Goal: Task Accomplishment & Management: Complete application form

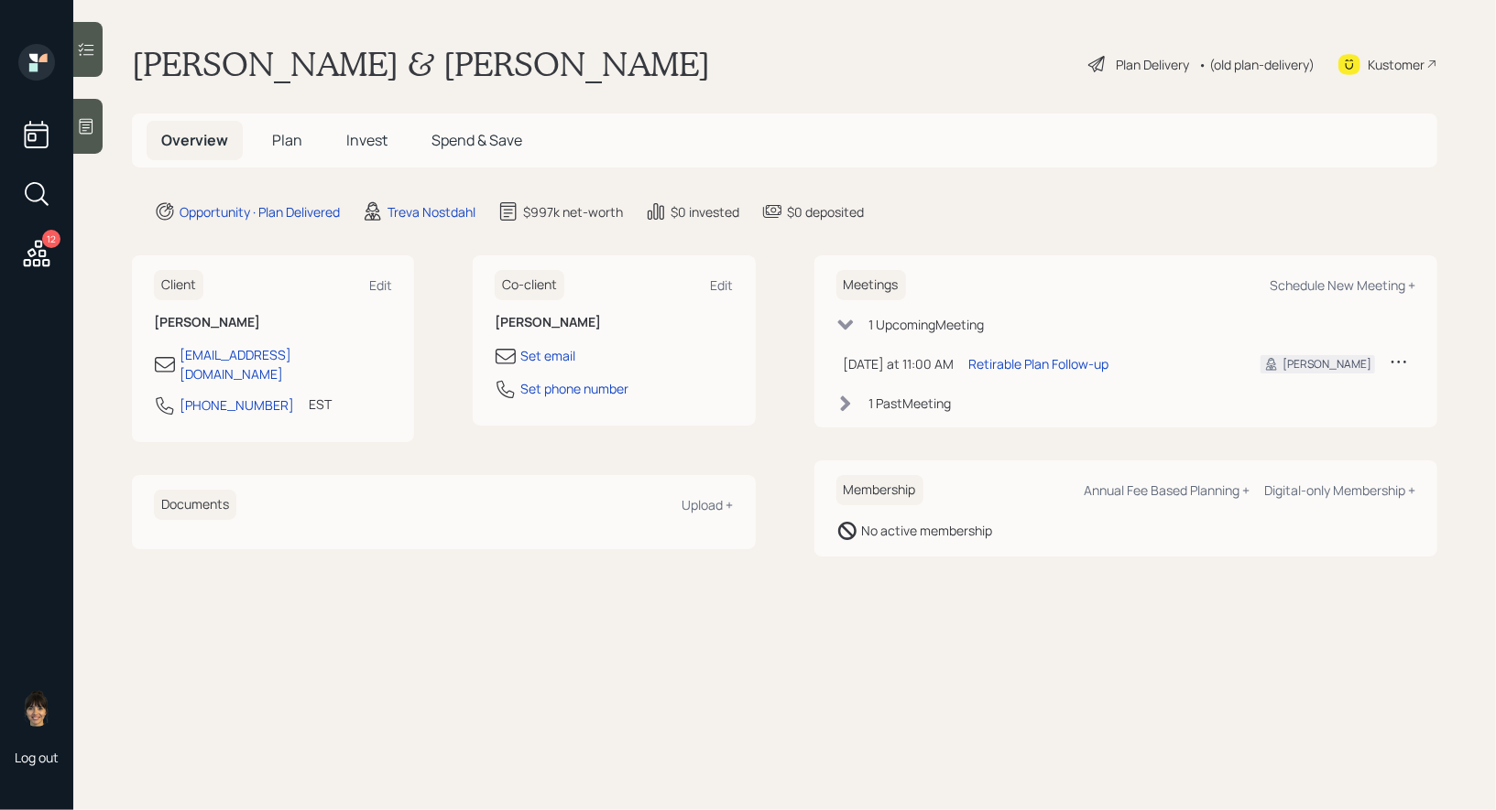
click at [1143, 66] on div "Plan Delivery" at bounding box center [1151, 64] width 73 height 19
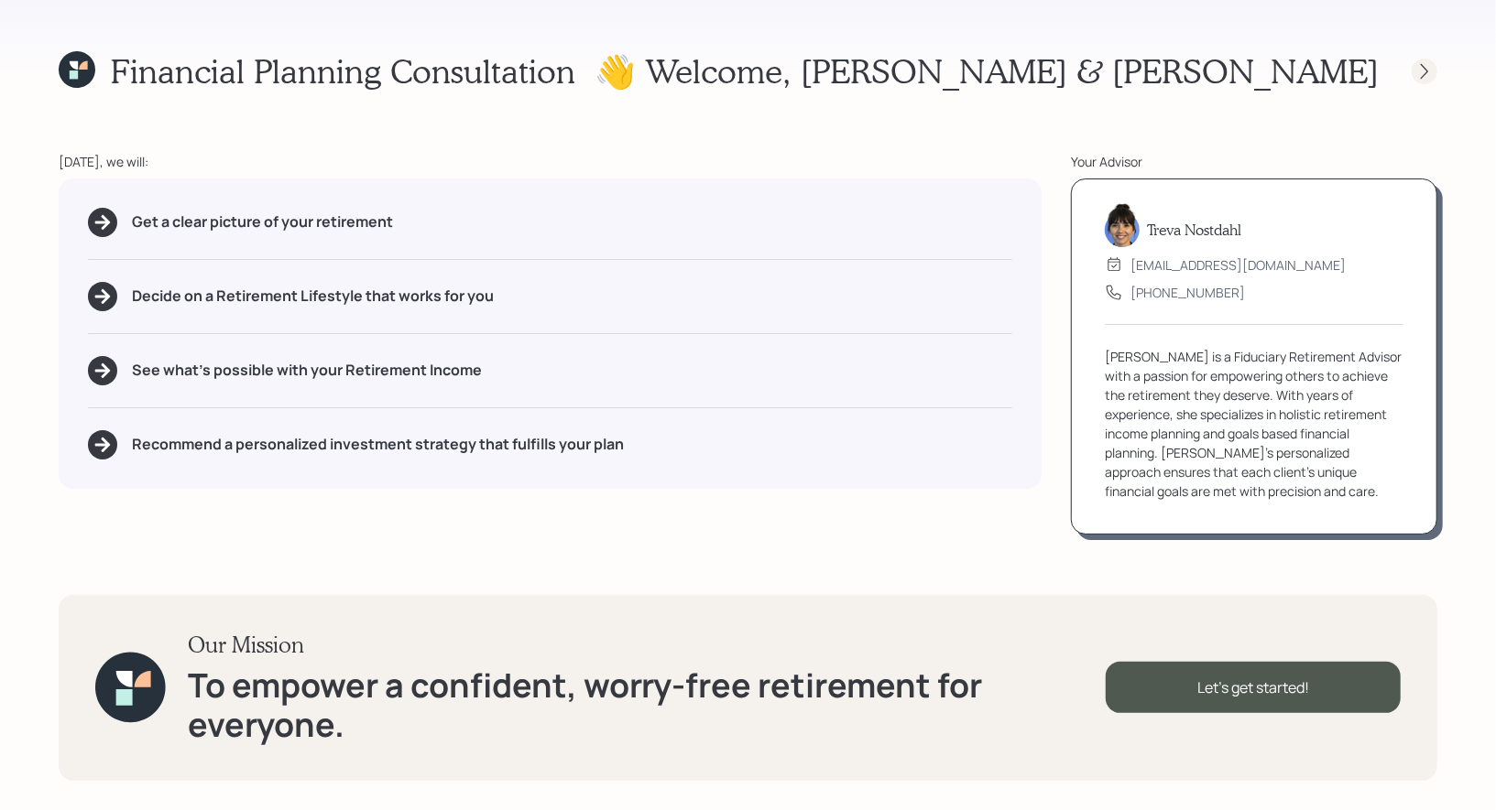
click at [1426, 73] on icon at bounding box center [1423, 71] width 7 height 16
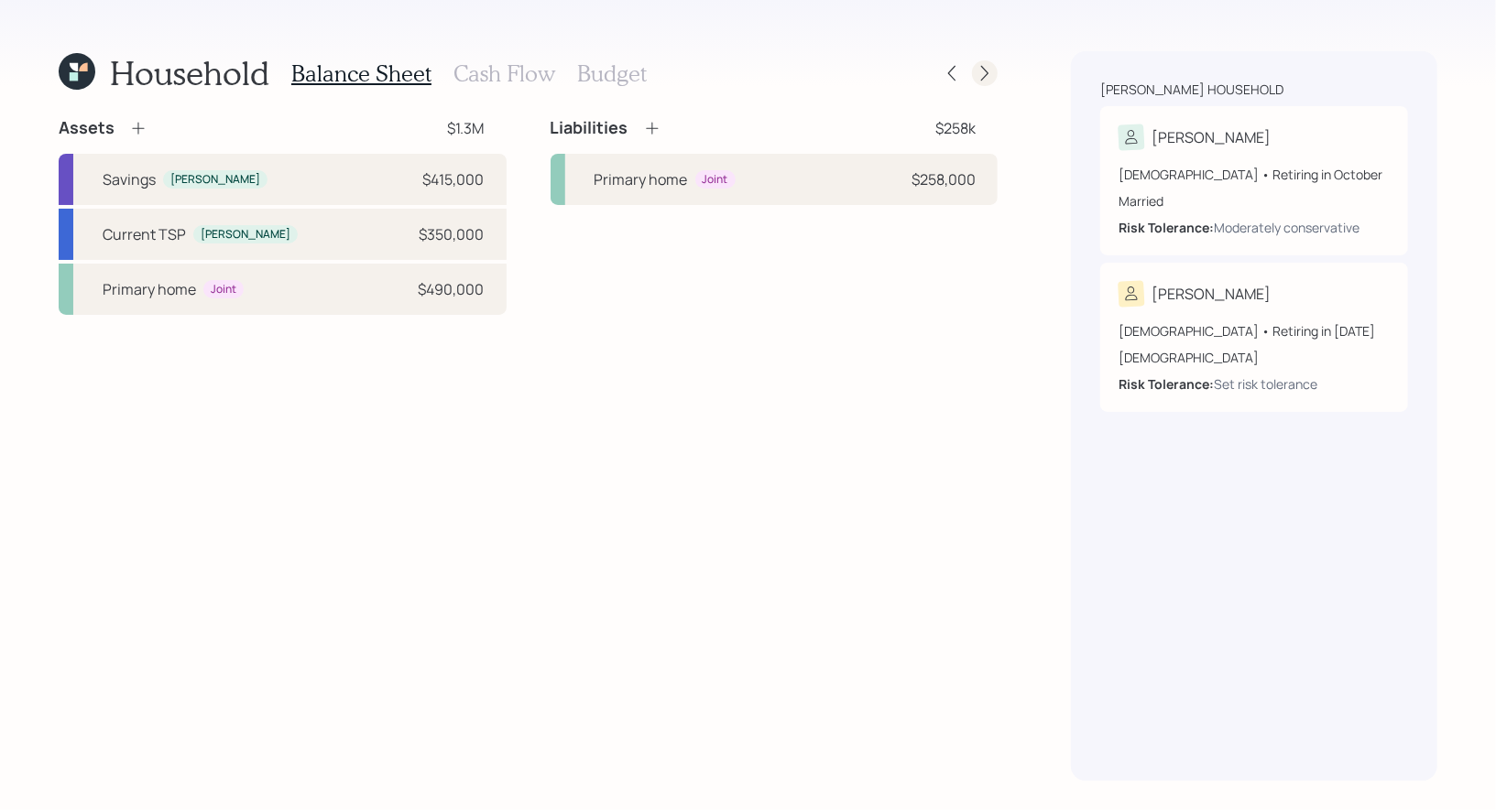
click at [989, 70] on icon at bounding box center [984, 73] width 18 height 18
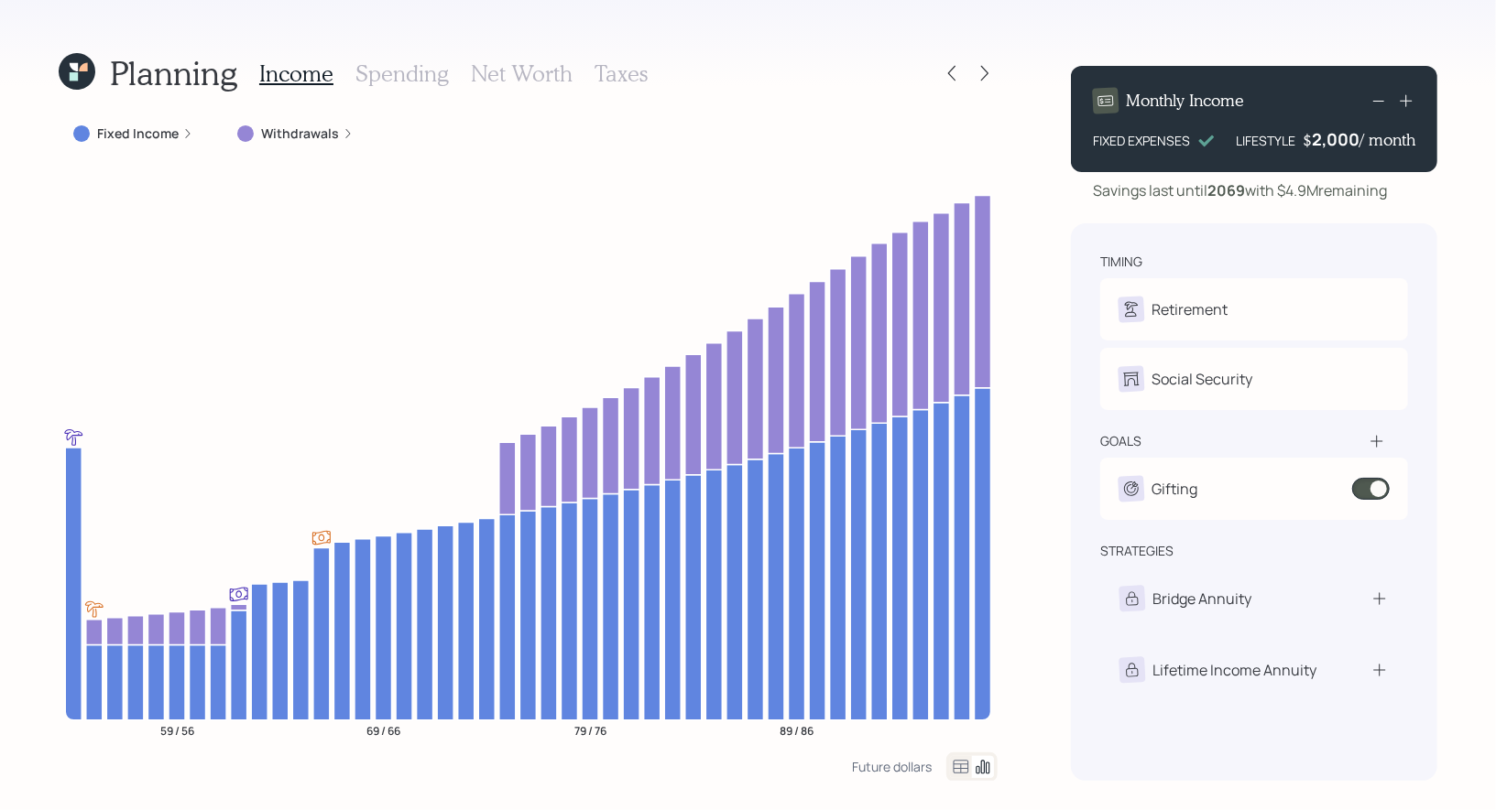
click at [612, 71] on h3 "Taxes" at bounding box center [620, 73] width 53 height 27
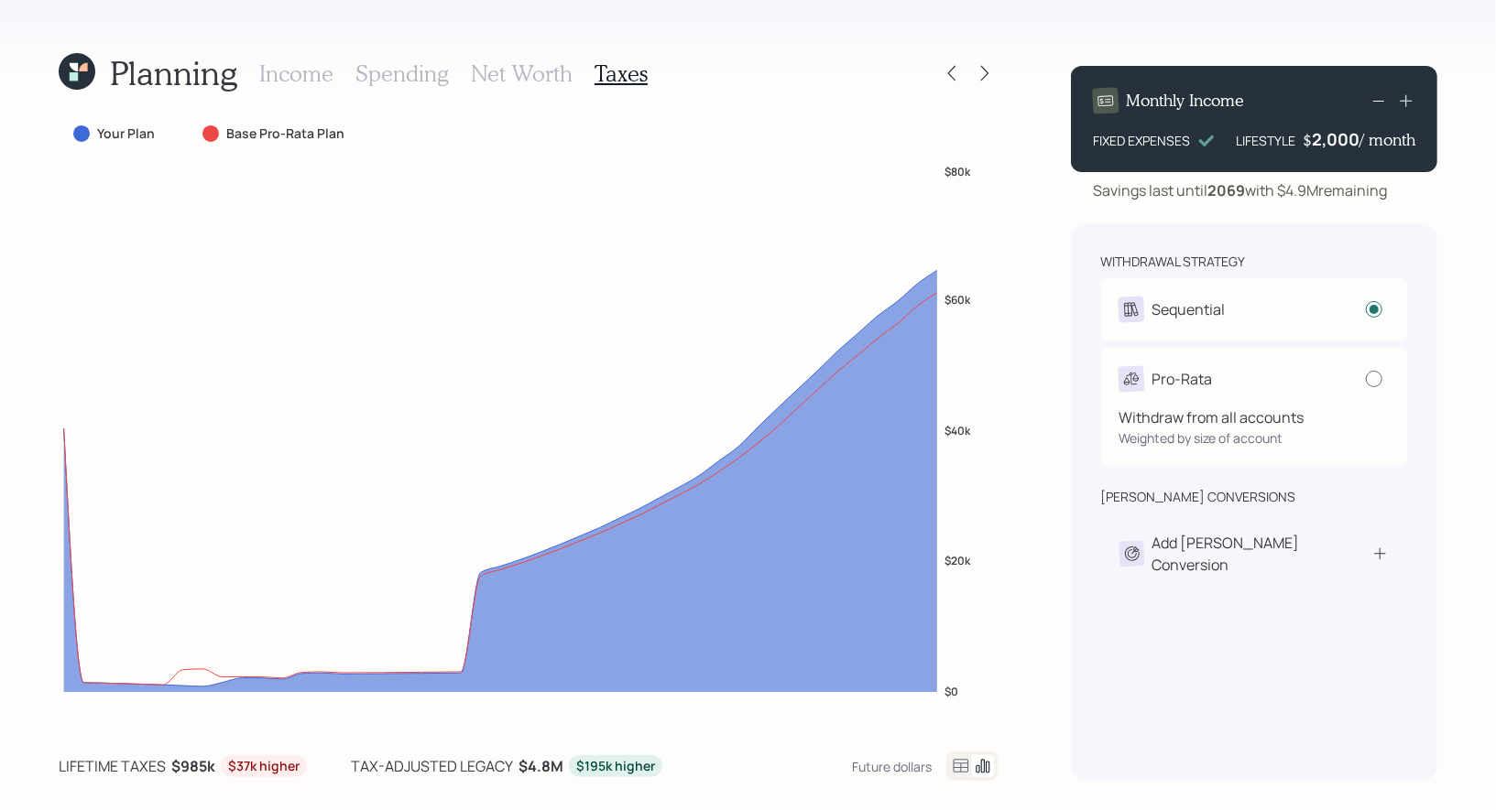
click at [1365, 386] on label at bounding box center [1377, 379] width 24 height 16
click at [1365, 379] on input "radio" at bounding box center [1365, 378] width 1 height 1
radio input "false"
radio input "true"
click at [1371, 379] on div at bounding box center [1373, 379] width 16 height 16
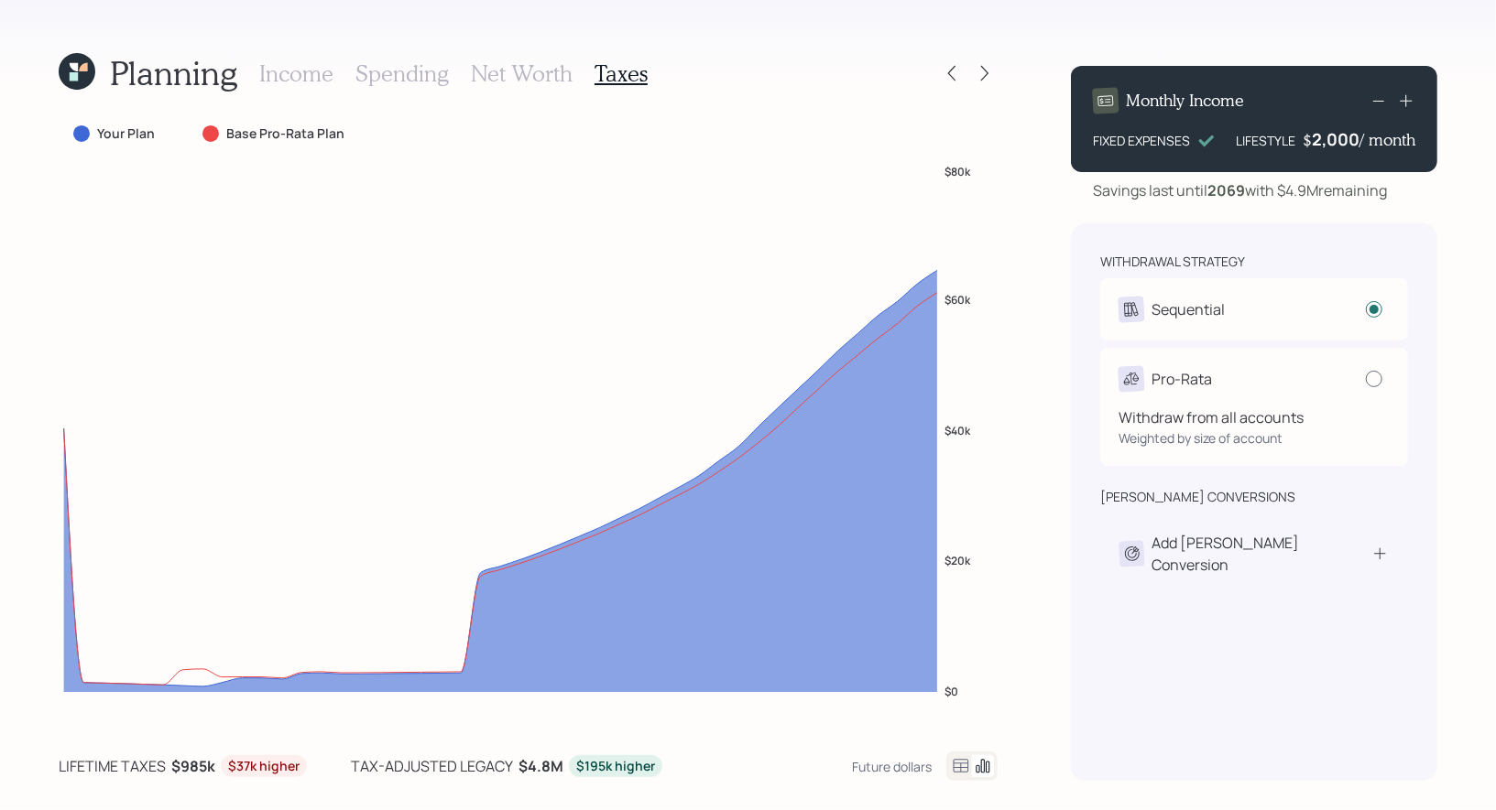
click at [1365, 379] on input "radio" at bounding box center [1365, 378] width 1 height 1
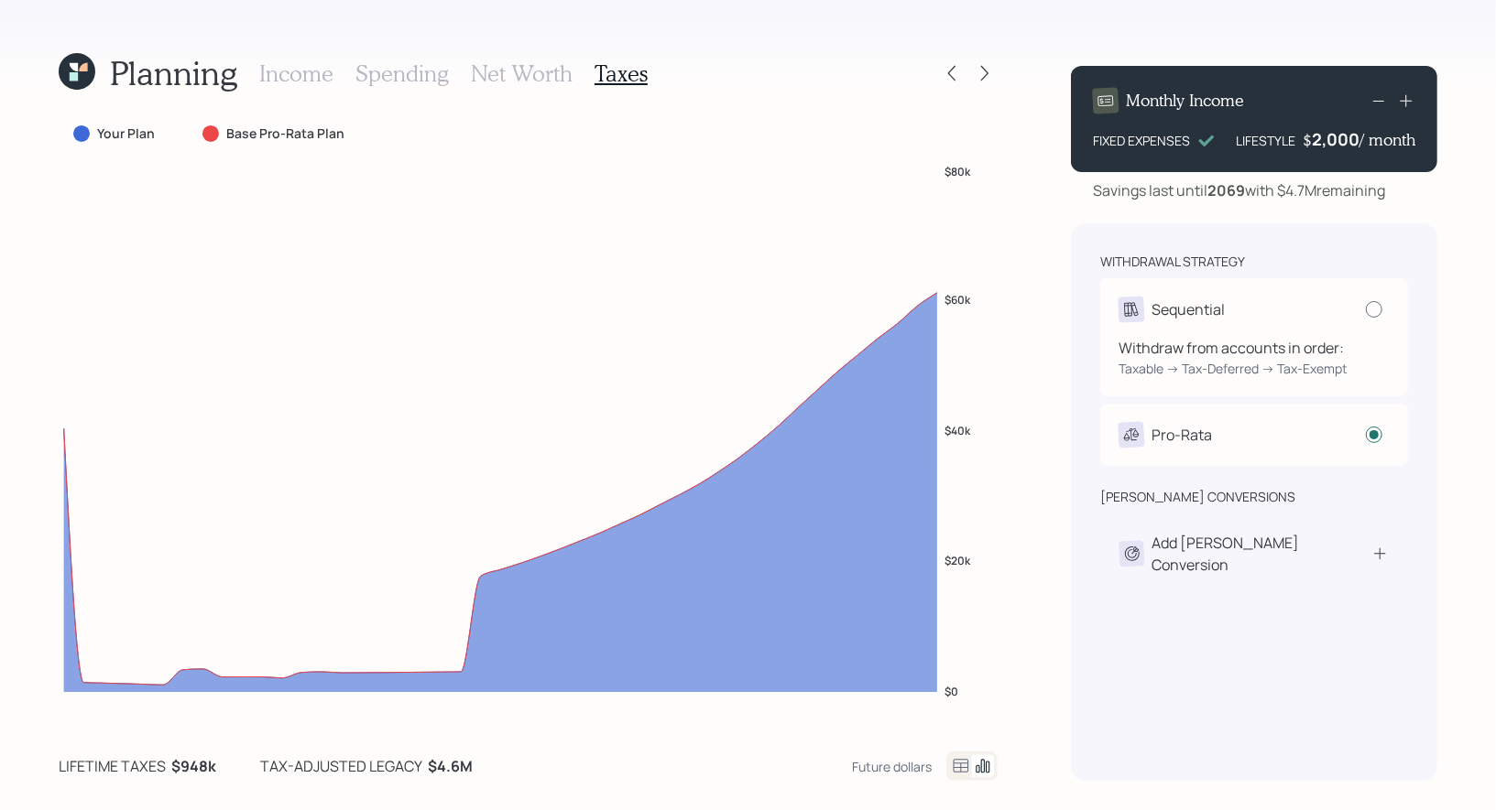
click at [1372, 303] on div at bounding box center [1373, 309] width 16 height 16
click at [1365, 309] on input "radio" at bounding box center [1365, 309] width 1 height 1
click at [1377, 312] on div at bounding box center [1373, 309] width 16 height 16
click at [1365, 310] on input "radio" at bounding box center [1365, 309] width 1 height 1
radio input "true"
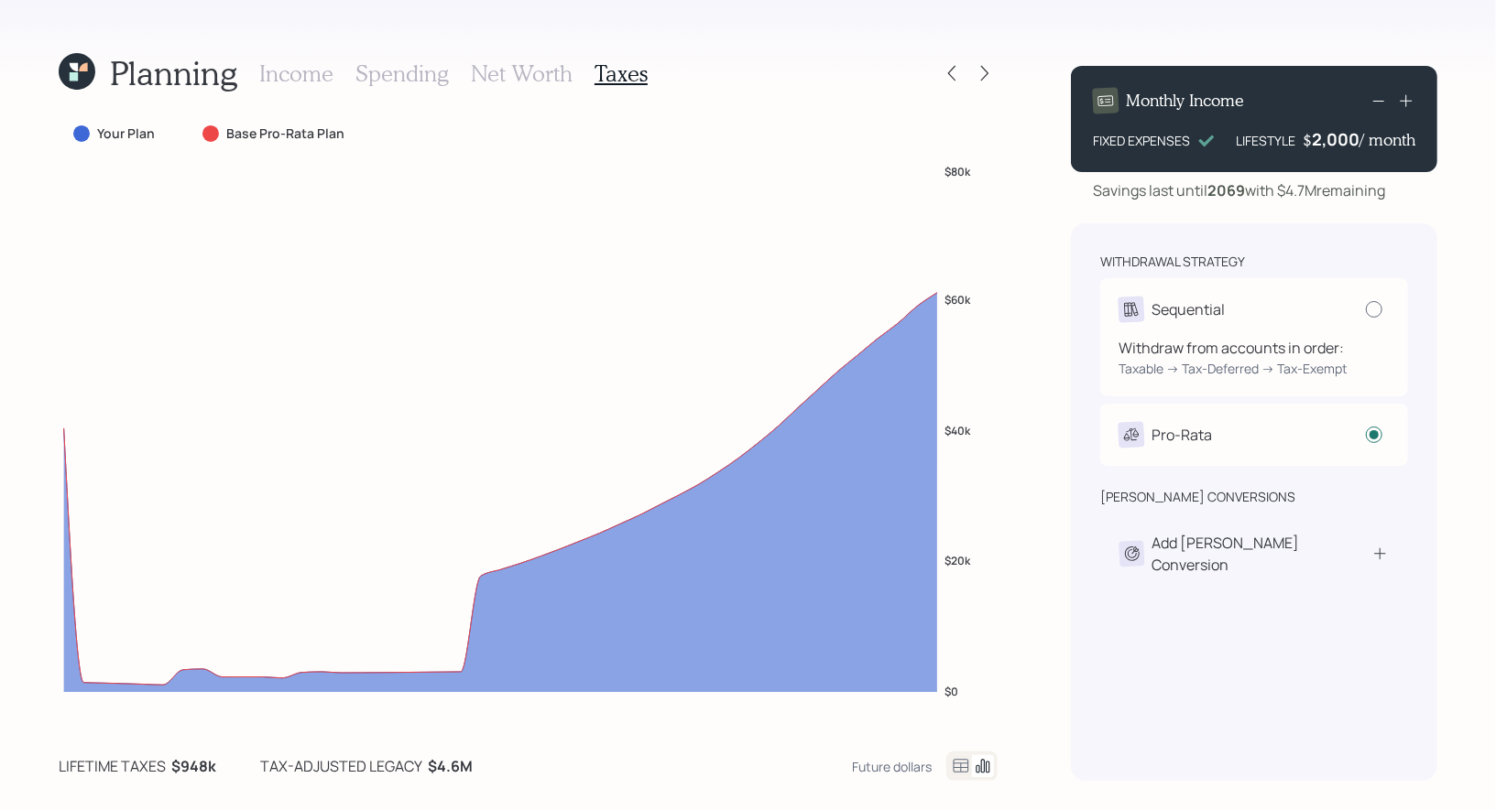
radio input "false"
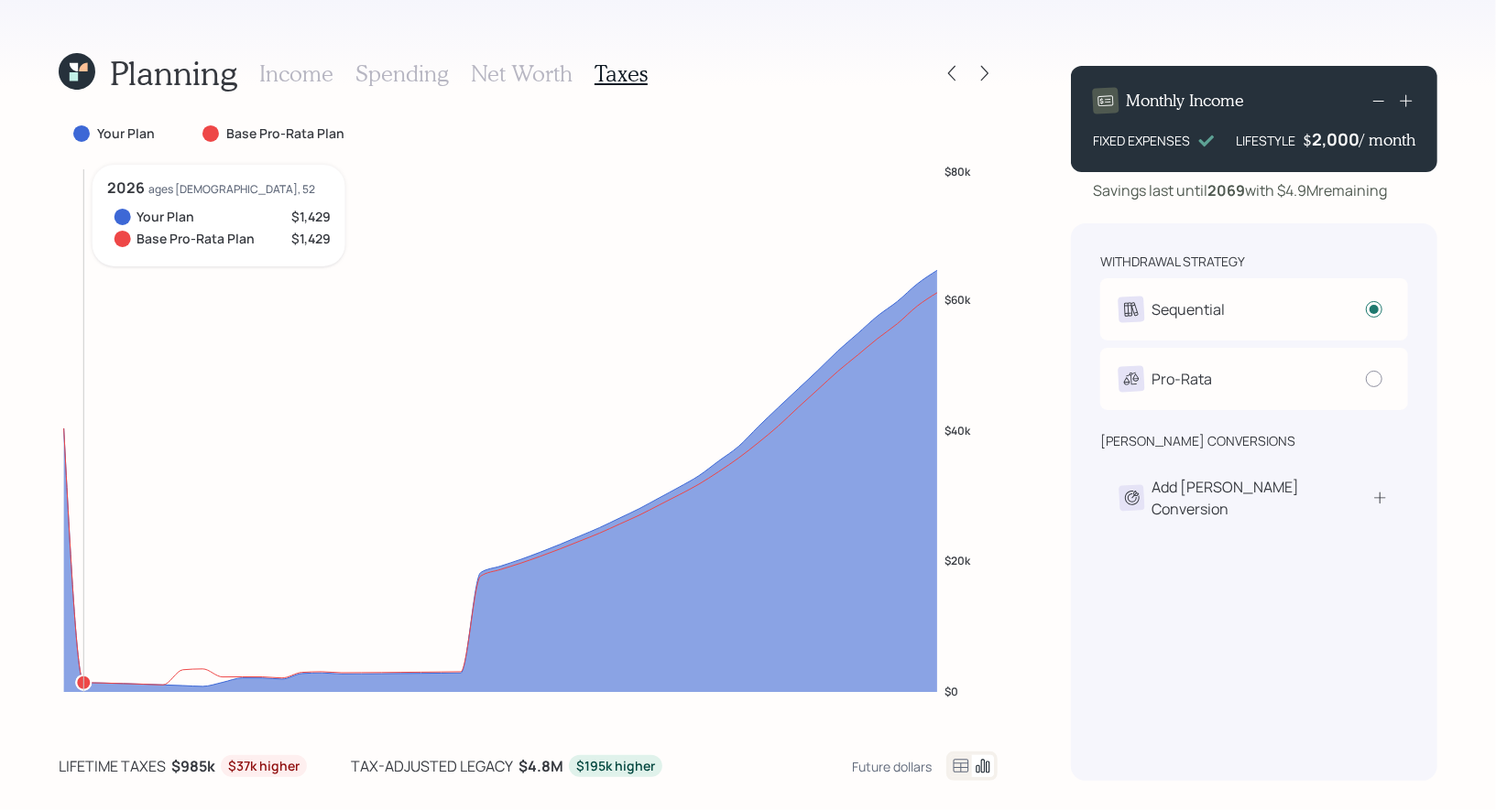
click at [80, 676] on circle at bounding box center [83, 683] width 15 height 15
click at [954, 72] on icon at bounding box center [951, 73] width 18 height 18
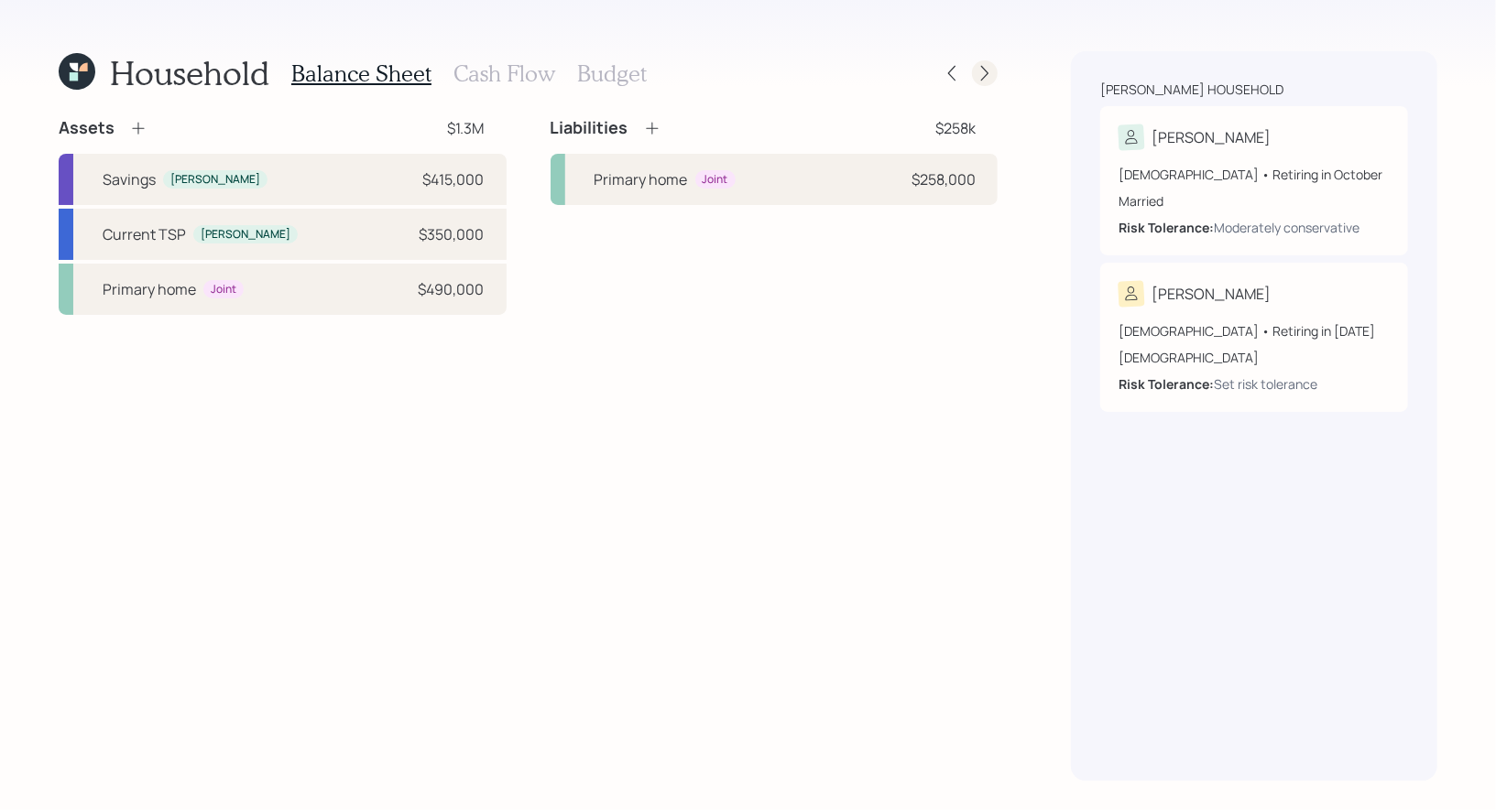
click at [986, 73] on icon at bounding box center [984, 73] width 18 height 18
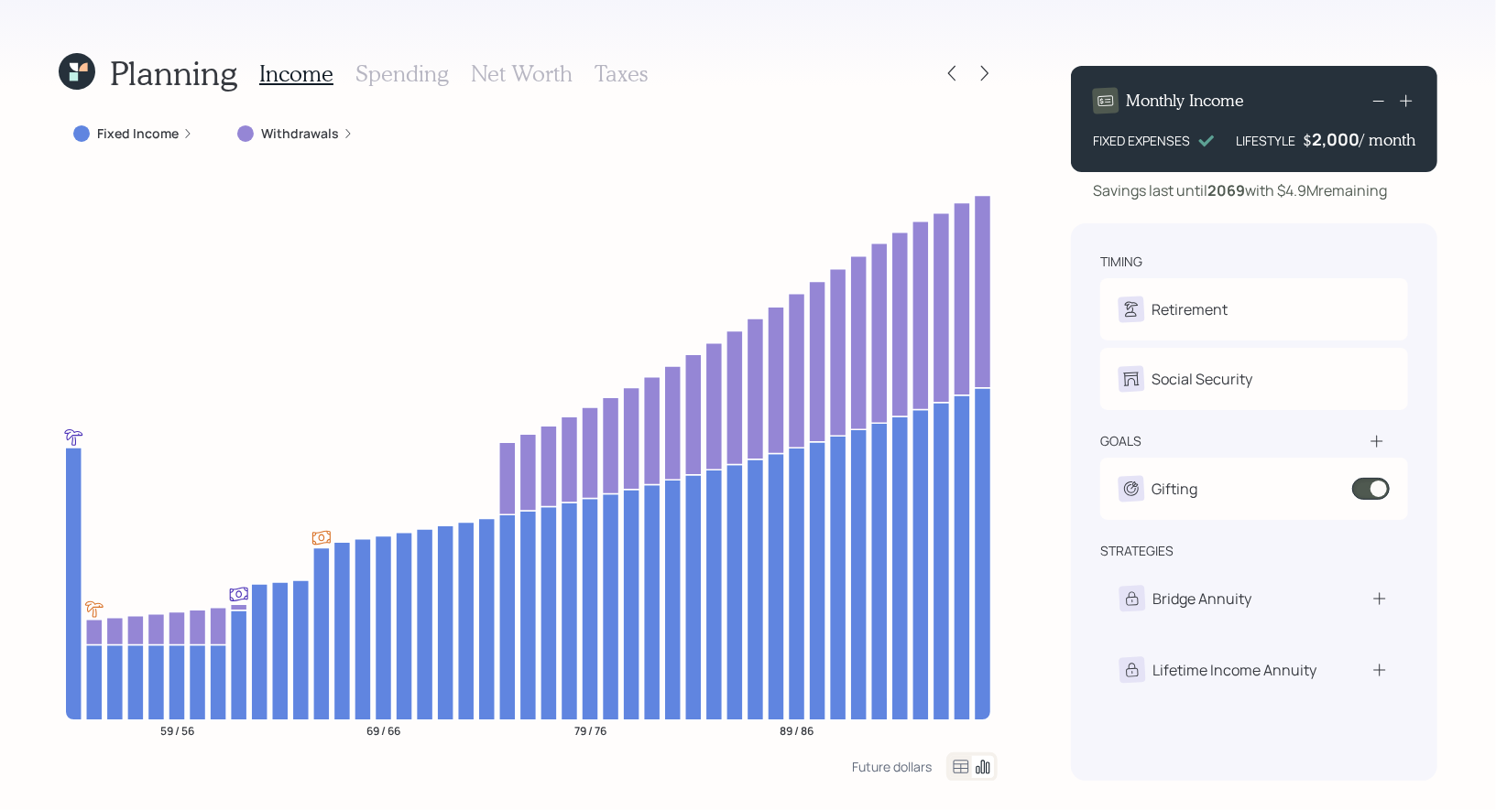
click at [78, 71] on icon at bounding box center [74, 67] width 8 height 8
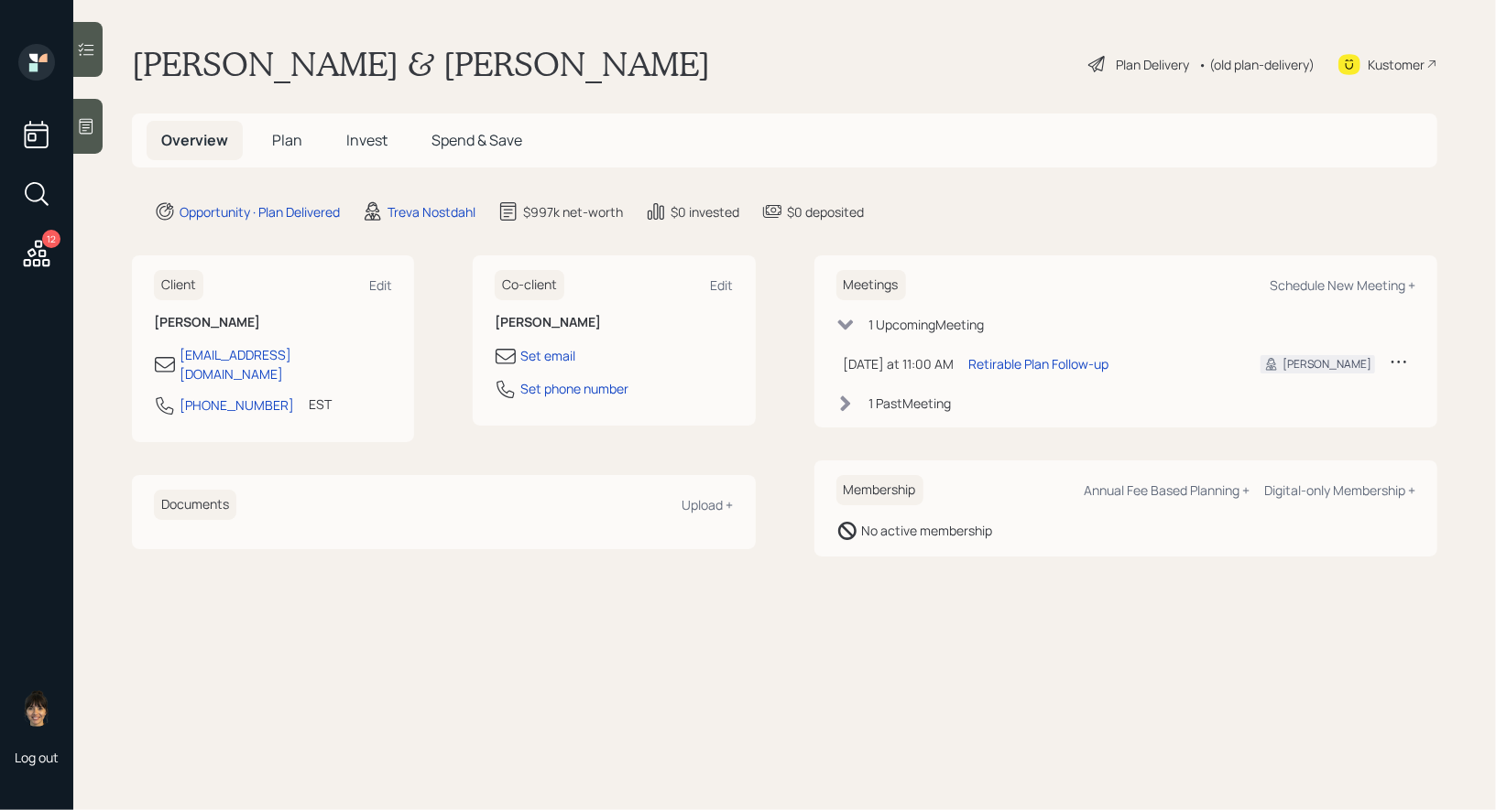
click at [293, 145] on span "Plan" at bounding box center [287, 140] width 30 height 20
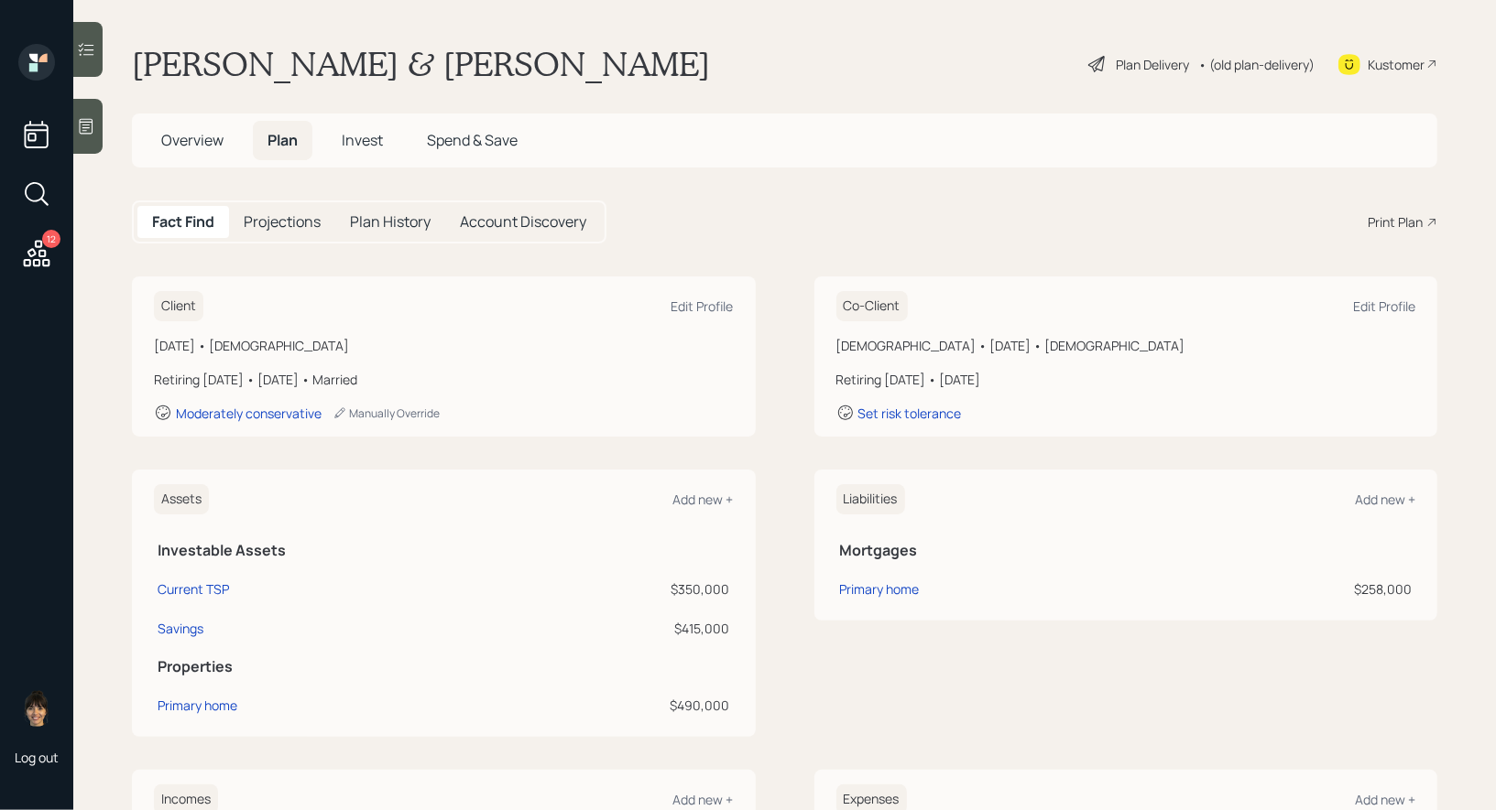
click at [1148, 61] on div "Plan Delivery" at bounding box center [1151, 64] width 73 height 19
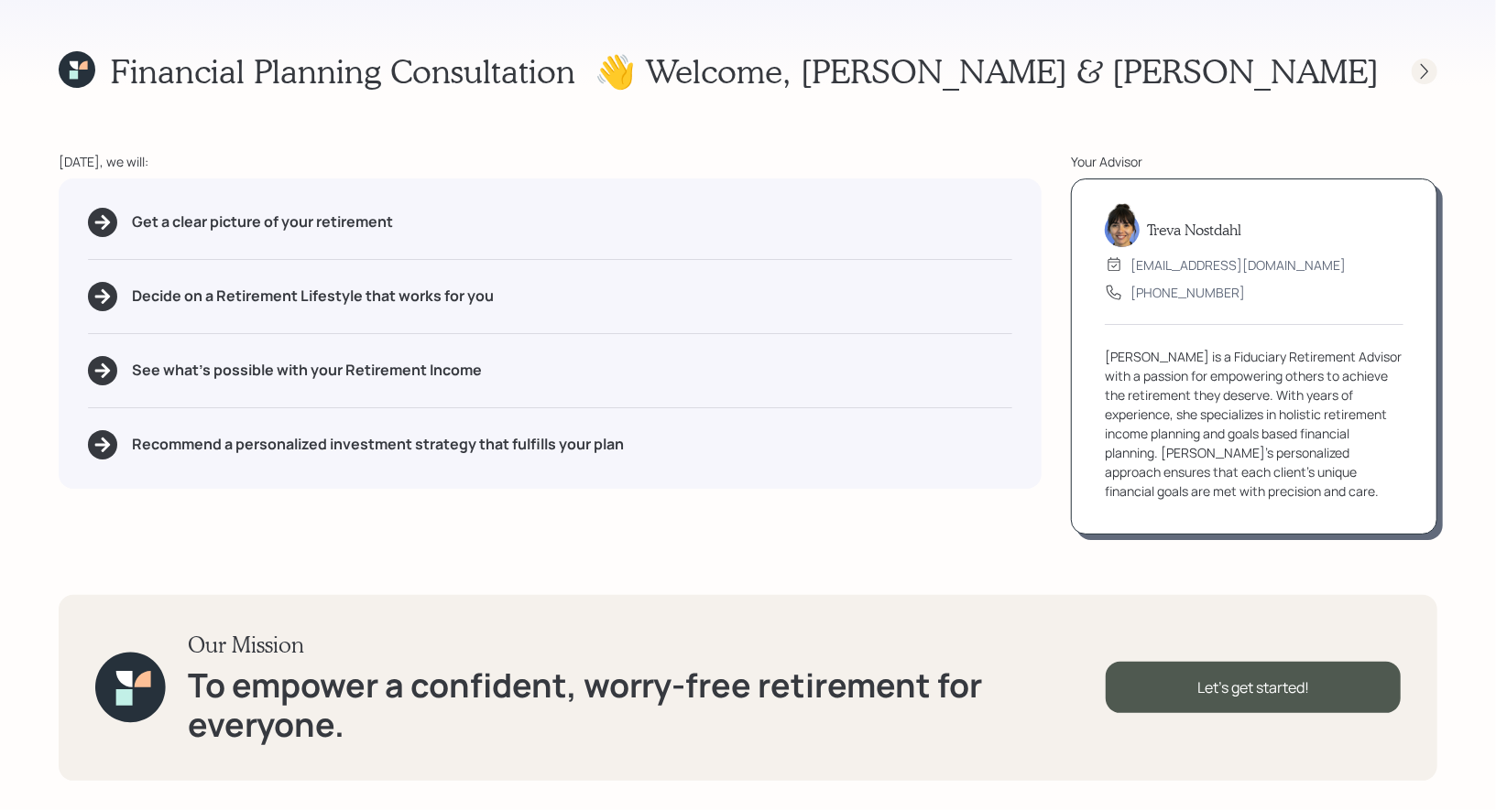
click at [1416, 71] on icon at bounding box center [1424, 71] width 18 height 18
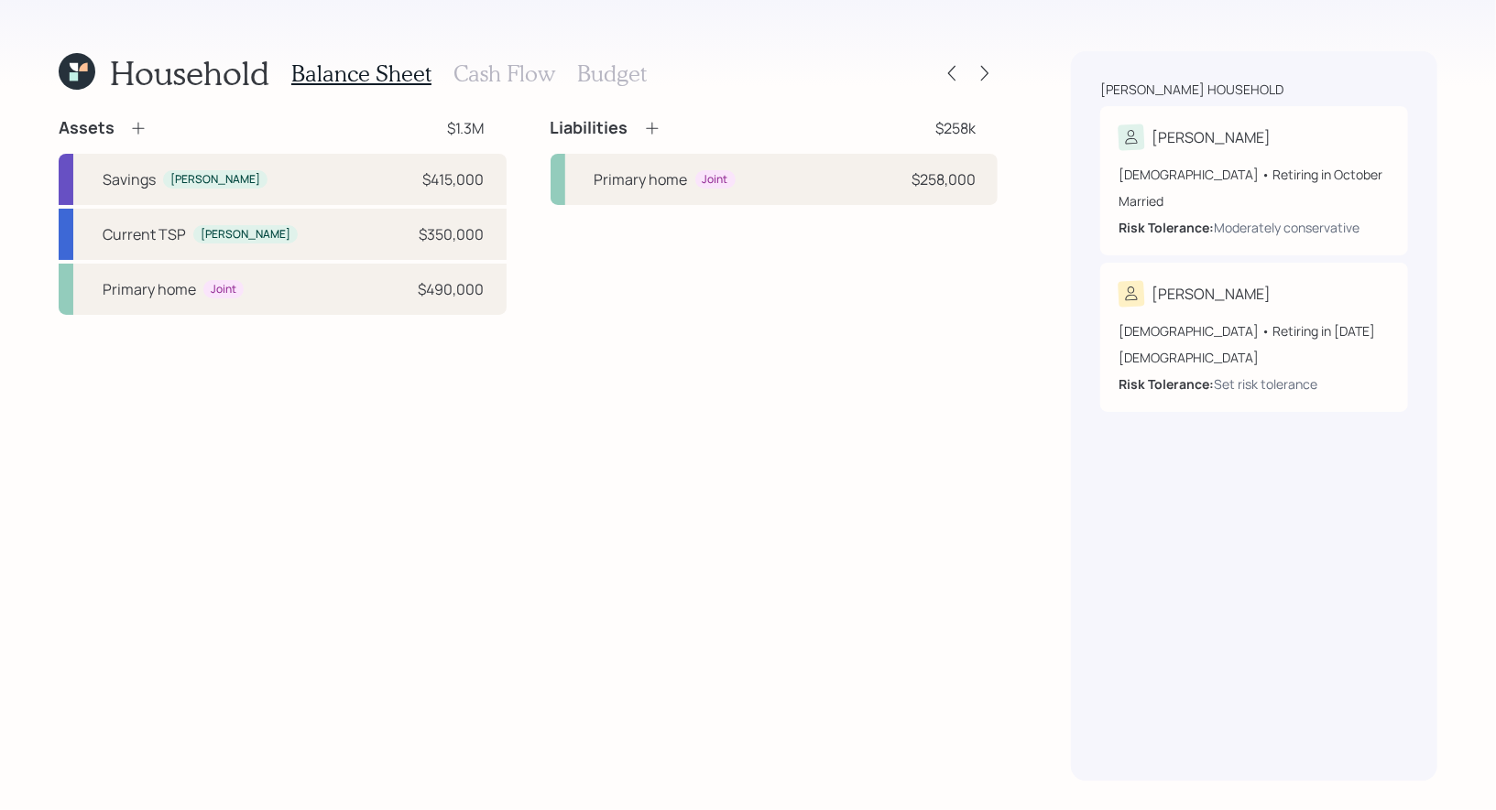
click at [477, 70] on h3 "Cash Flow" at bounding box center [504, 73] width 102 height 27
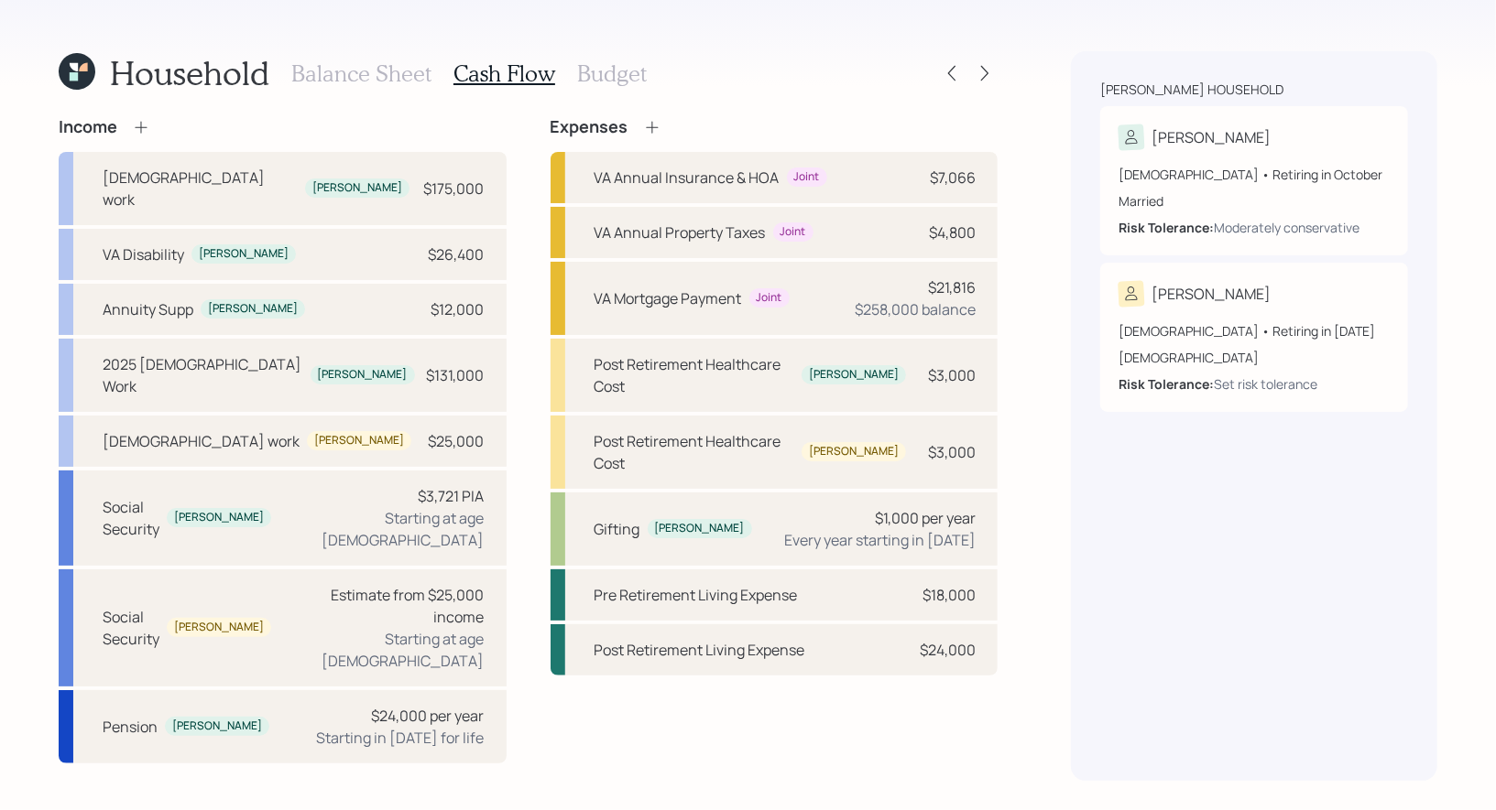
click at [613, 71] on h3 "Budget" at bounding box center [612, 73] width 70 height 27
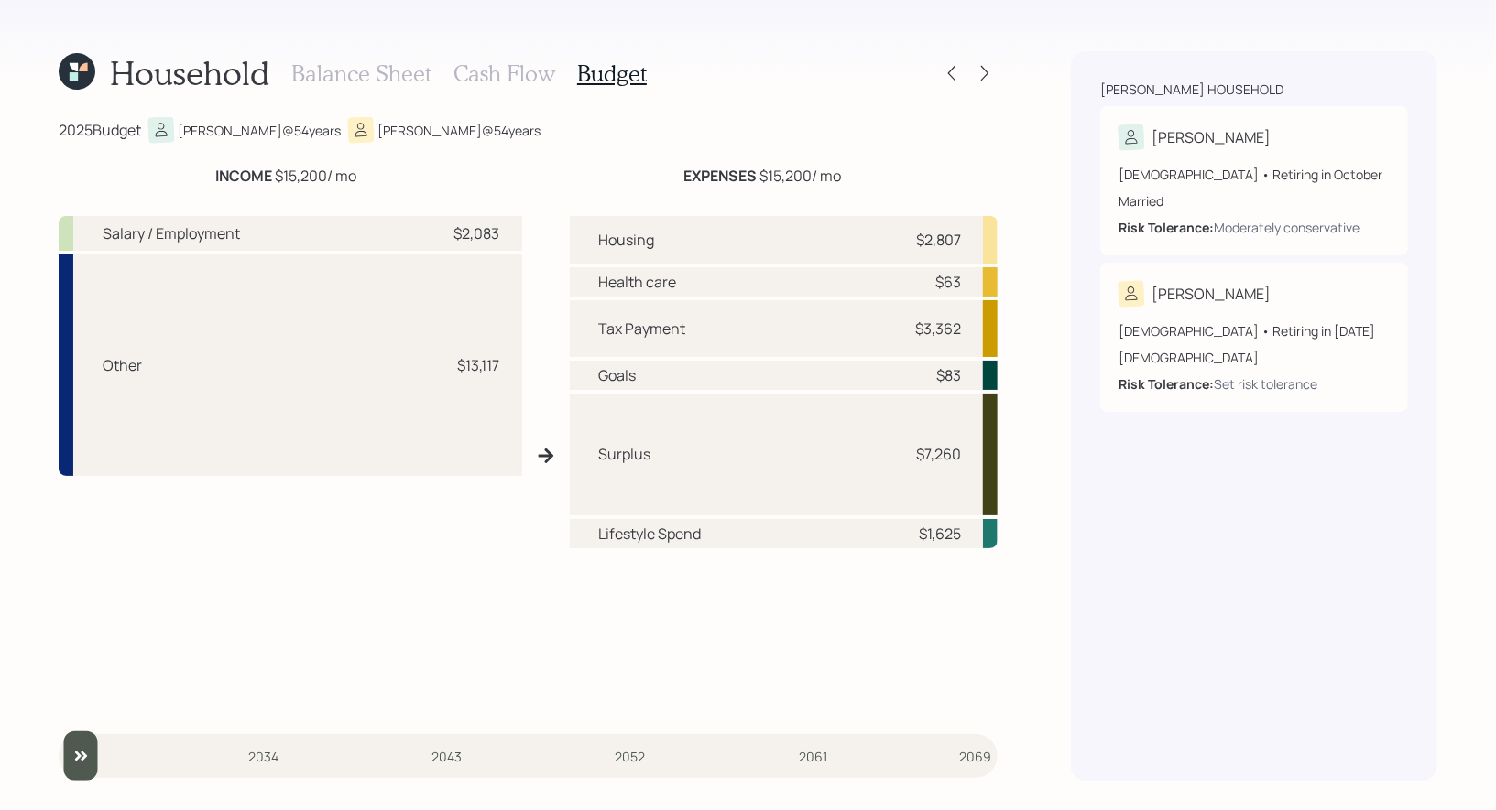
click at [508, 64] on h3 "Cash Flow" at bounding box center [504, 73] width 102 height 27
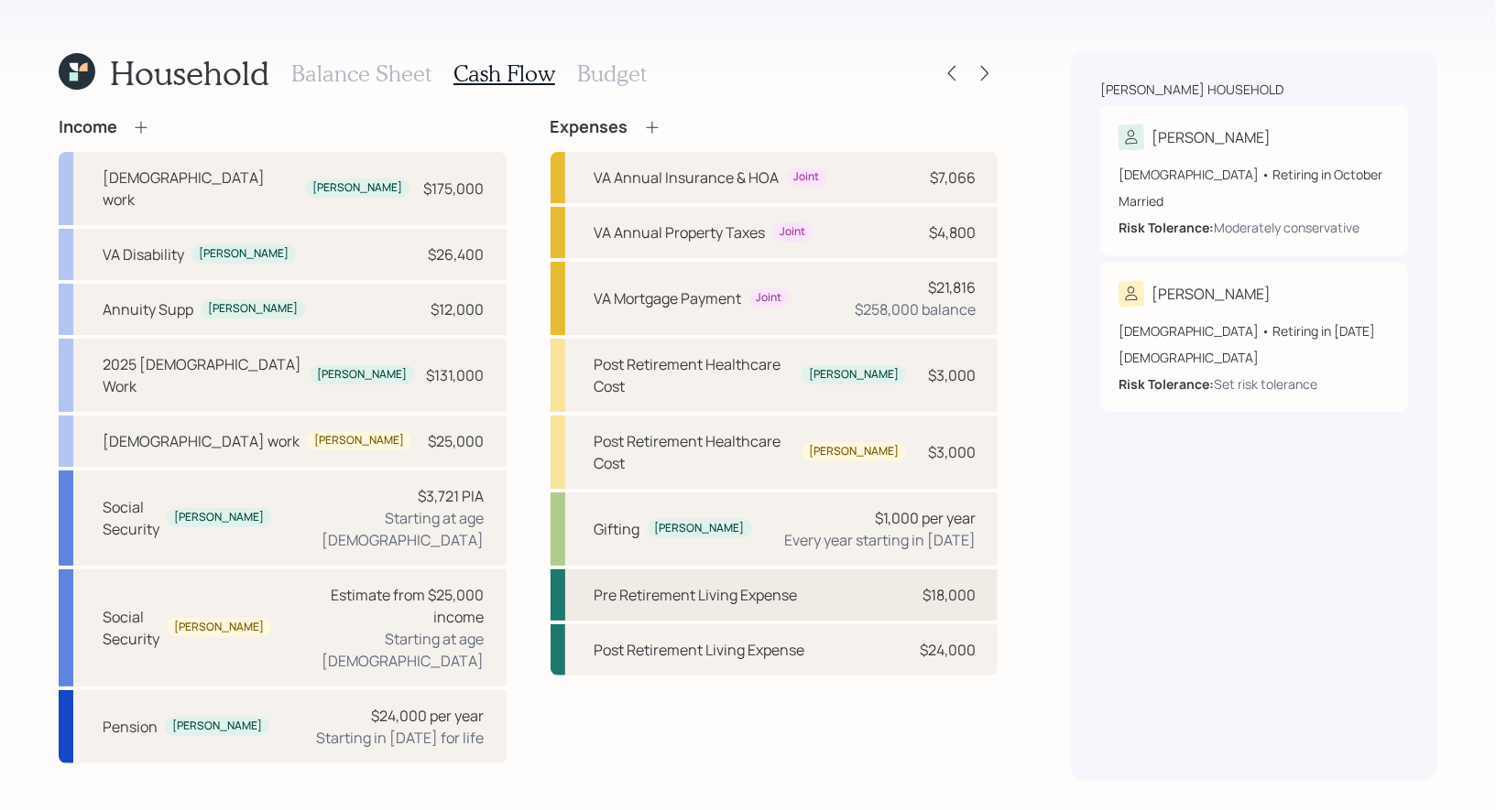
click at [801, 570] on div "Pre Retirement Living Expense $18,000" at bounding box center [774, 595] width 448 height 51
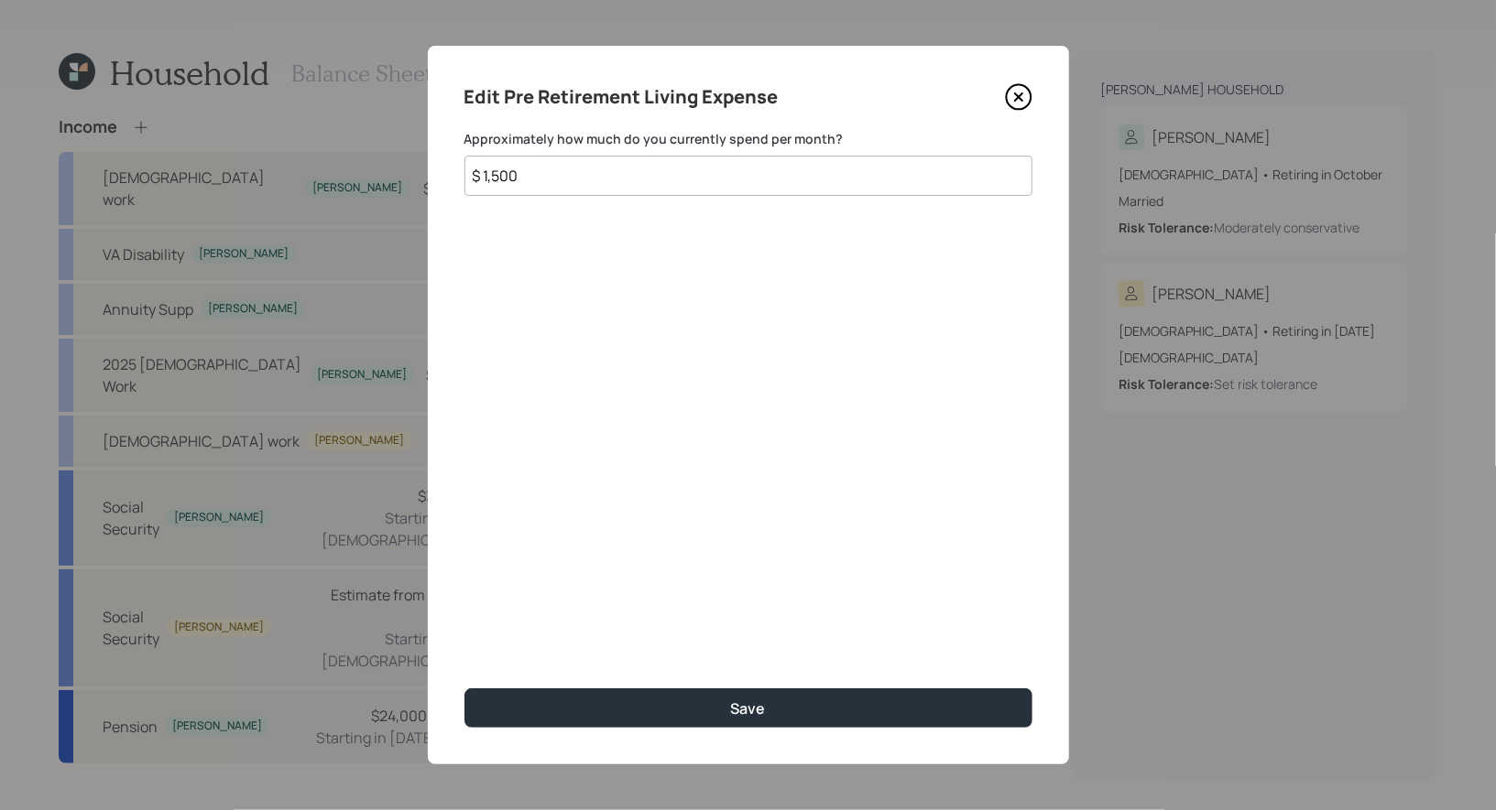
click at [593, 169] on input "$ 1,500" at bounding box center [748, 176] width 568 height 40
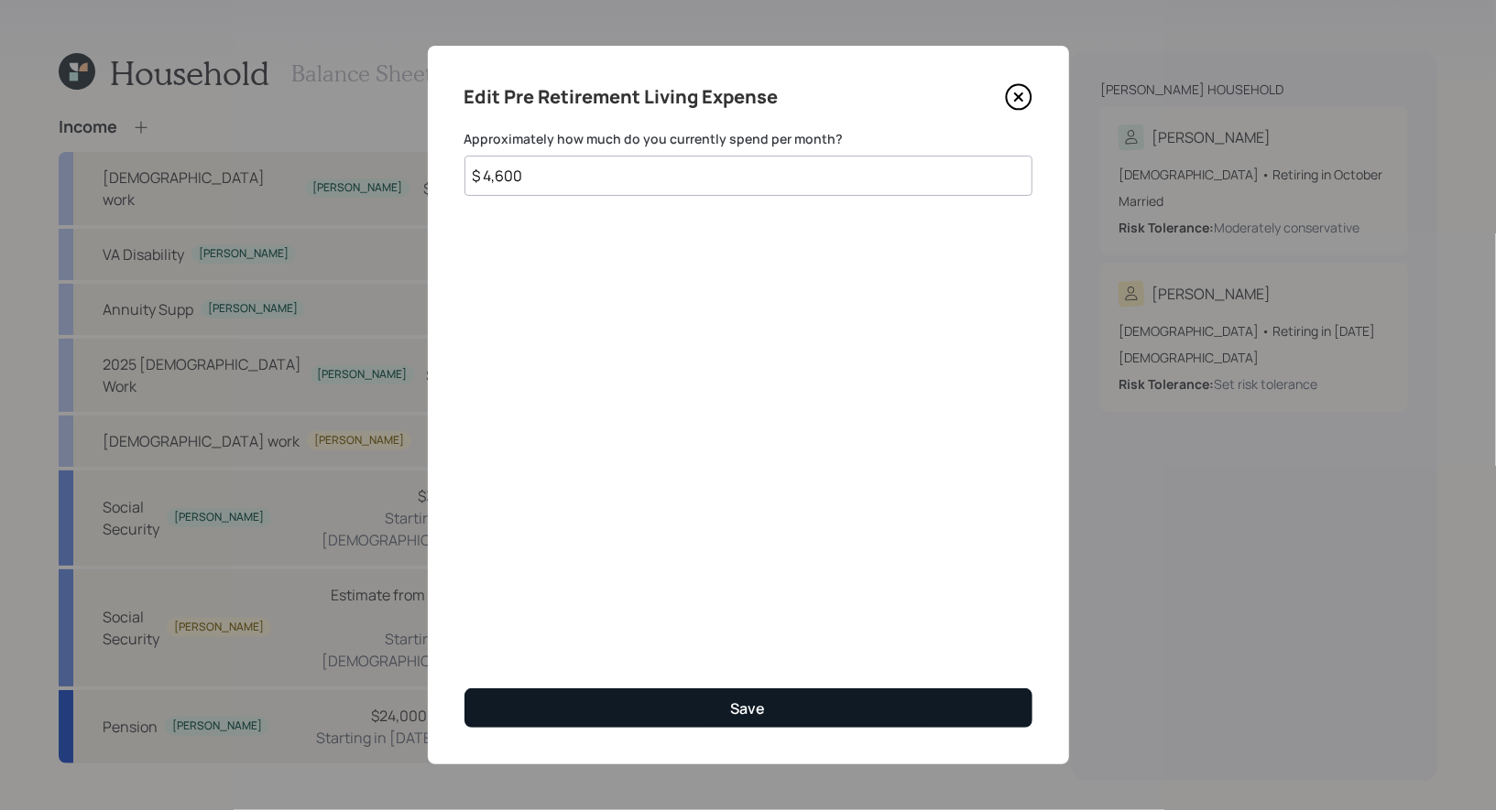
type input "$ 4,600"
click at [615, 705] on button "Save" at bounding box center [748, 708] width 568 height 39
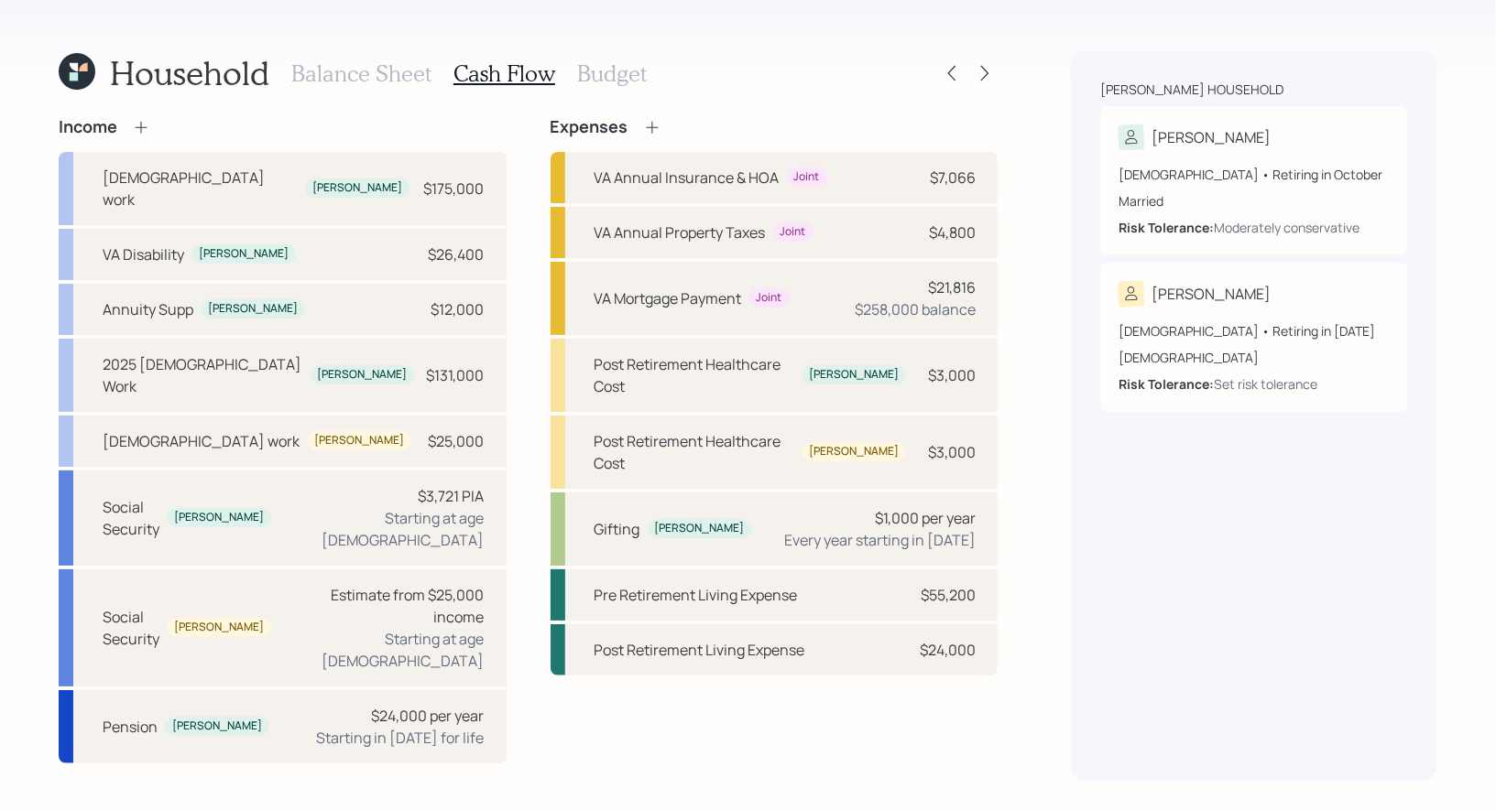
click at [396, 71] on h3 "Balance Sheet" at bounding box center [361, 73] width 140 height 27
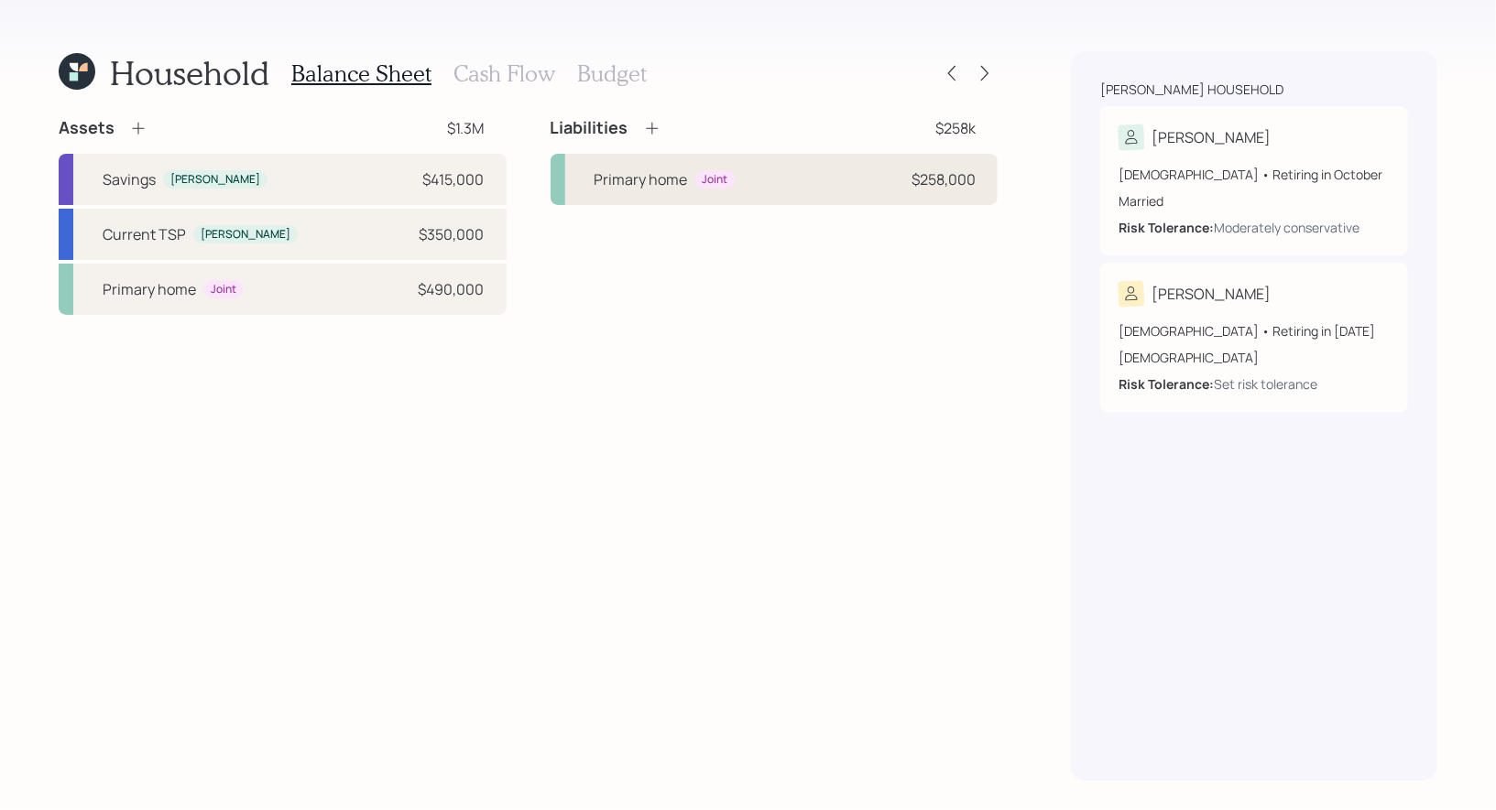
click at [652, 180] on div "Primary home" at bounding box center [640, 180] width 93 height 22
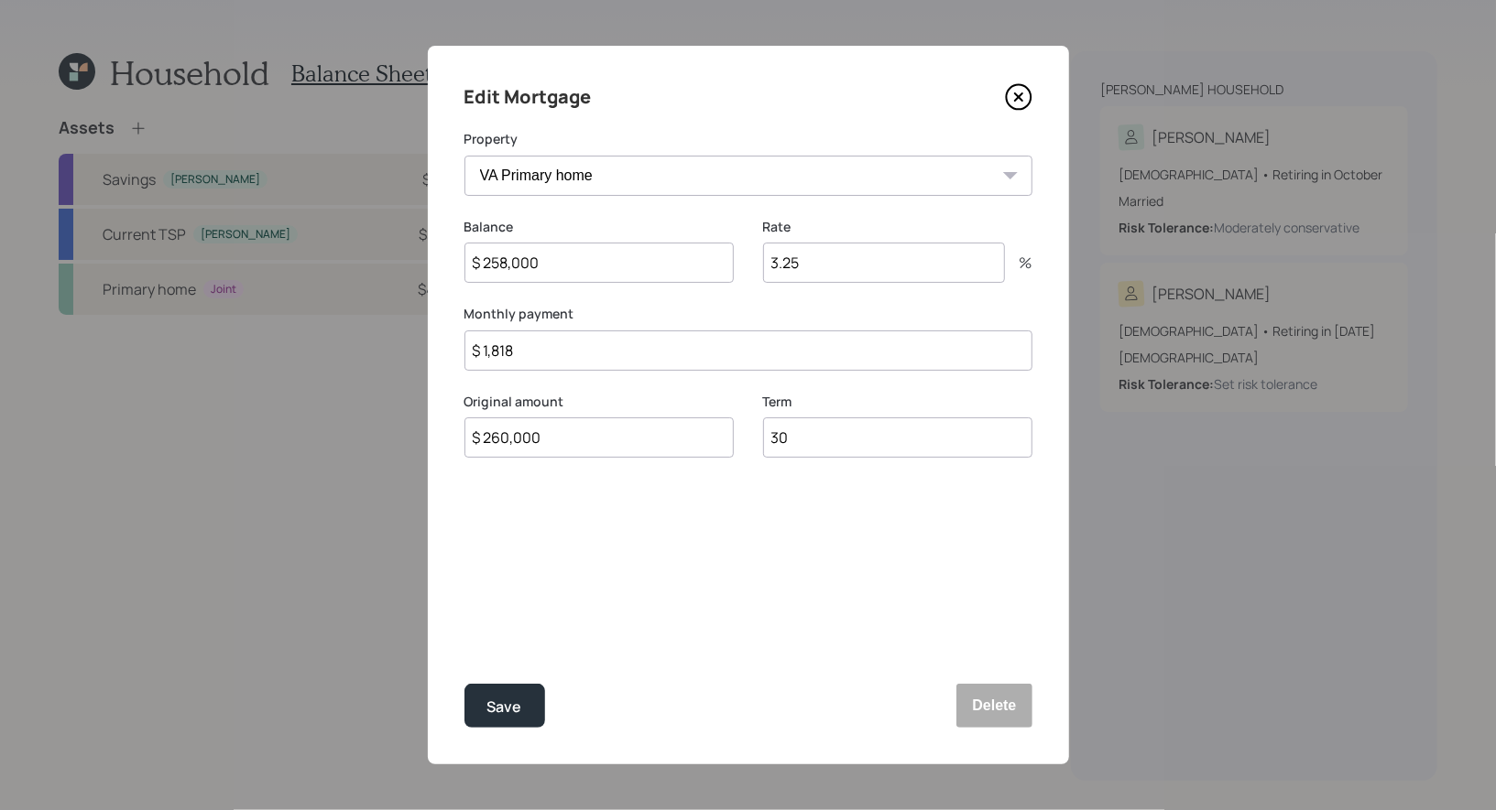
click at [1018, 99] on icon at bounding box center [1018, 96] width 27 height 27
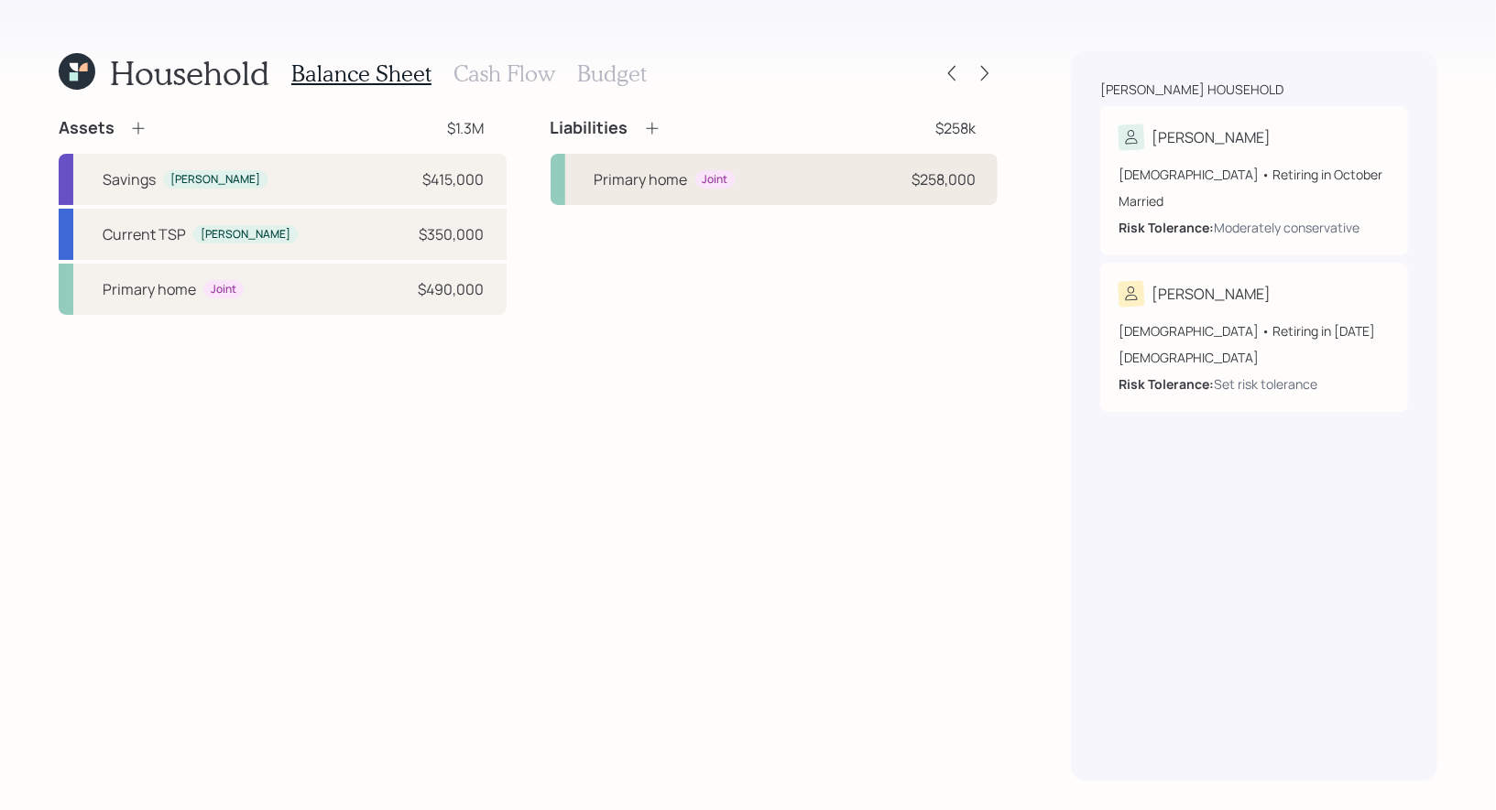
click at [650, 181] on div "Primary home" at bounding box center [640, 180] width 93 height 22
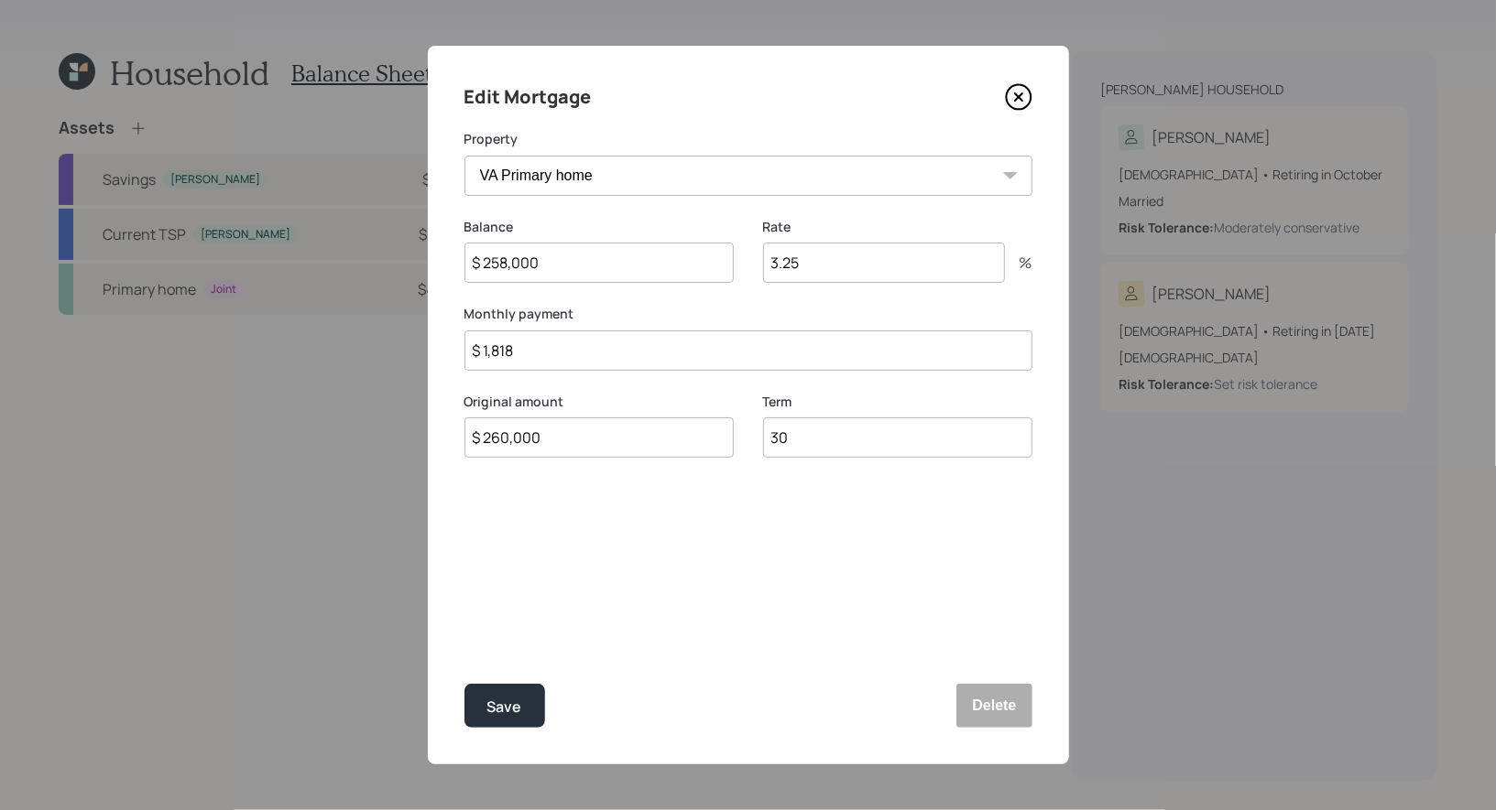
click at [563, 447] on input "$ 260,000" at bounding box center [598, 438] width 269 height 40
type input "$ 323,000"
click at [520, 704] on button "Save" at bounding box center [504, 706] width 81 height 44
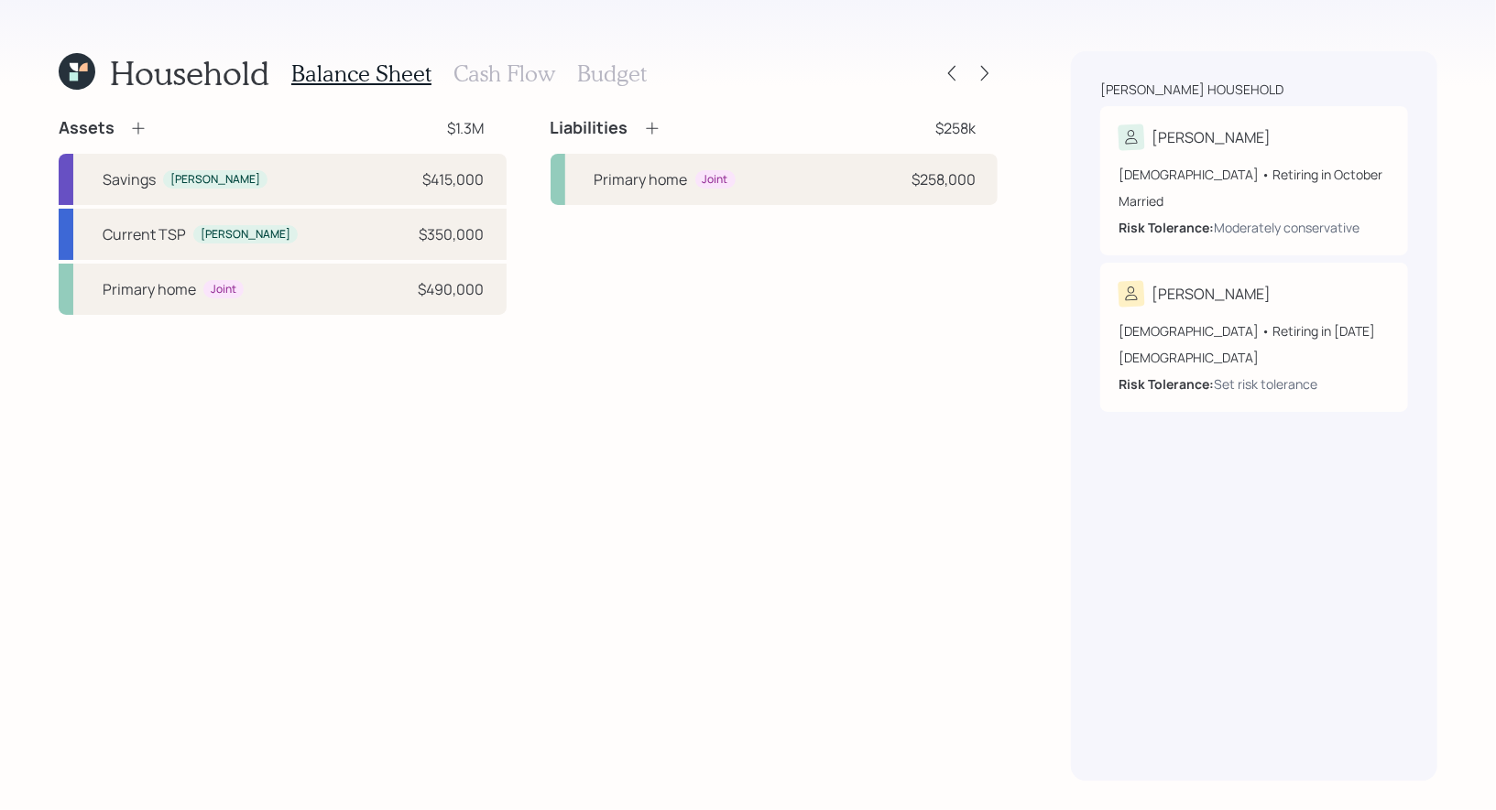
click at [514, 71] on h3 "Cash Flow" at bounding box center [504, 73] width 102 height 27
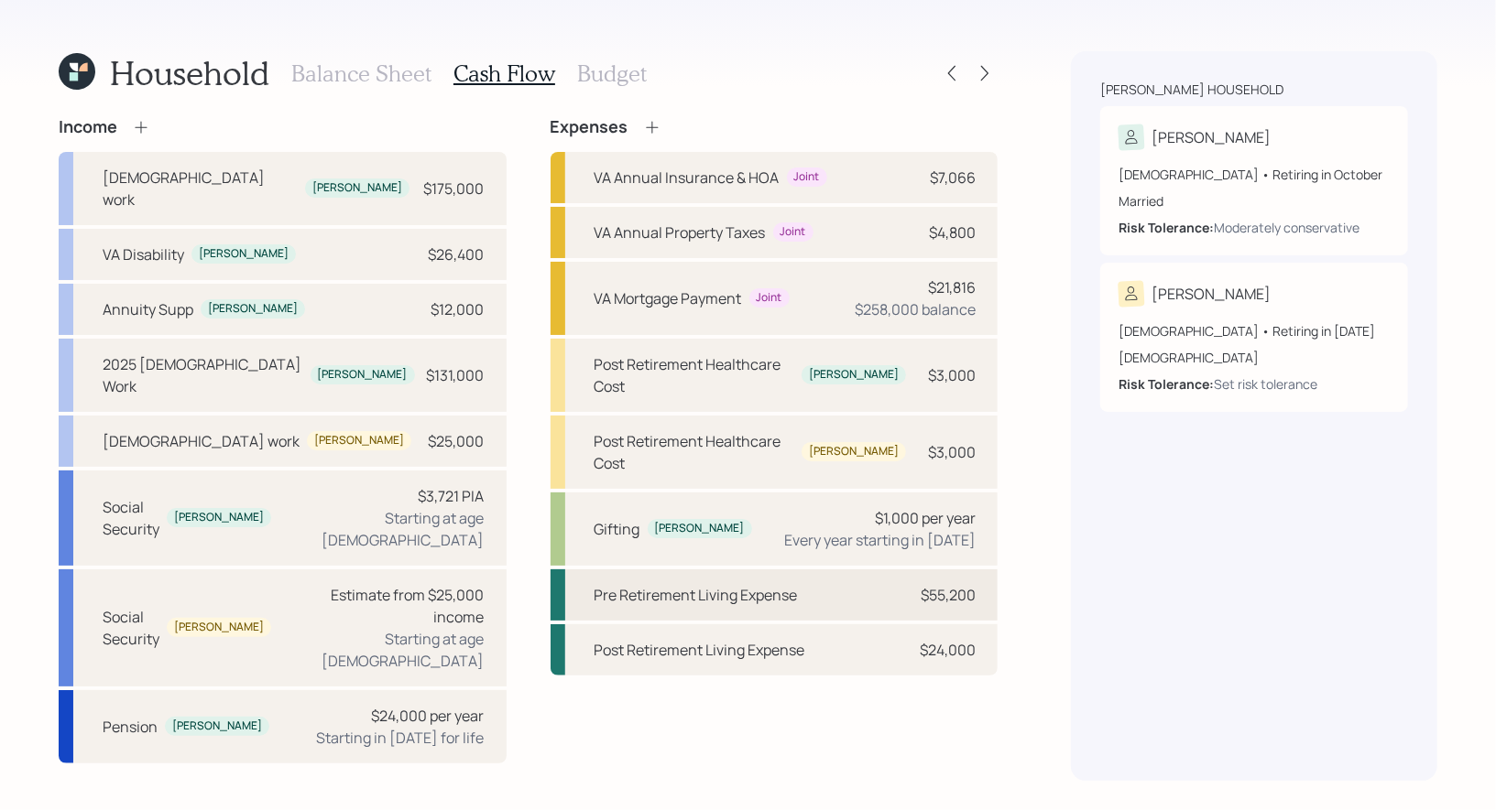
click at [736, 584] on div "Pre Retirement Living Expense" at bounding box center [695, 595] width 203 height 22
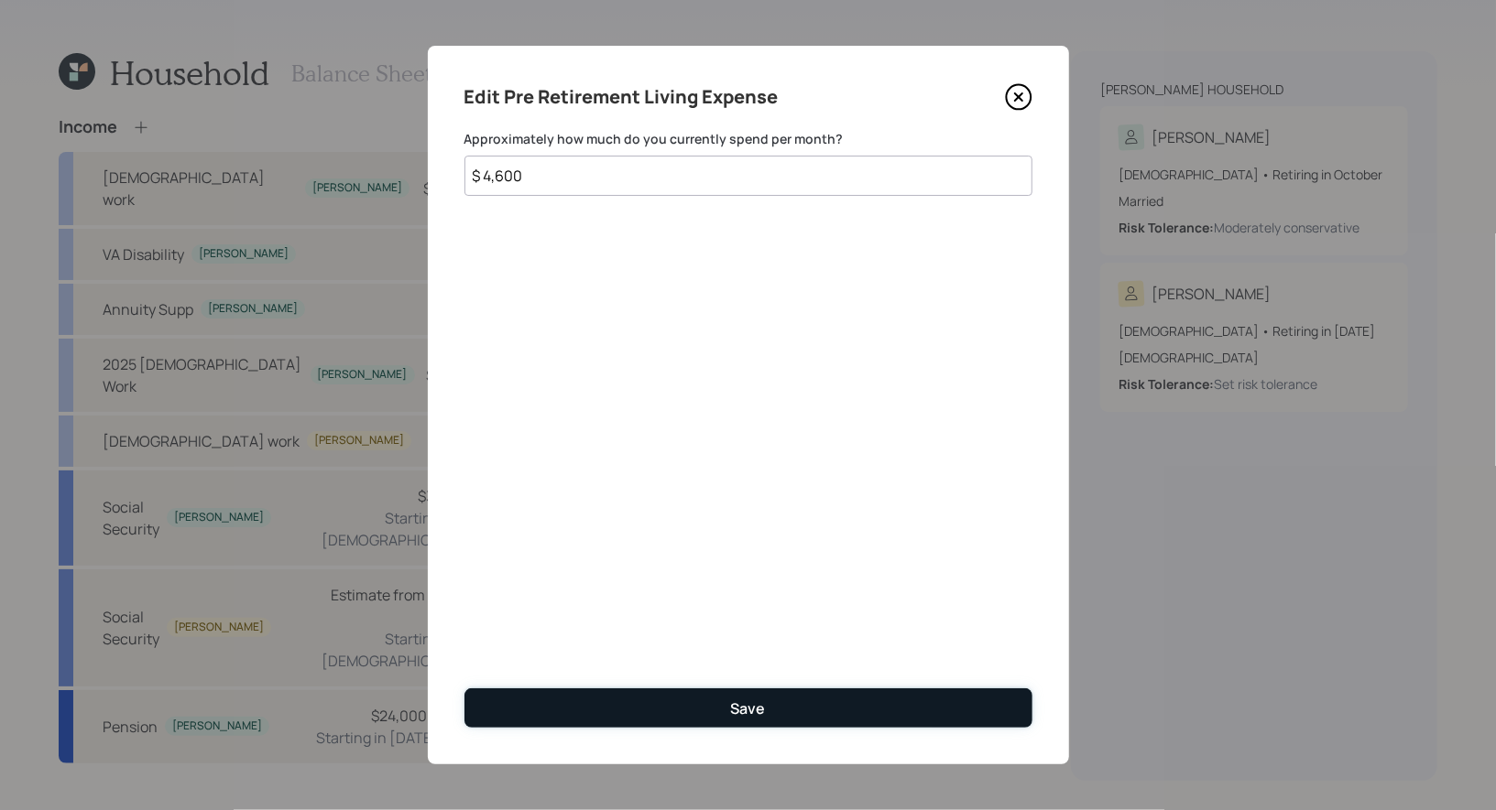
click at [643, 700] on button "Save" at bounding box center [748, 708] width 568 height 39
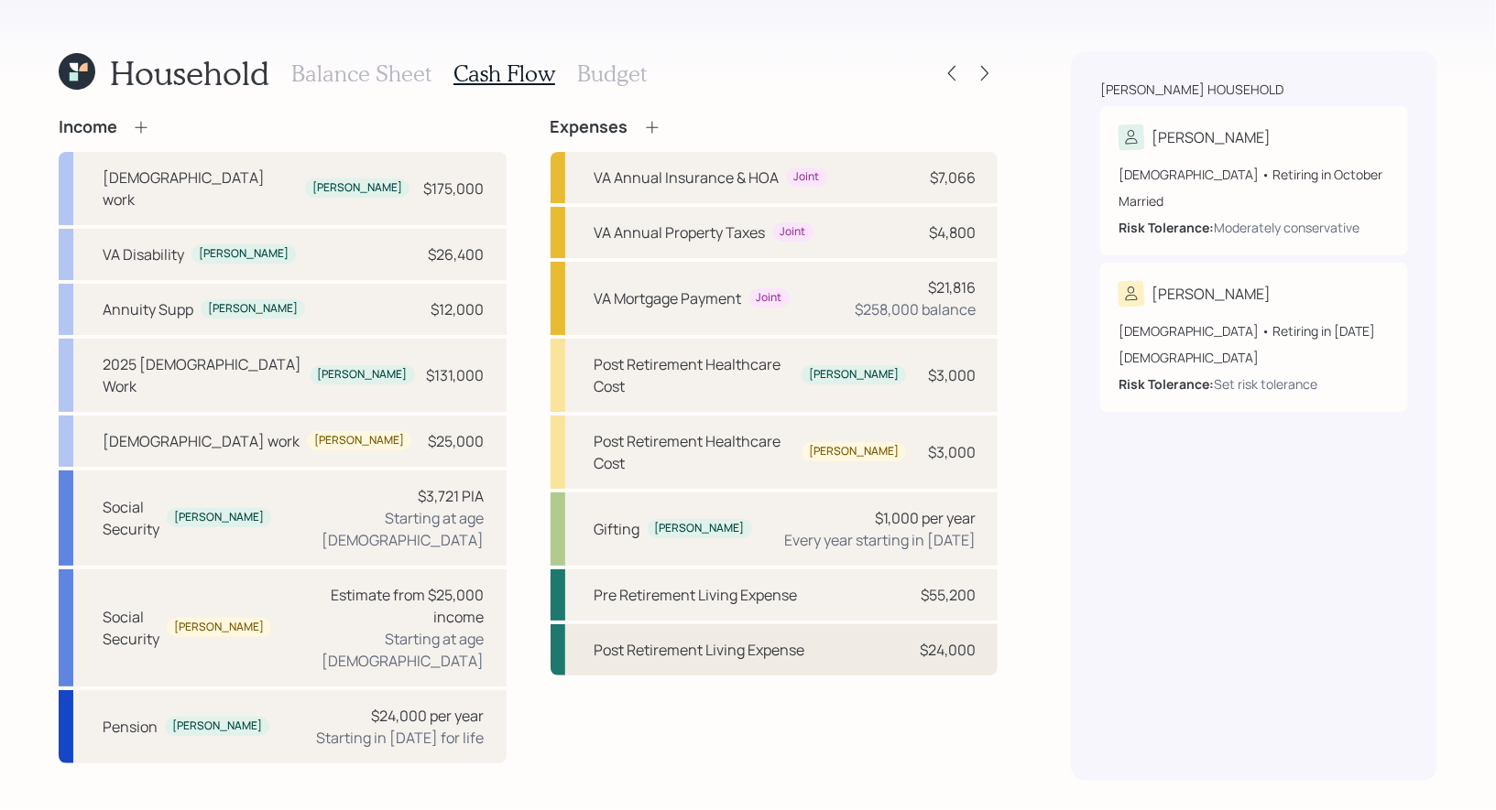
click at [698, 639] on div "Post Retirement Living Expense" at bounding box center [699, 650] width 211 height 22
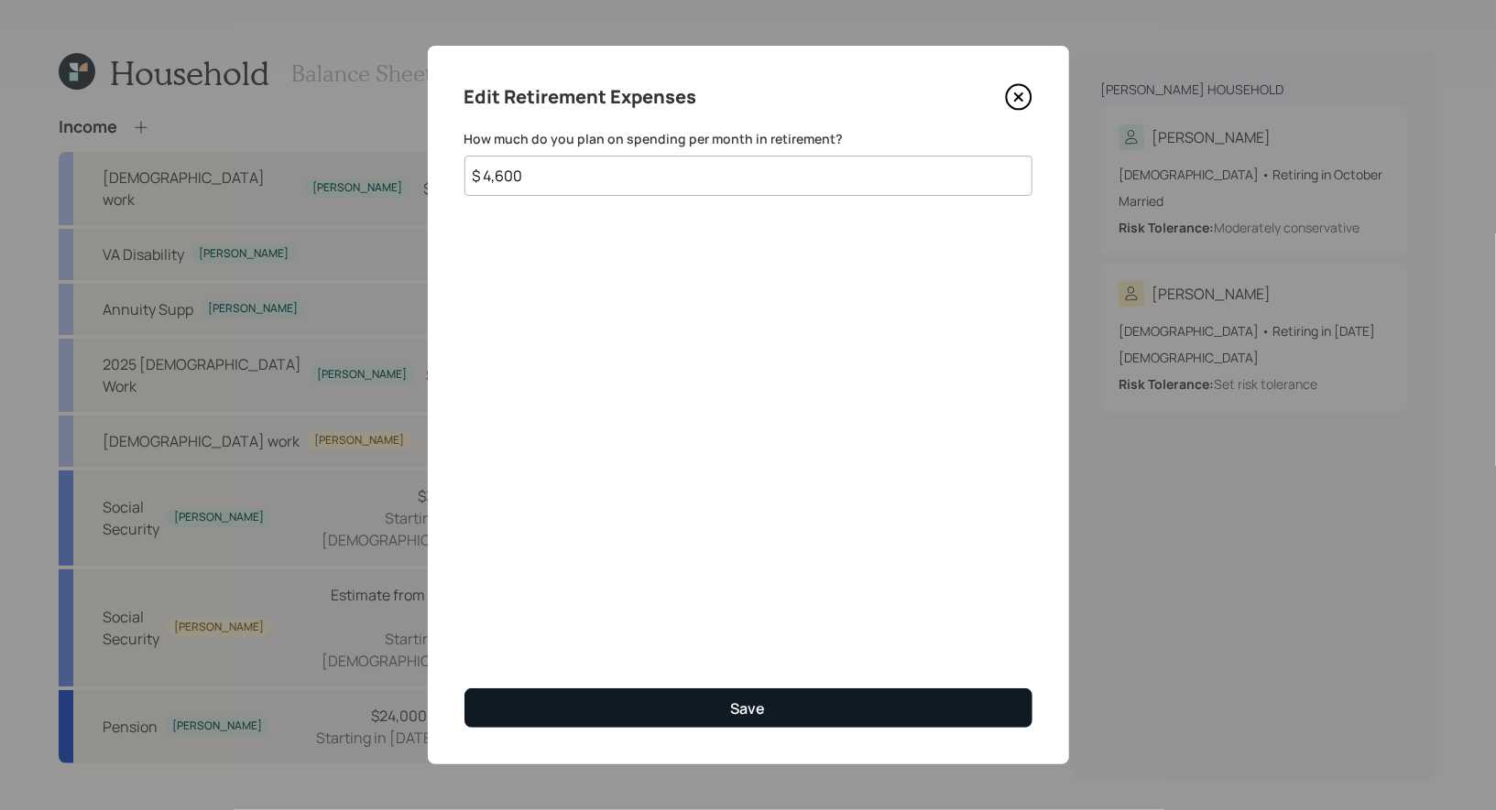
type input "$ 4,600"
click at [613, 705] on button "Save" at bounding box center [748, 708] width 568 height 39
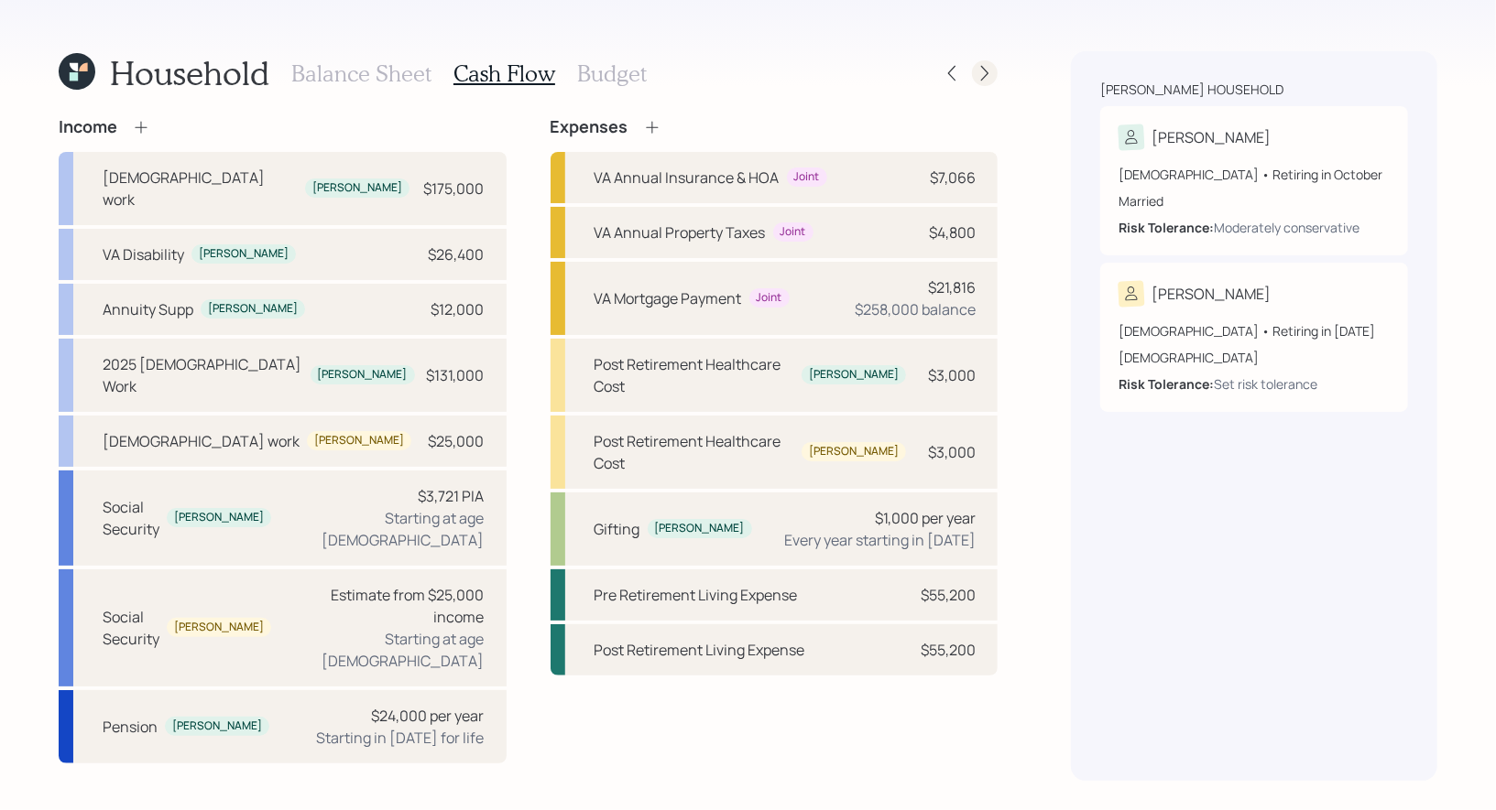
click at [990, 72] on icon at bounding box center [984, 73] width 18 height 18
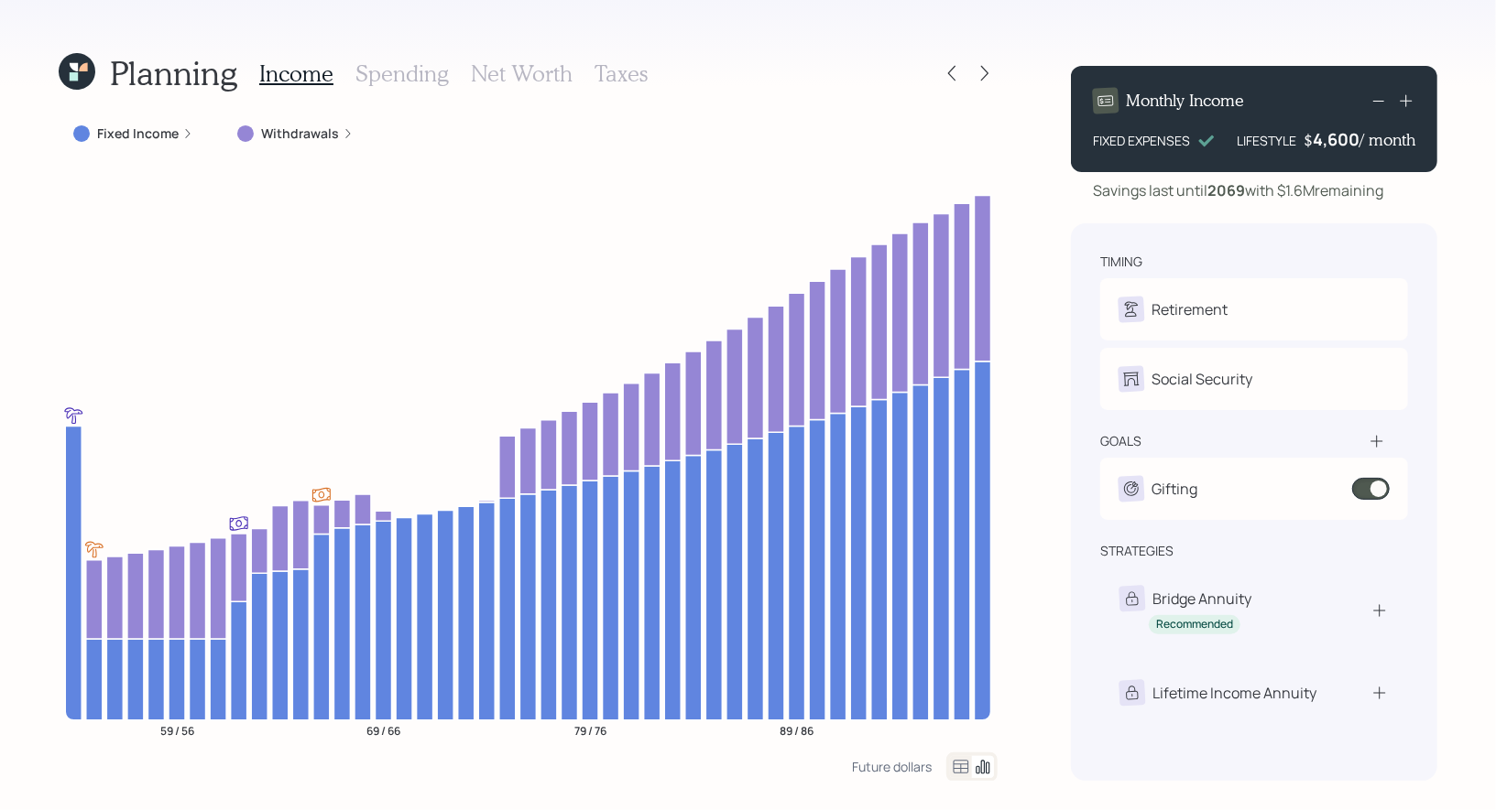
click at [615, 71] on h3 "Taxes" at bounding box center [620, 73] width 53 height 27
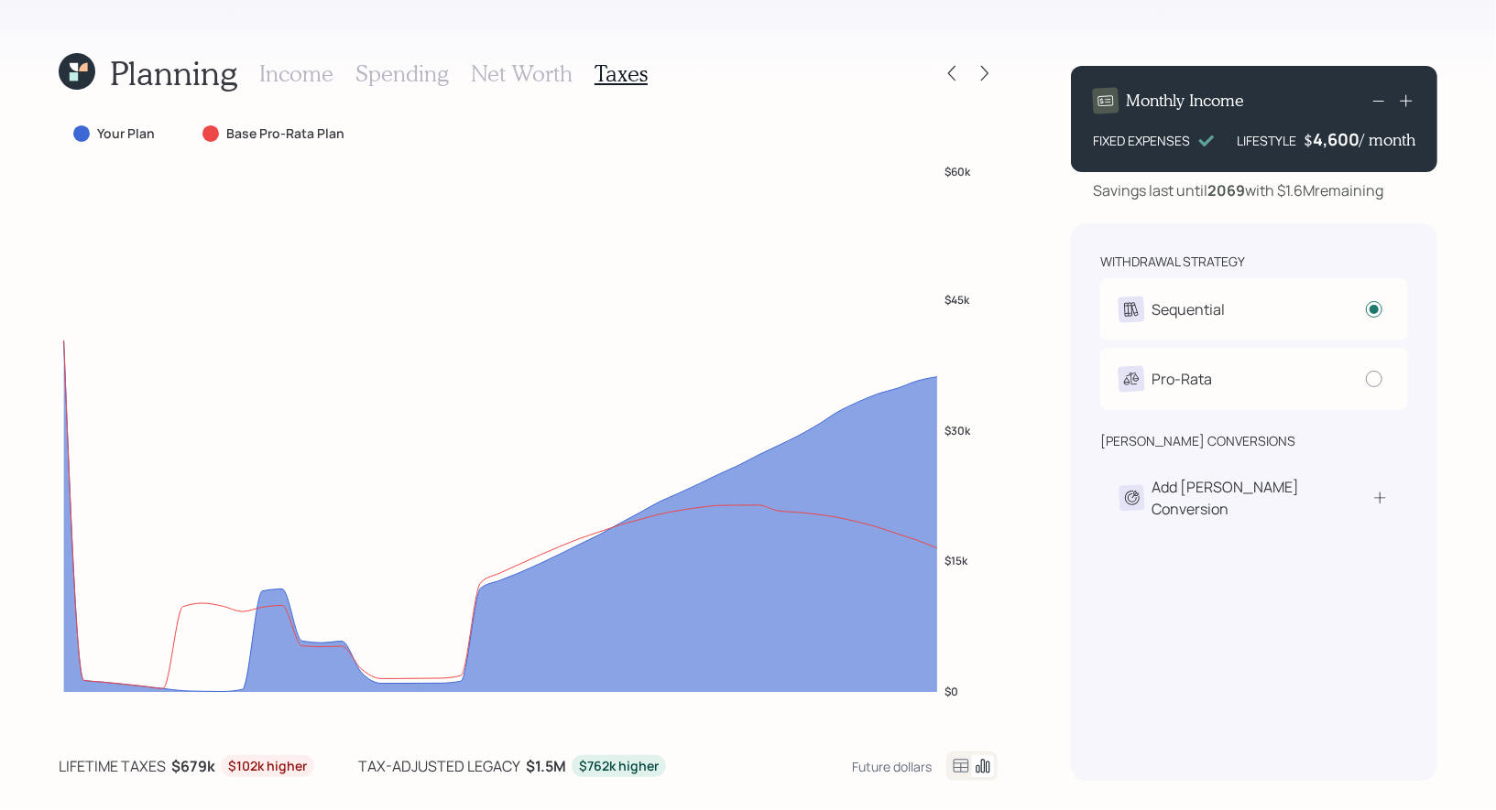
click at [309, 72] on h3 "Income" at bounding box center [296, 73] width 74 height 27
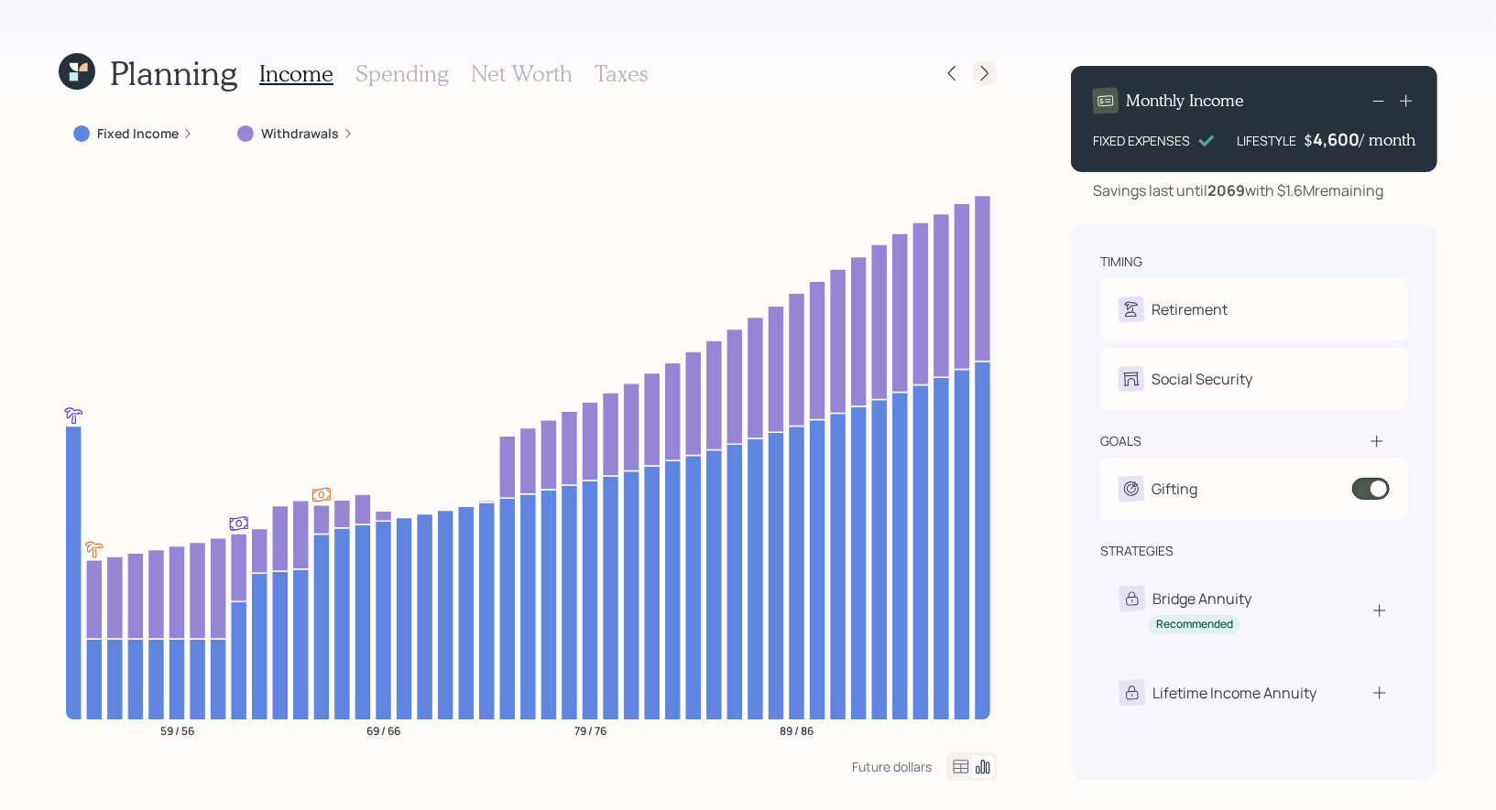
click at [985, 73] on icon at bounding box center [984, 73] width 18 height 18
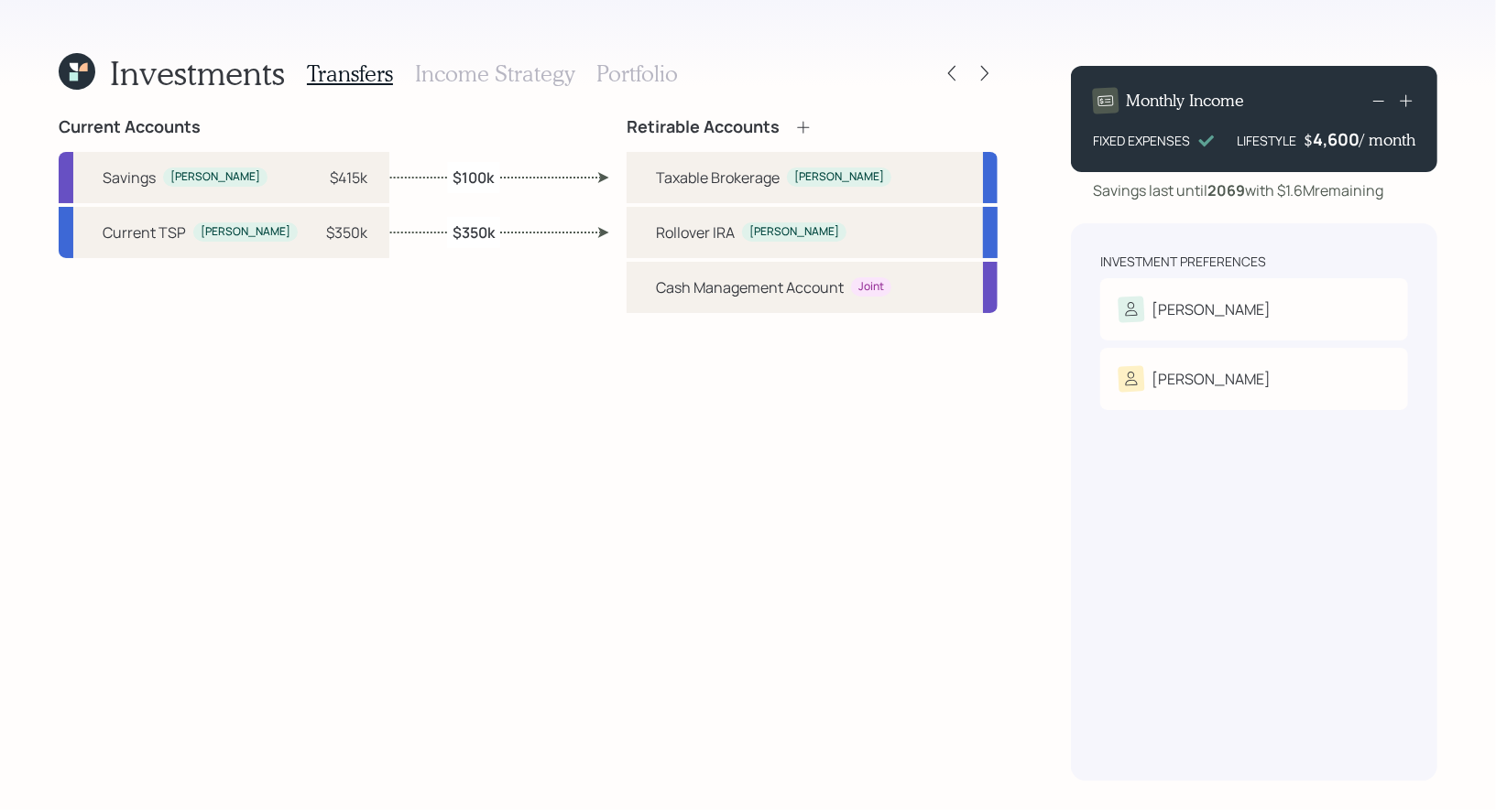
click at [506, 64] on h3 "Income Strategy" at bounding box center [494, 73] width 159 height 27
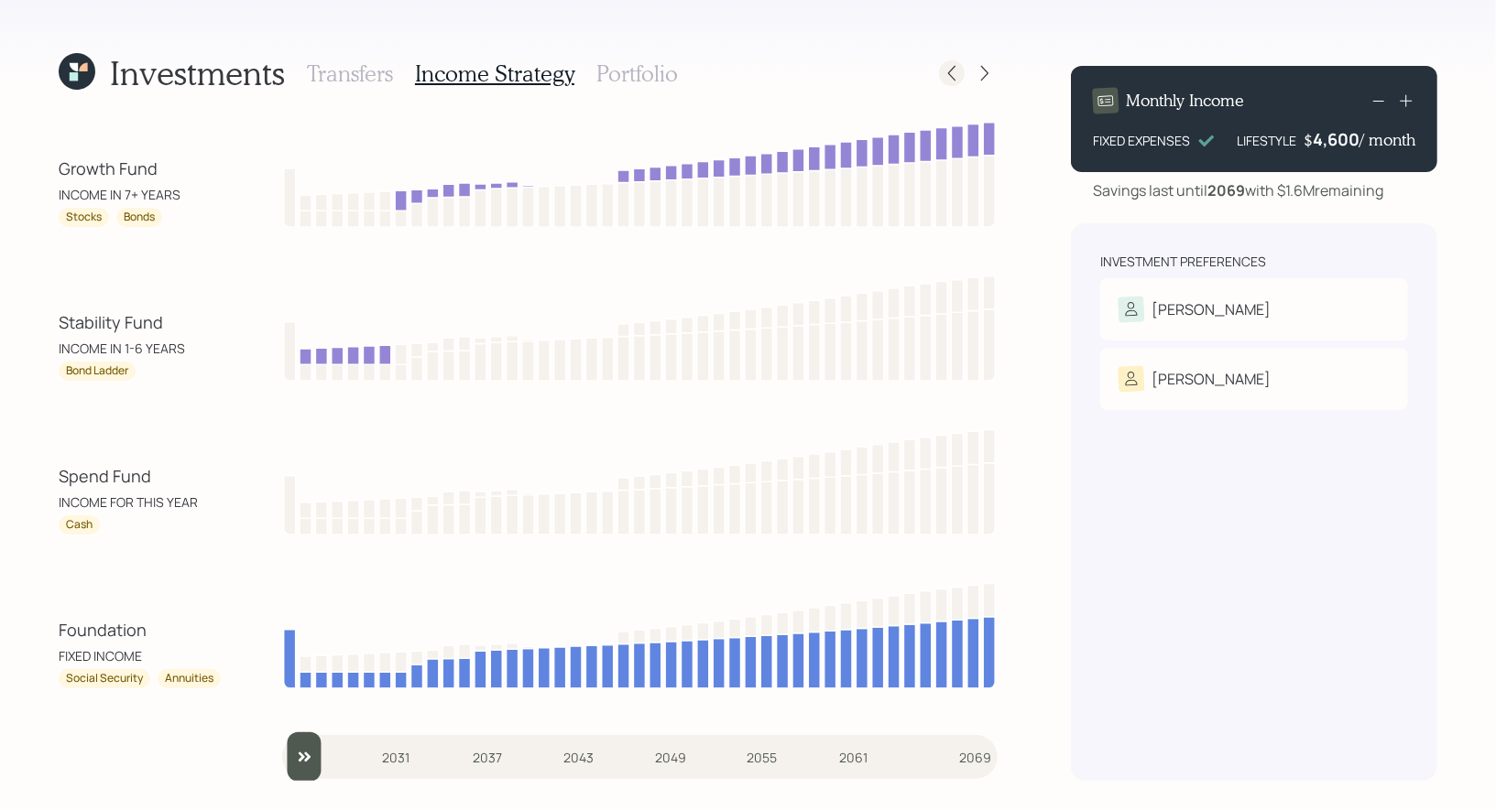
click at [951, 71] on icon at bounding box center [951, 73] width 18 height 18
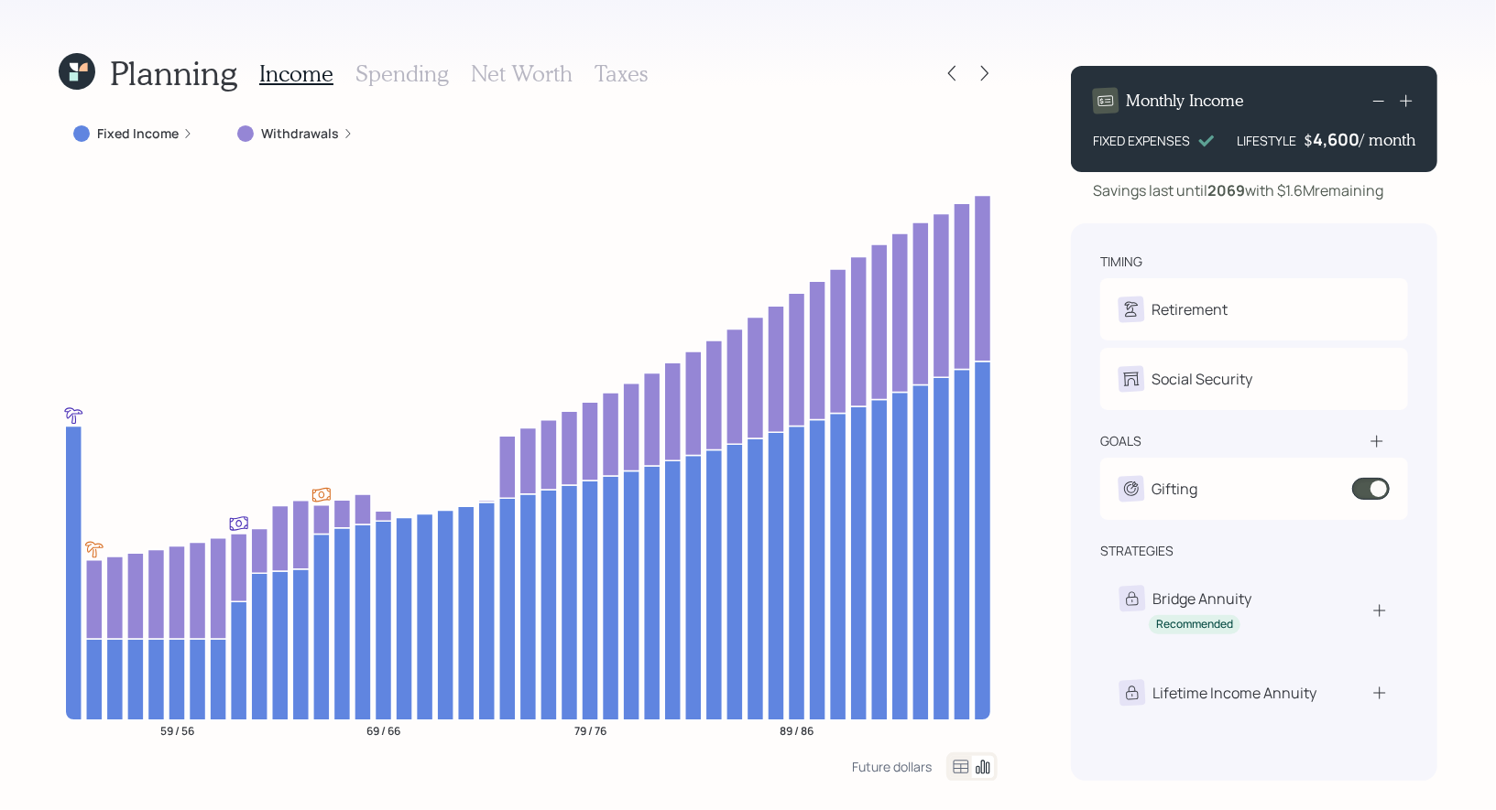
click at [377, 78] on h3 "Spending" at bounding box center [401, 73] width 93 height 27
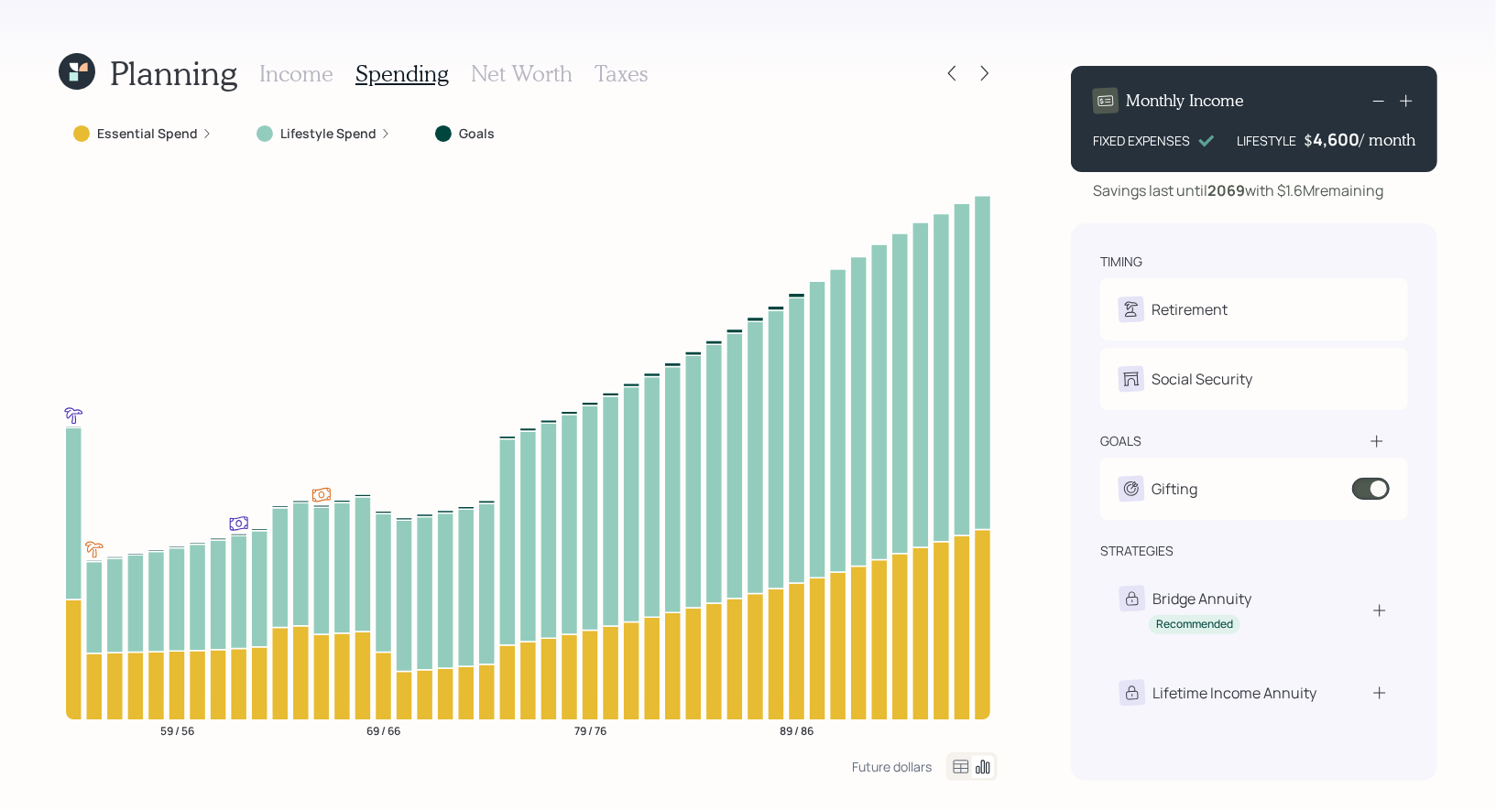
click at [961, 768] on icon at bounding box center [961, 767] width 16 height 14
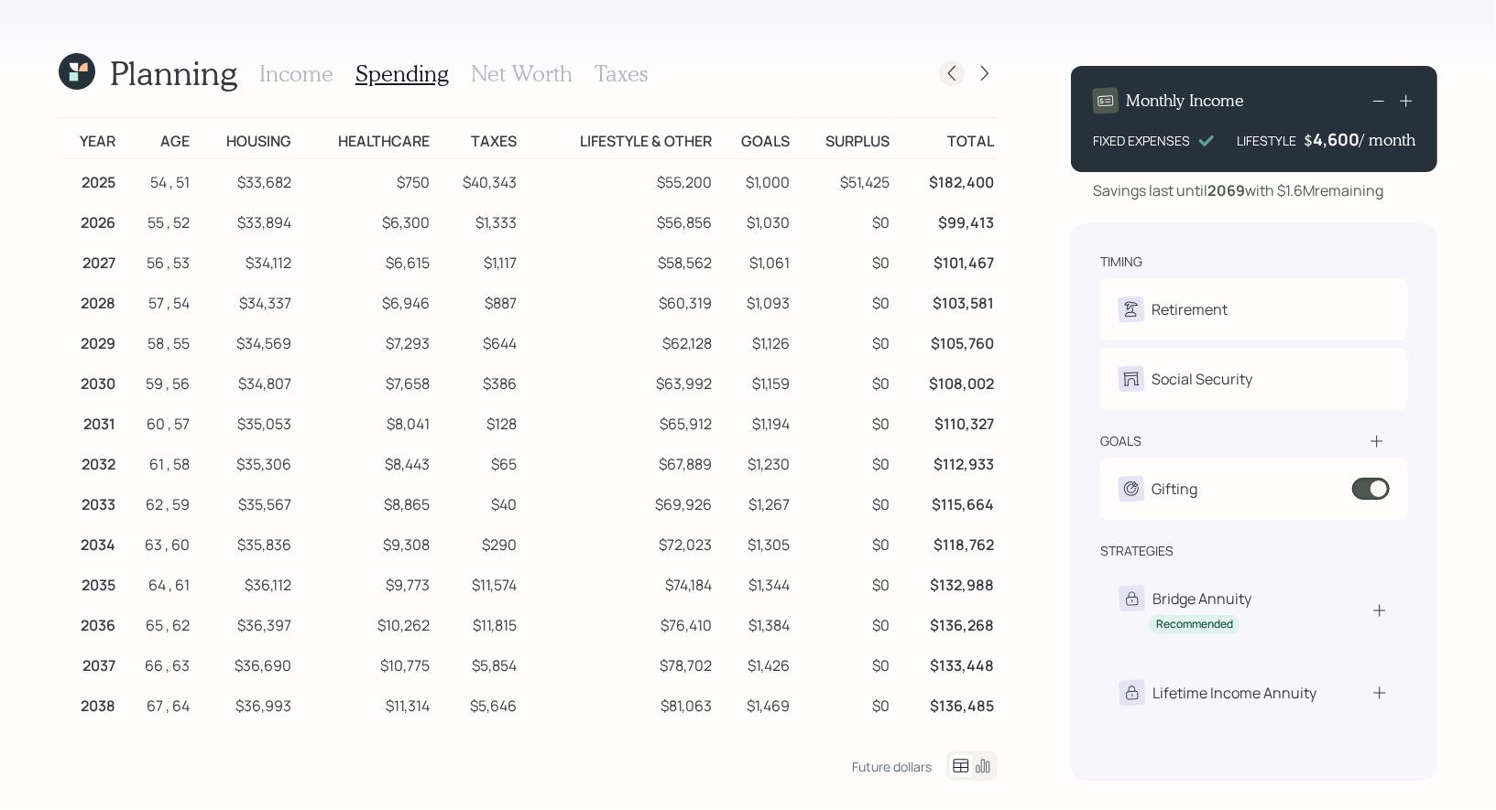
click at [958, 77] on icon at bounding box center [951, 73] width 18 height 18
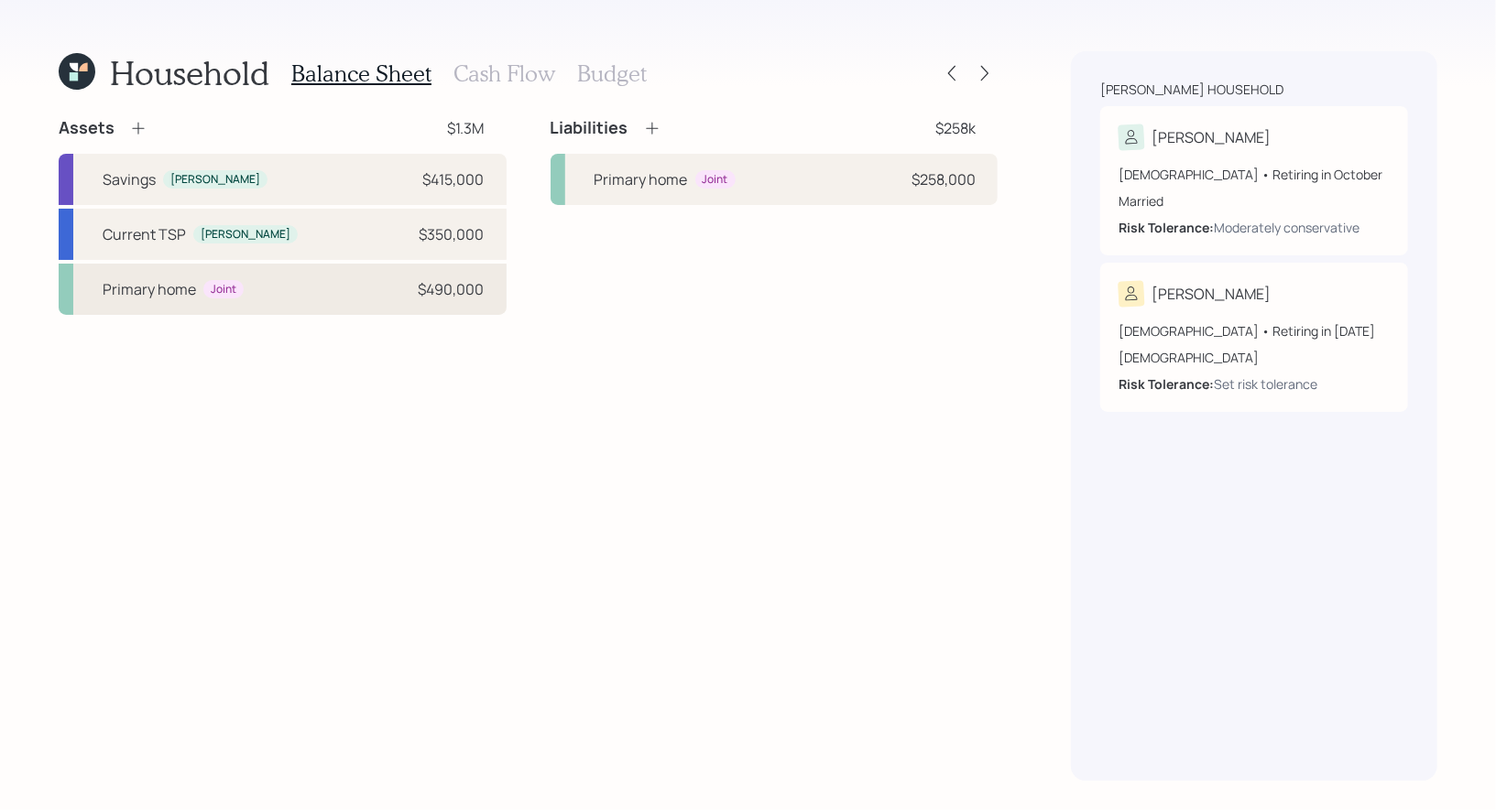
click at [275, 291] on div "Primary home Joint $490,000" at bounding box center [283, 289] width 448 height 51
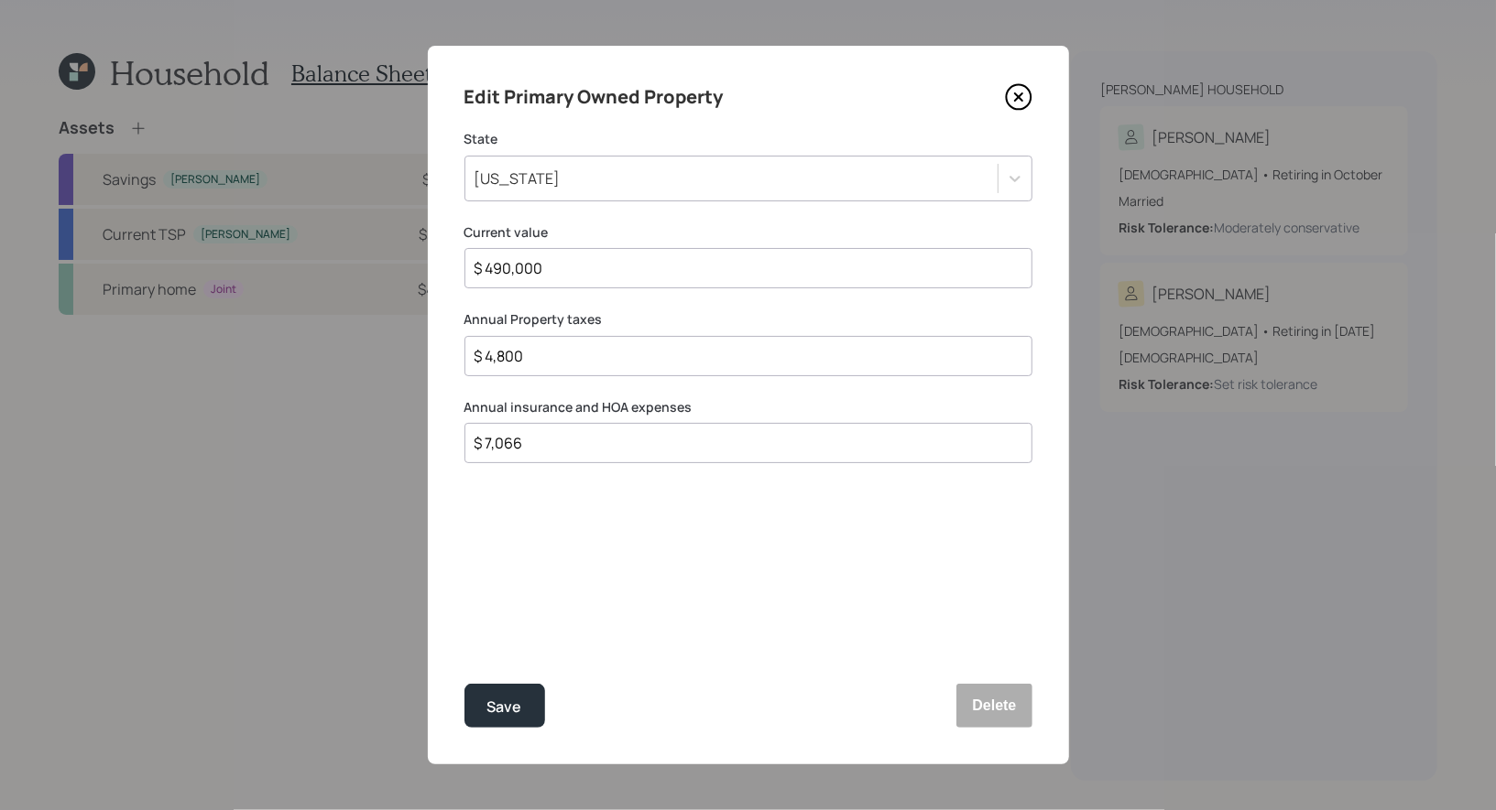
click at [1018, 98] on icon at bounding box center [1017, 96] width 7 height 7
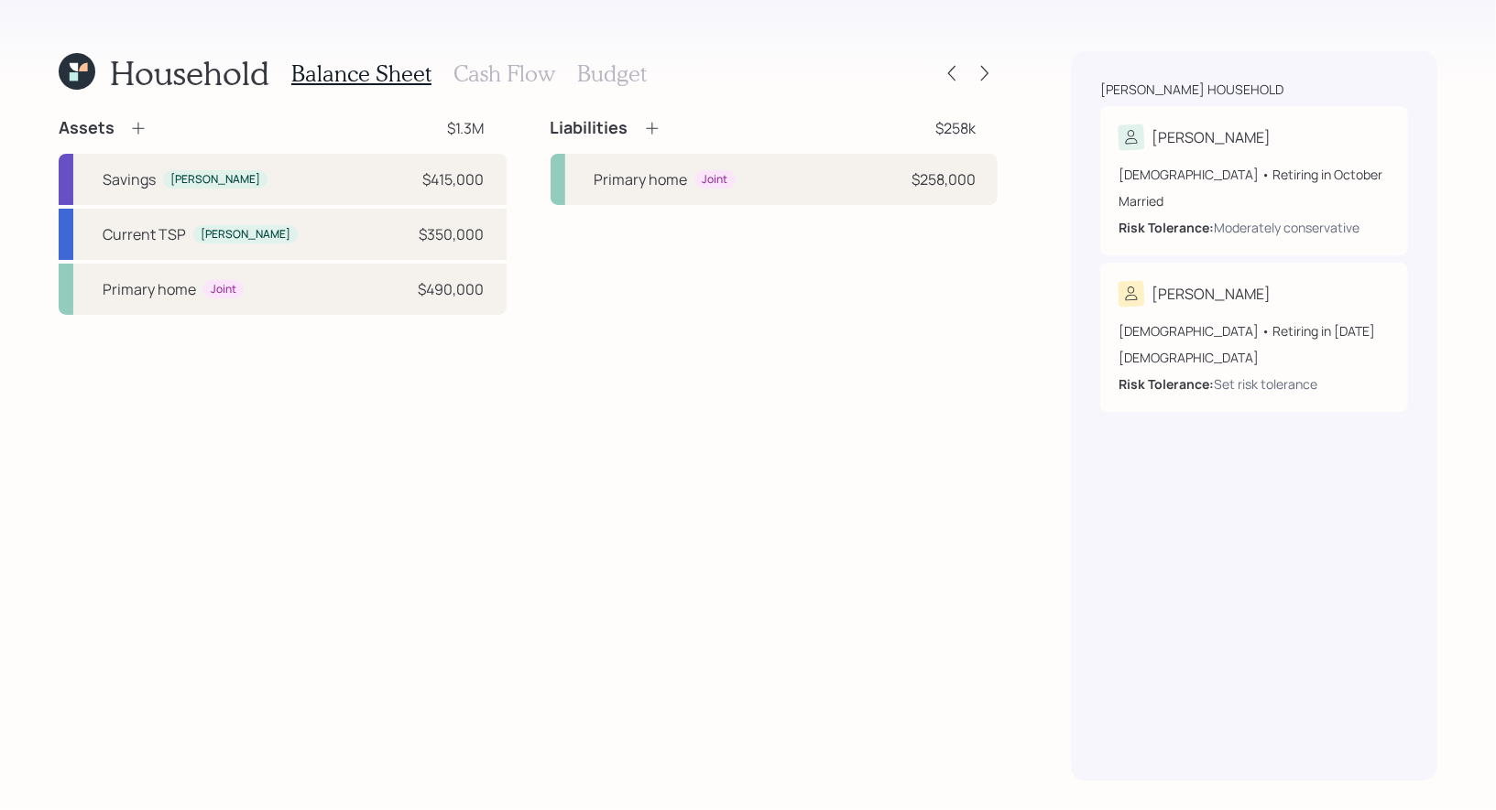
click at [499, 72] on h3 "Cash Flow" at bounding box center [504, 73] width 102 height 27
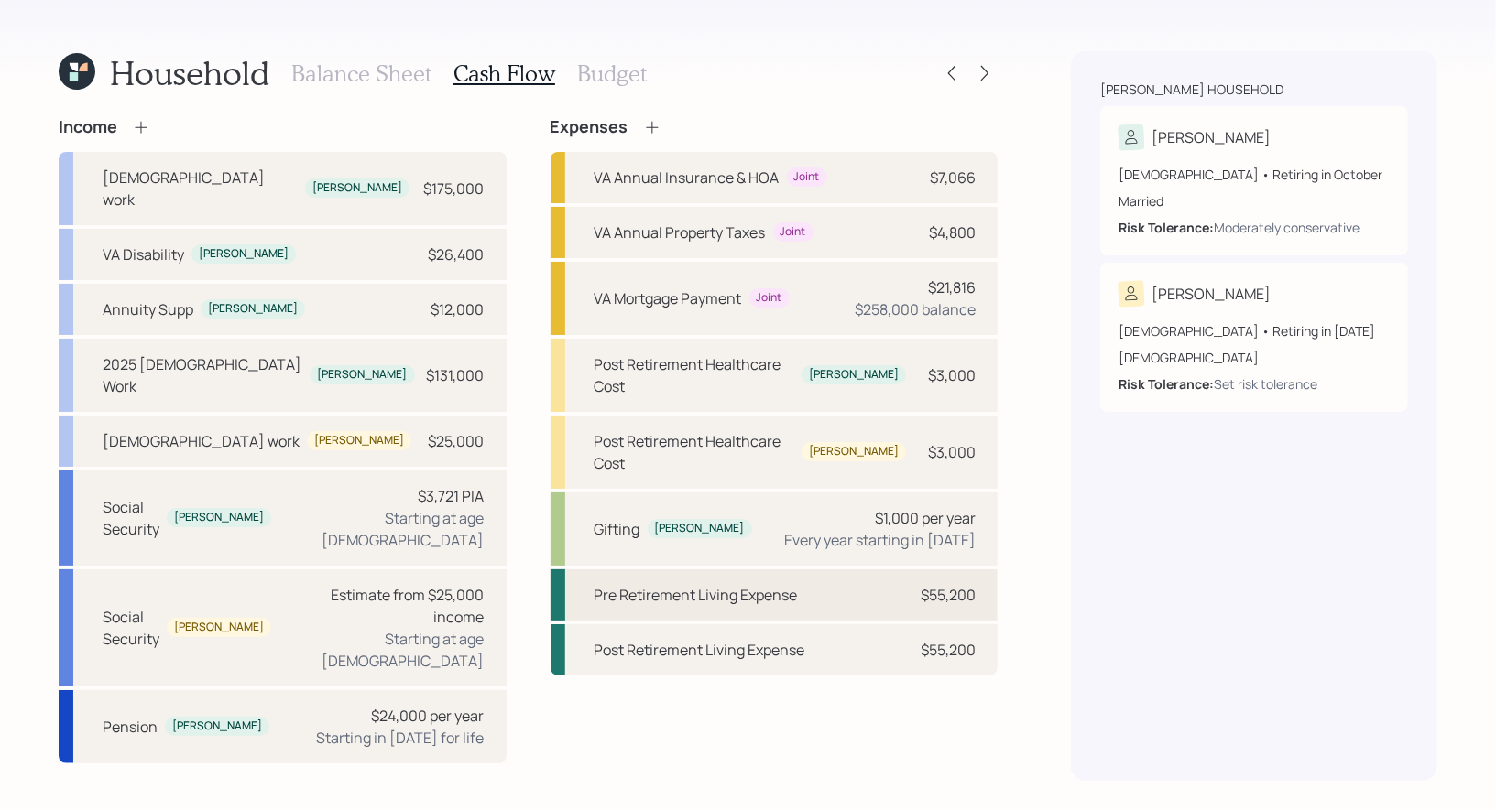
click at [664, 584] on div "Pre Retirement Living Expense" at bounding box center [695, 595] width 203 height 22
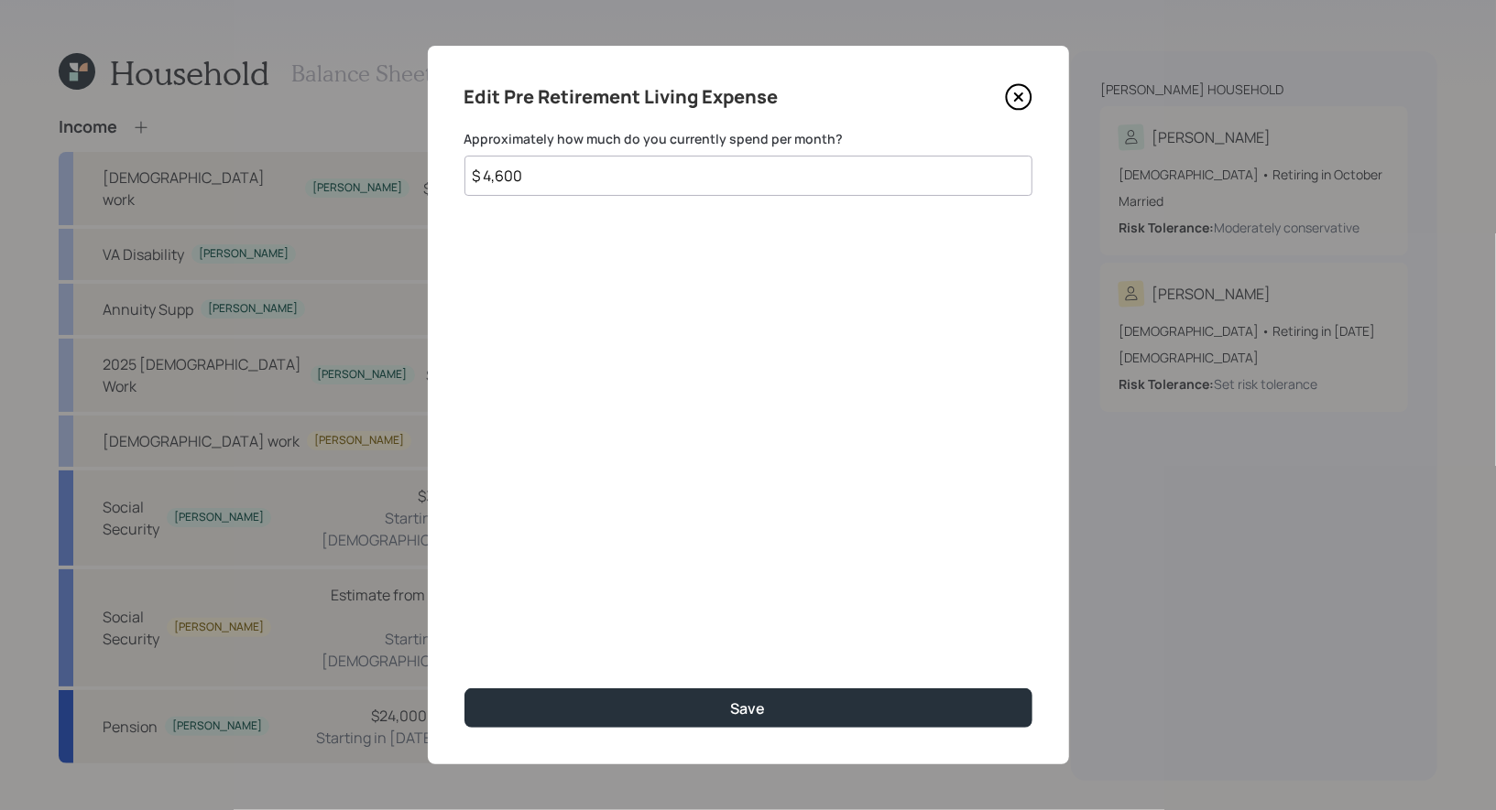
click at [544, 179] on input "$ 4,600" at bounding box center [748, 176] width 568 height 40
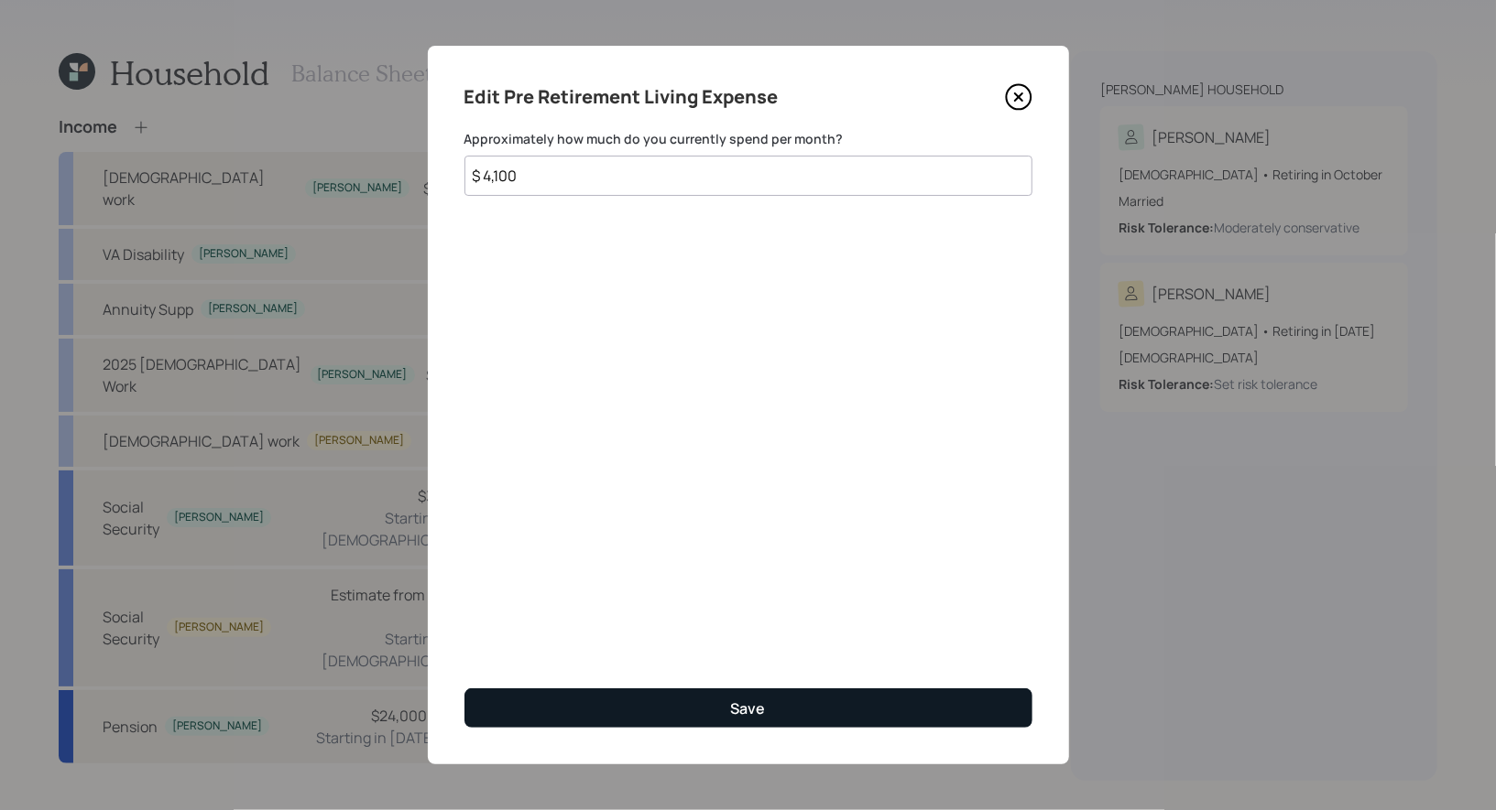
type input "$ 4,100"
click at [587, 714] on button "Save" at bounding box center [748, 708] width 568 height 39
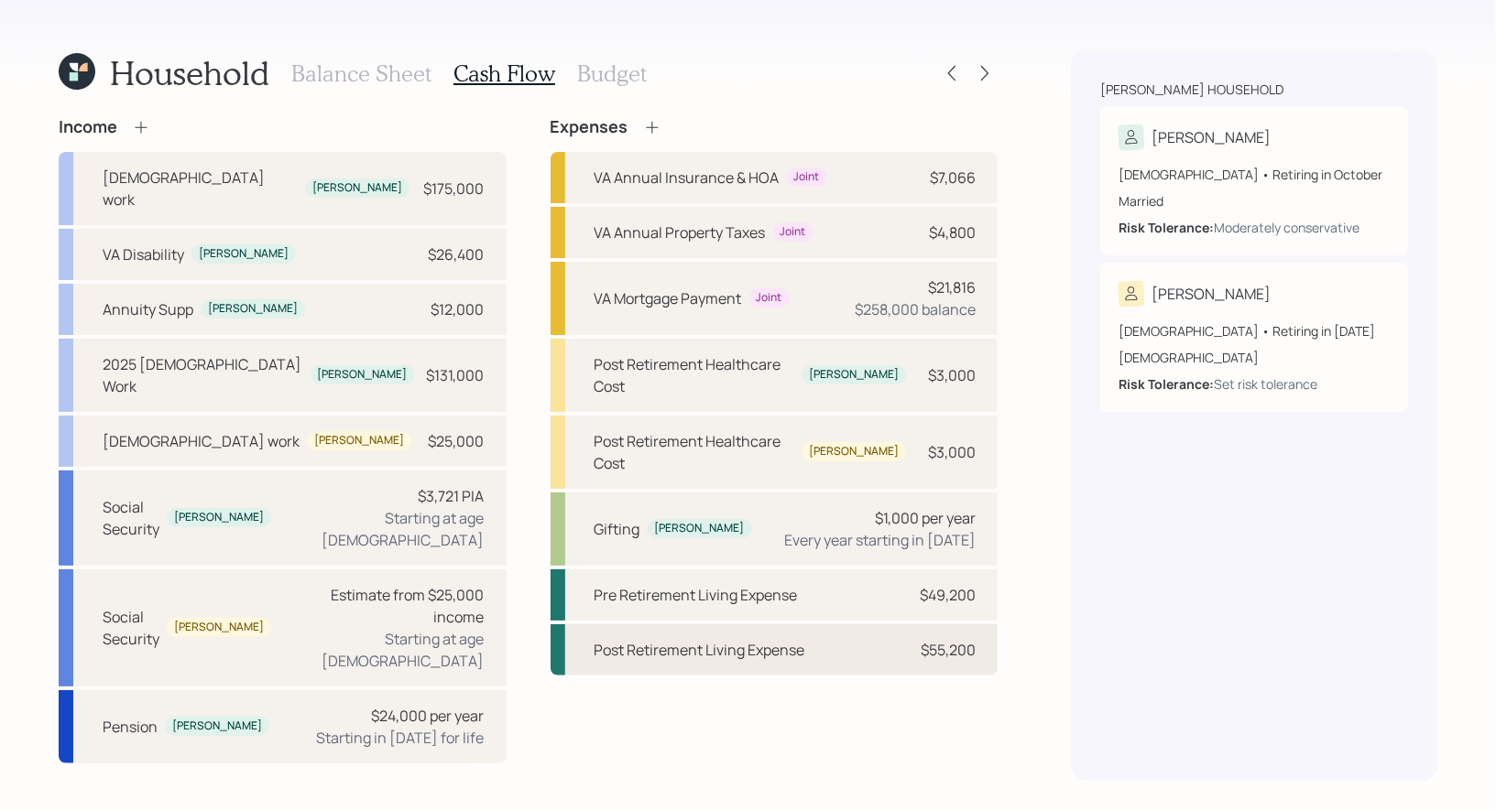
click at [653, 639] on div "Post Retirement Living Expense" at bounding box center [699, 650] width 211 height 22
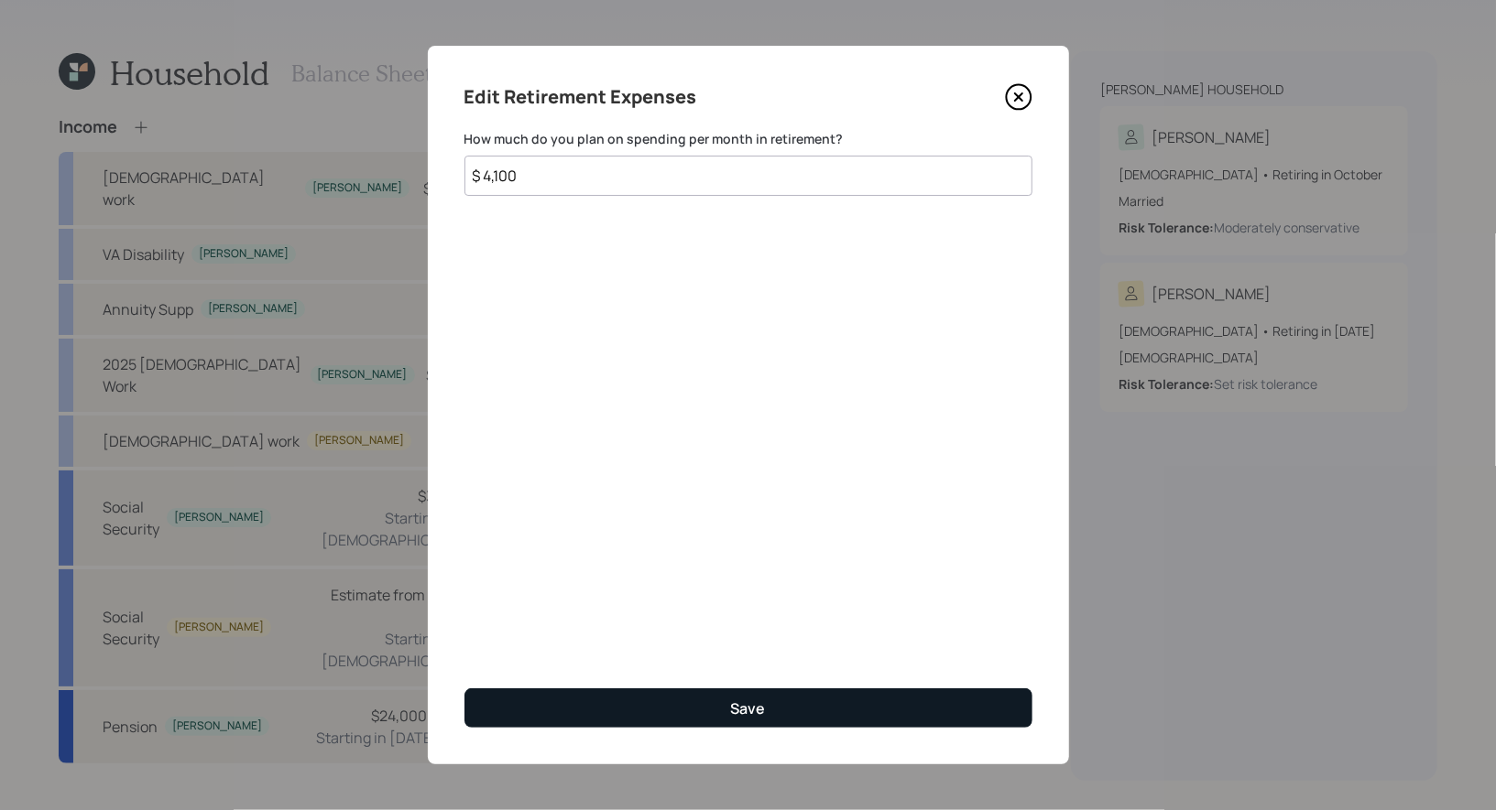
type input "$ 4,100"
click at [604, 693] on button "Save" at bounding box center [748, 708] width 568 height 39
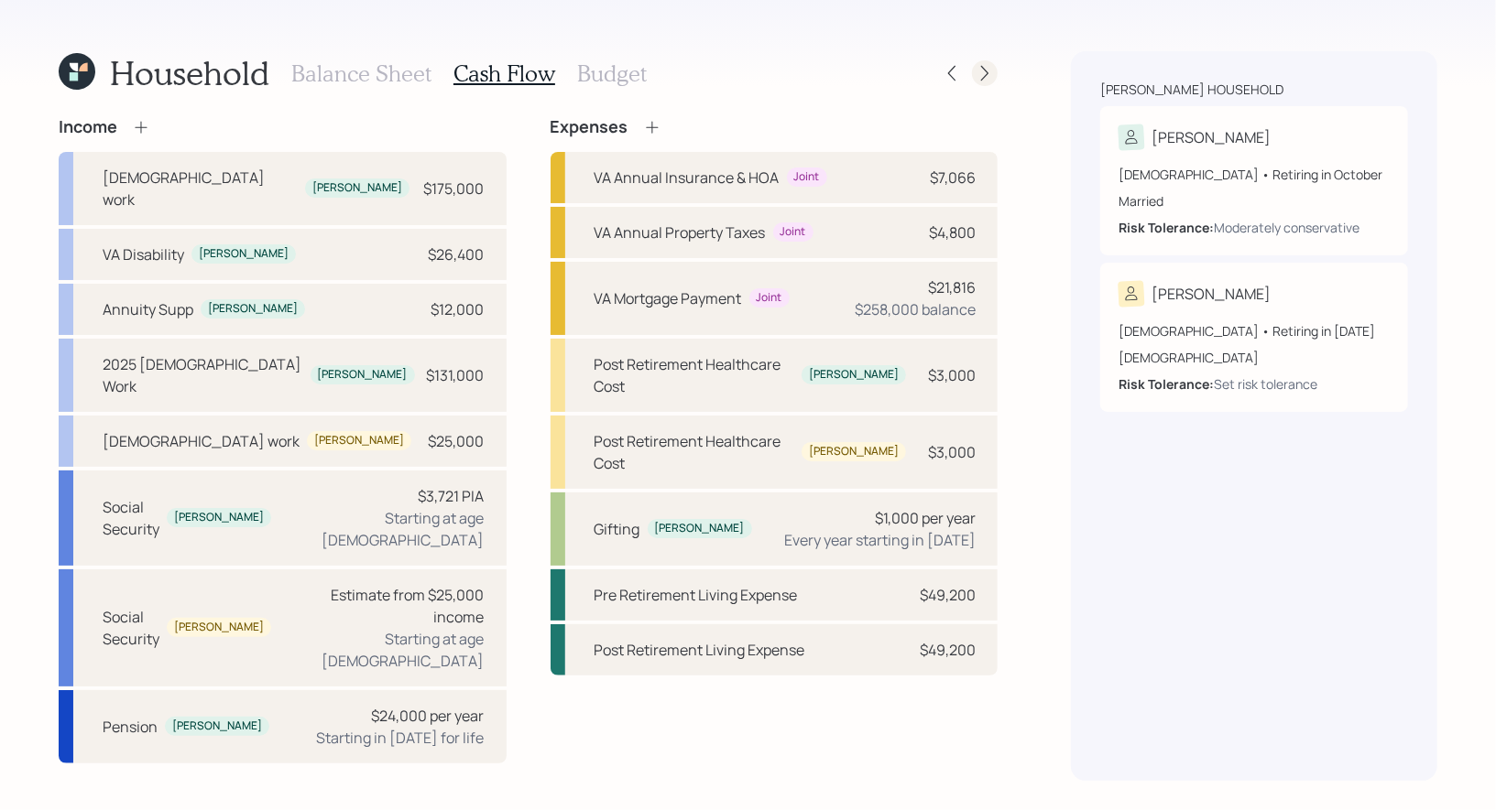
click at [984, 75] on icon at bounding box center [984, 74] width 7 height 16
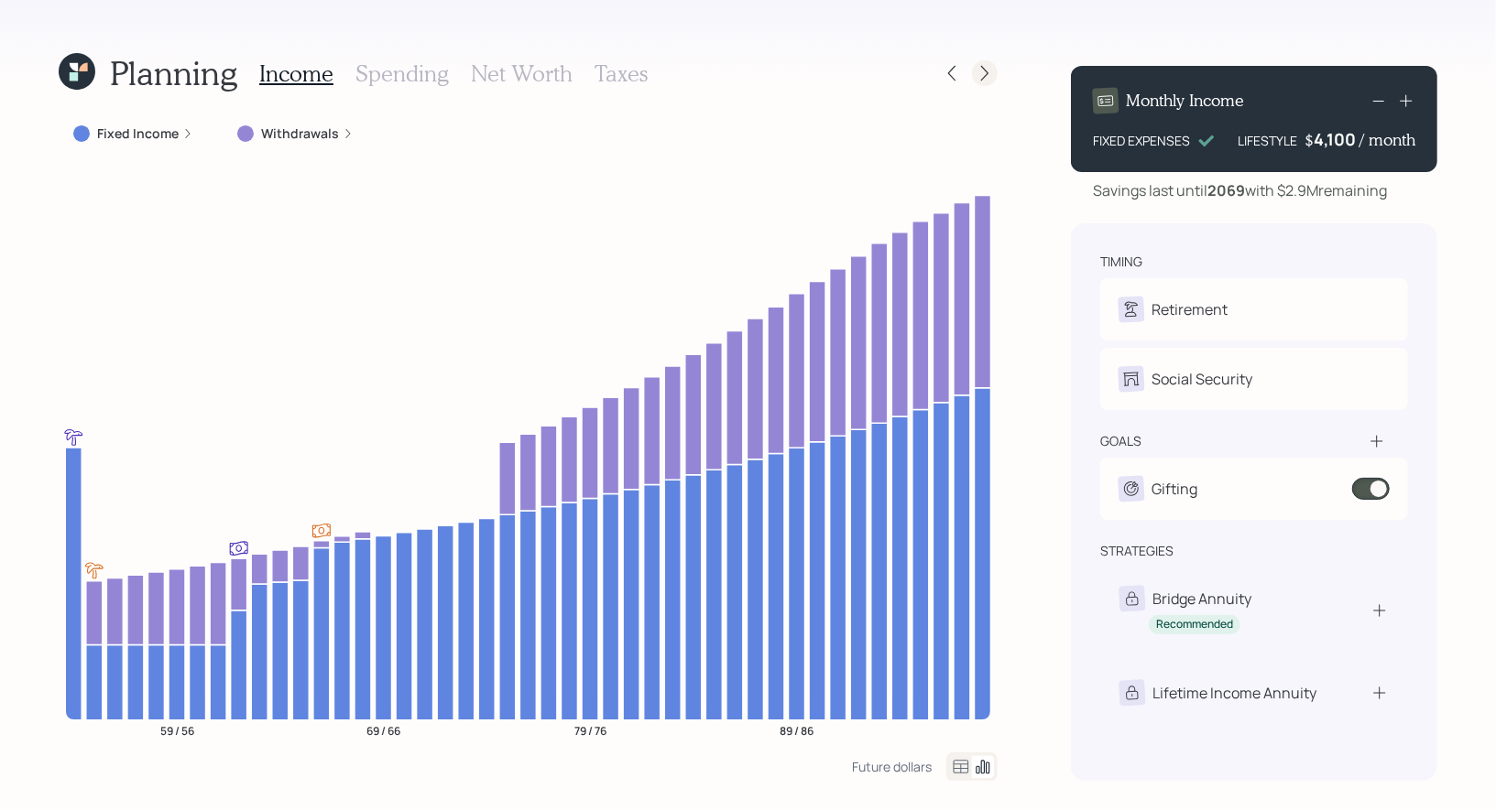
click at [985, 77] on icon at bounding box center [984, 73] width 18 height 18
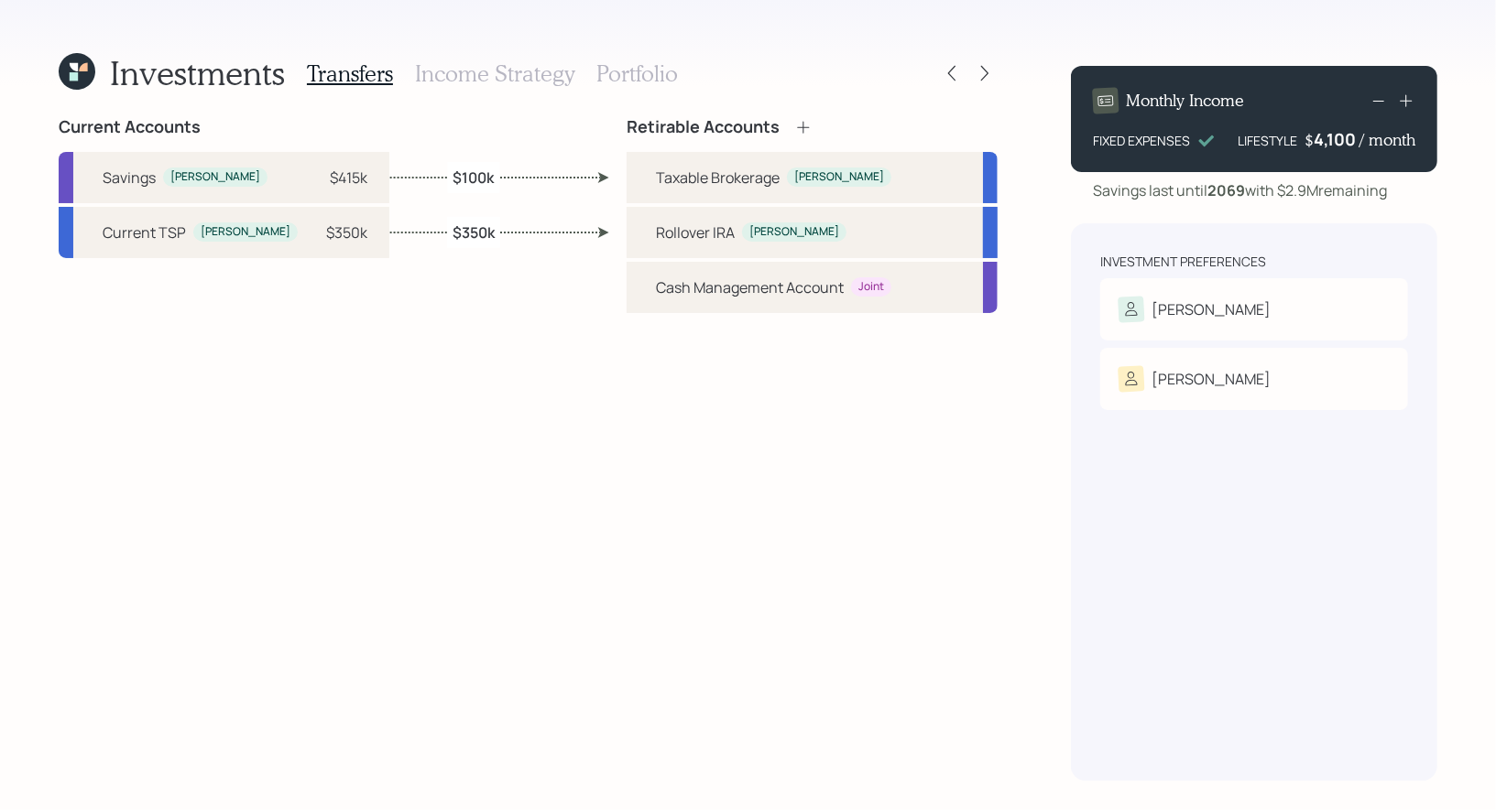
click at [530, 72] on h3 "Income Strategy" at bounding box center [494, 73] width 159 height 27
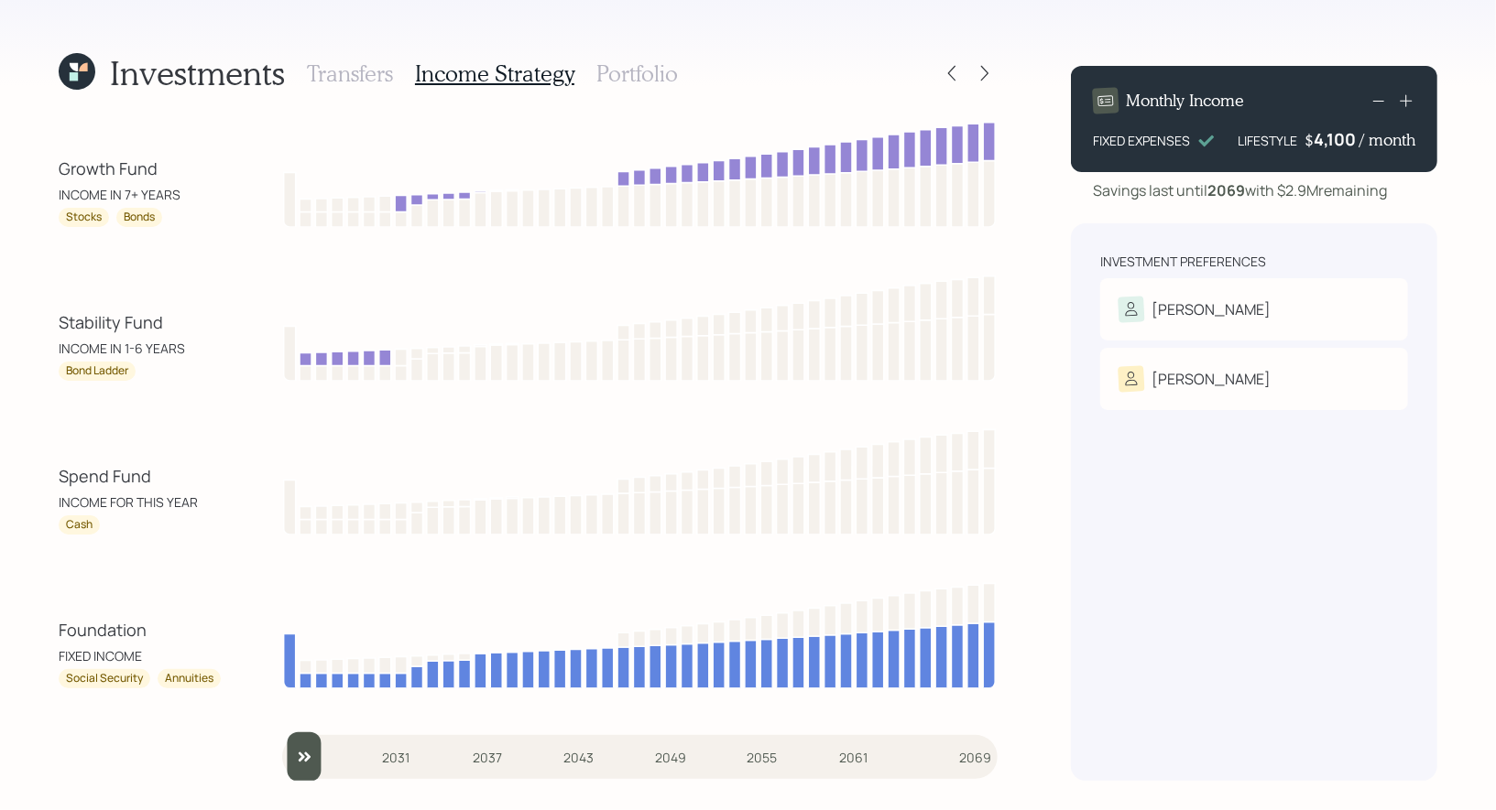
click at [629, 76] on h3 "Portfolio" at bounding box center [637, 73] width 82 height 27
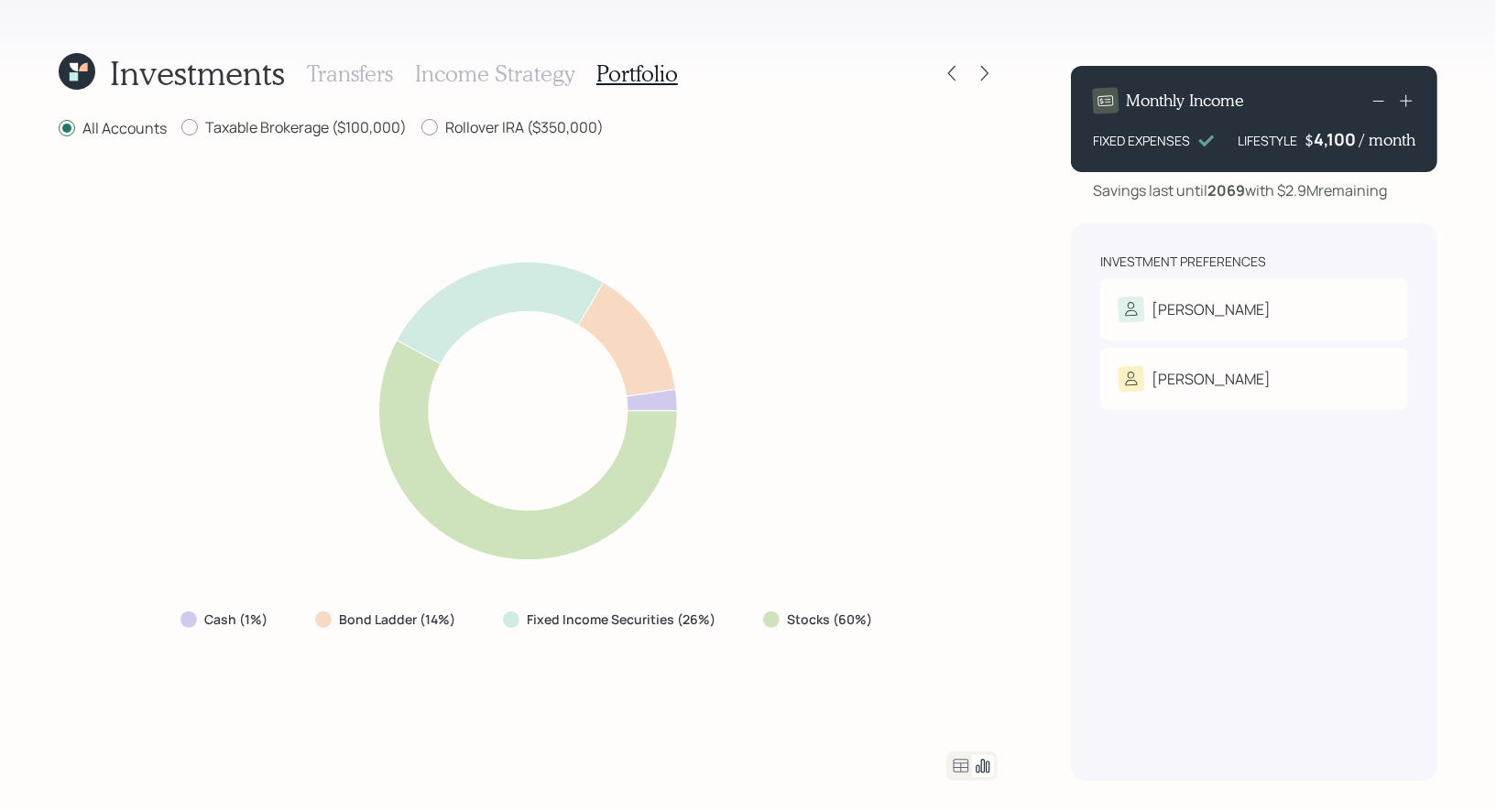
click at [473, 74] on h3 "Income Strategy" at bounding box center [494, 73] width 159 height 27
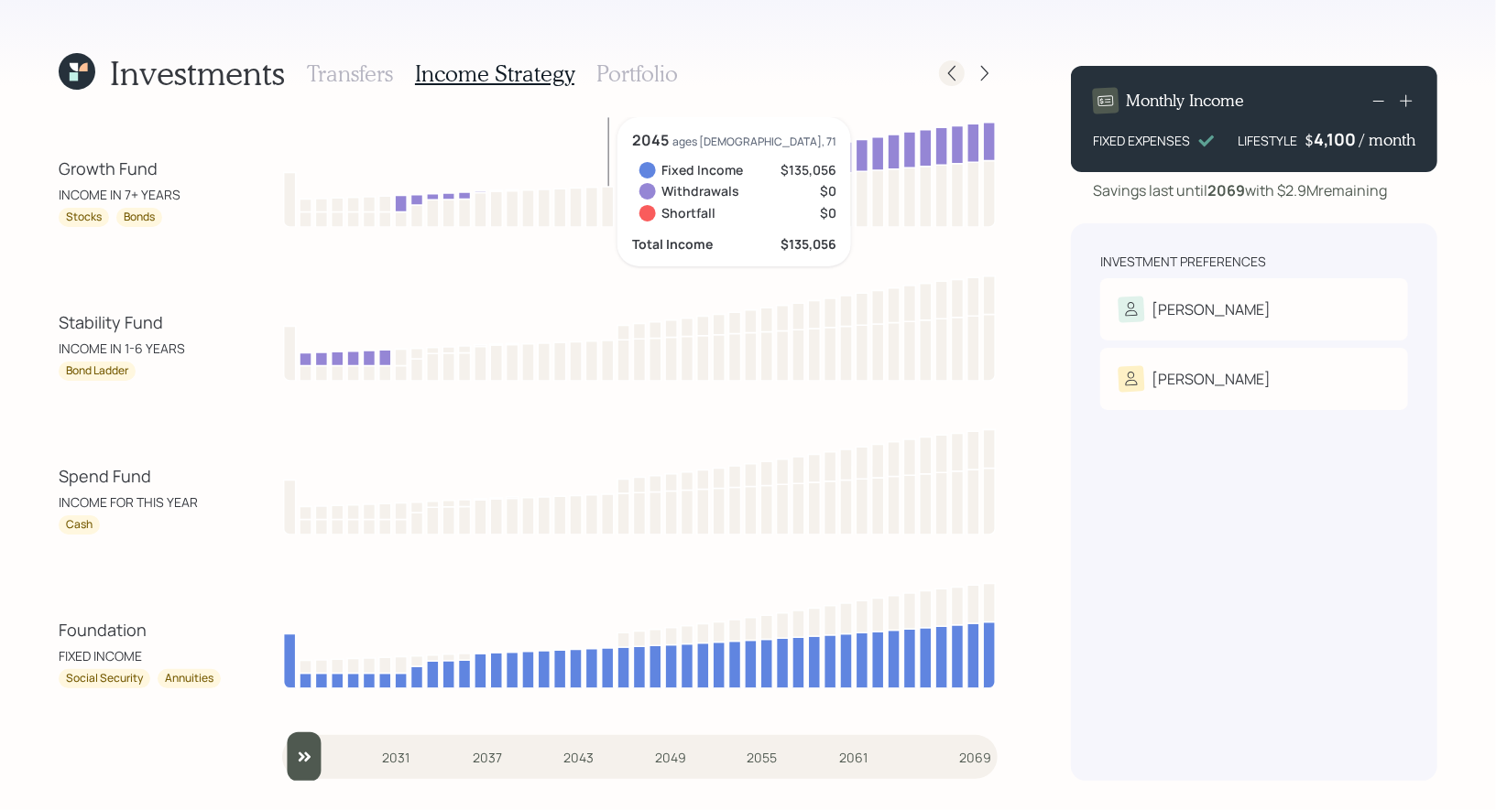
click at [954, 78] on icon at bounding box center [951, 73] width 18 height 18
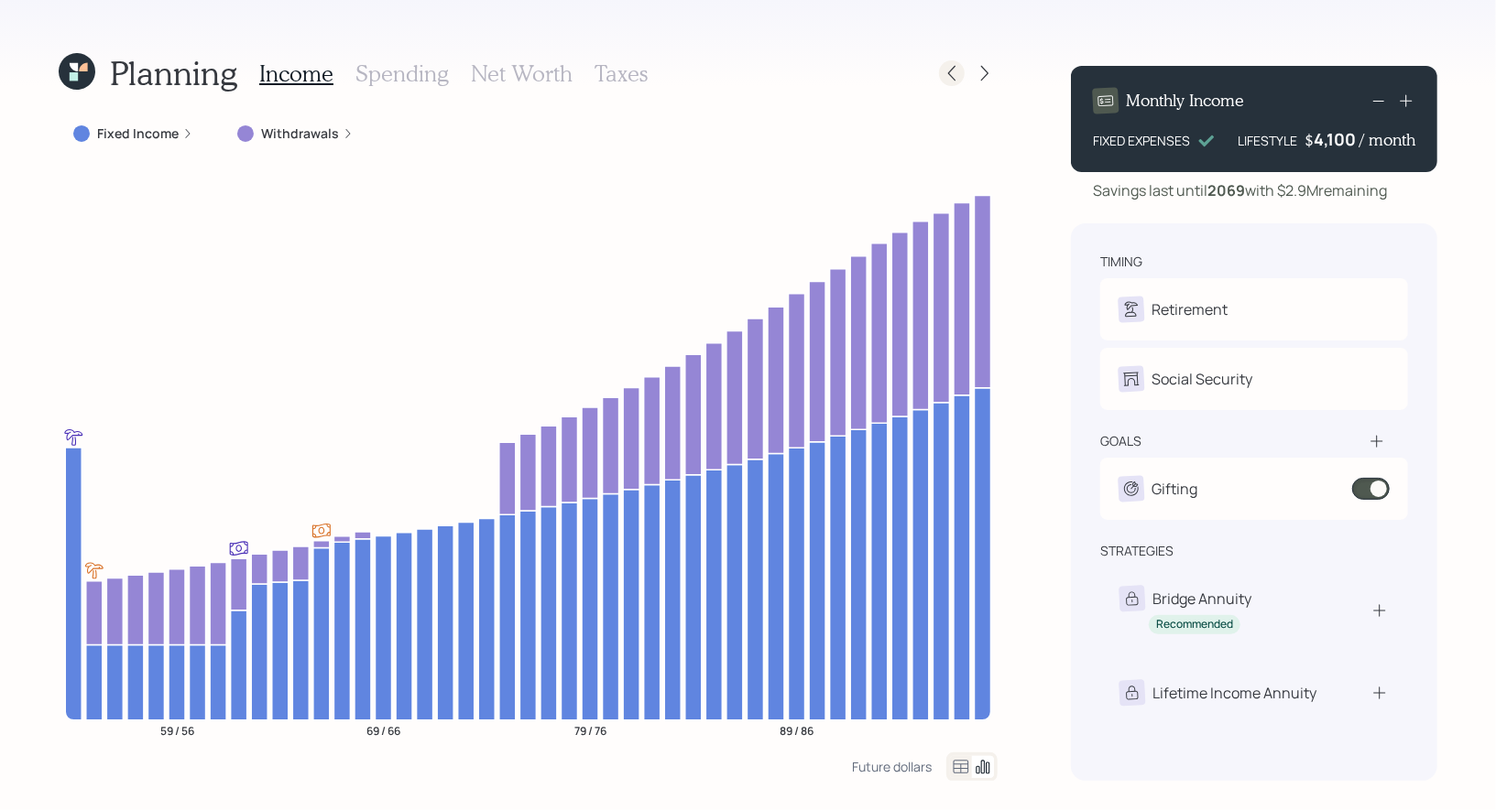
click at [952, 73] on icon at bounding box center [951, 73] width 18 height 18
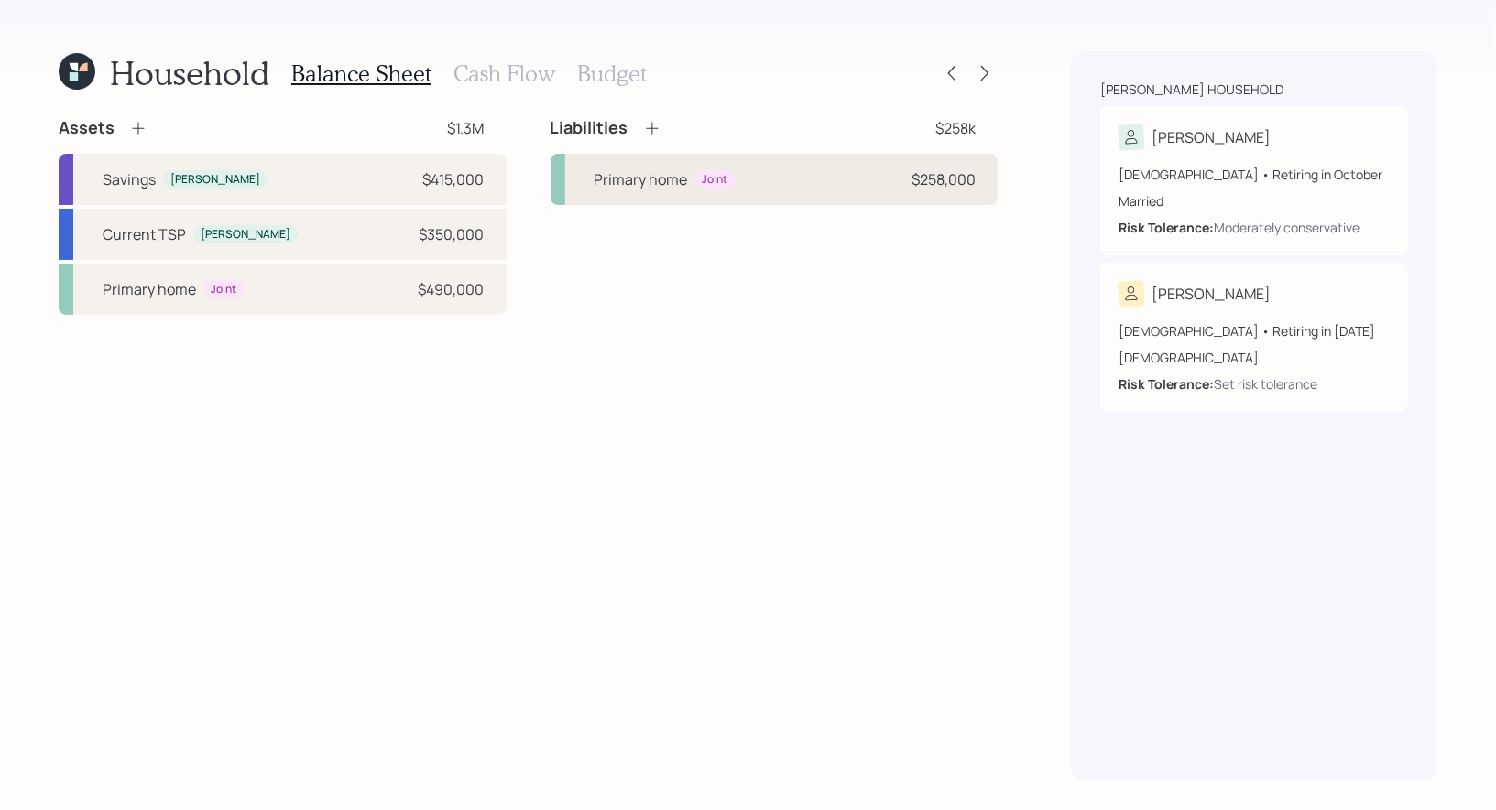
click at [857, 171] on div "Primary home Joint $258,000" at bounding box center [774, 179] width 448 height 51
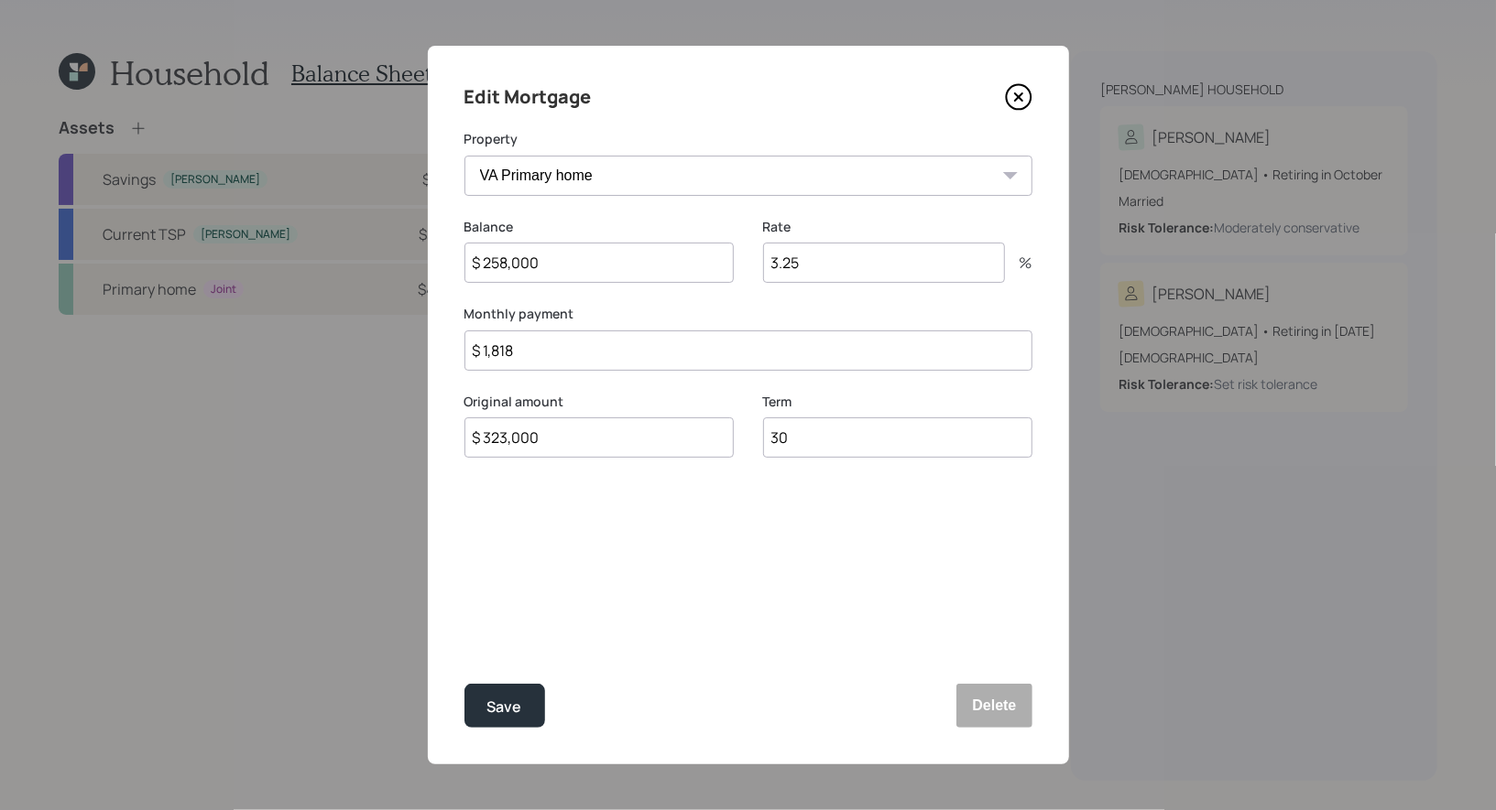
click at [1024, 99] on icon at bounding box center [1018, 96] width 27 height 27
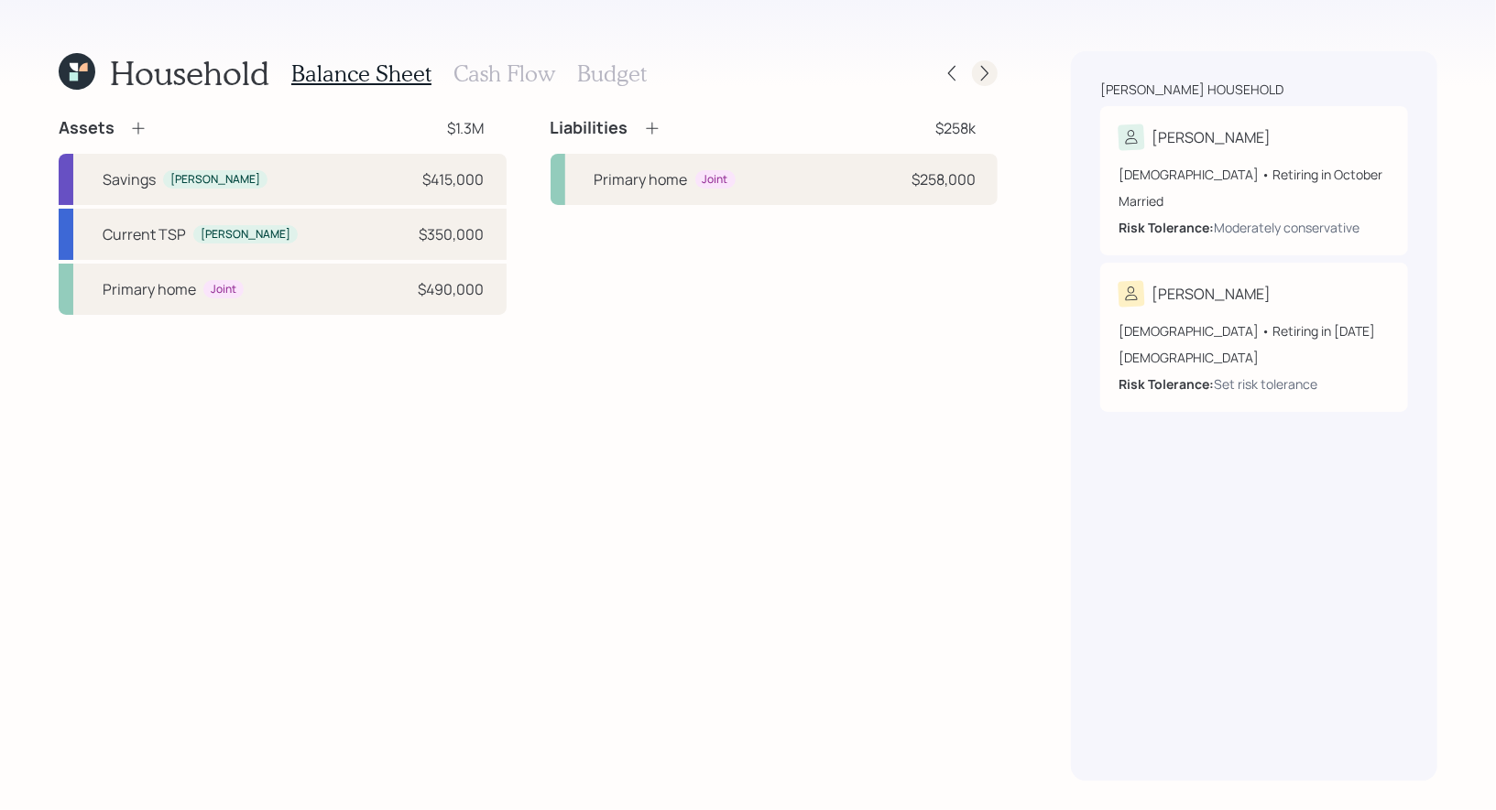
click at [986, 70] on icon at bounding box center [984, 73] width 18 height 18
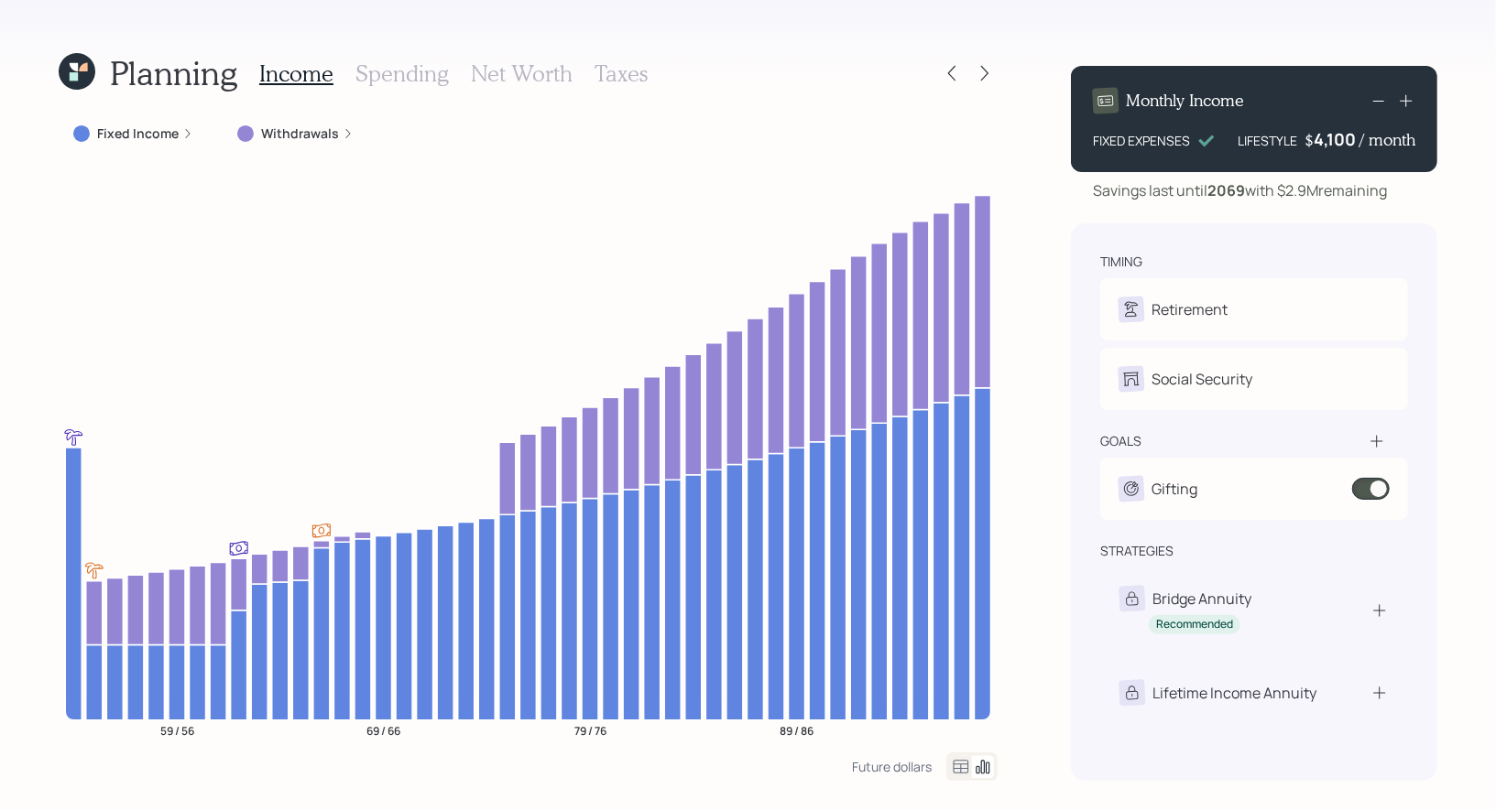
click at [397, 74] on h3 "Spending" at bounding box center [401, 73] width 93 height 27
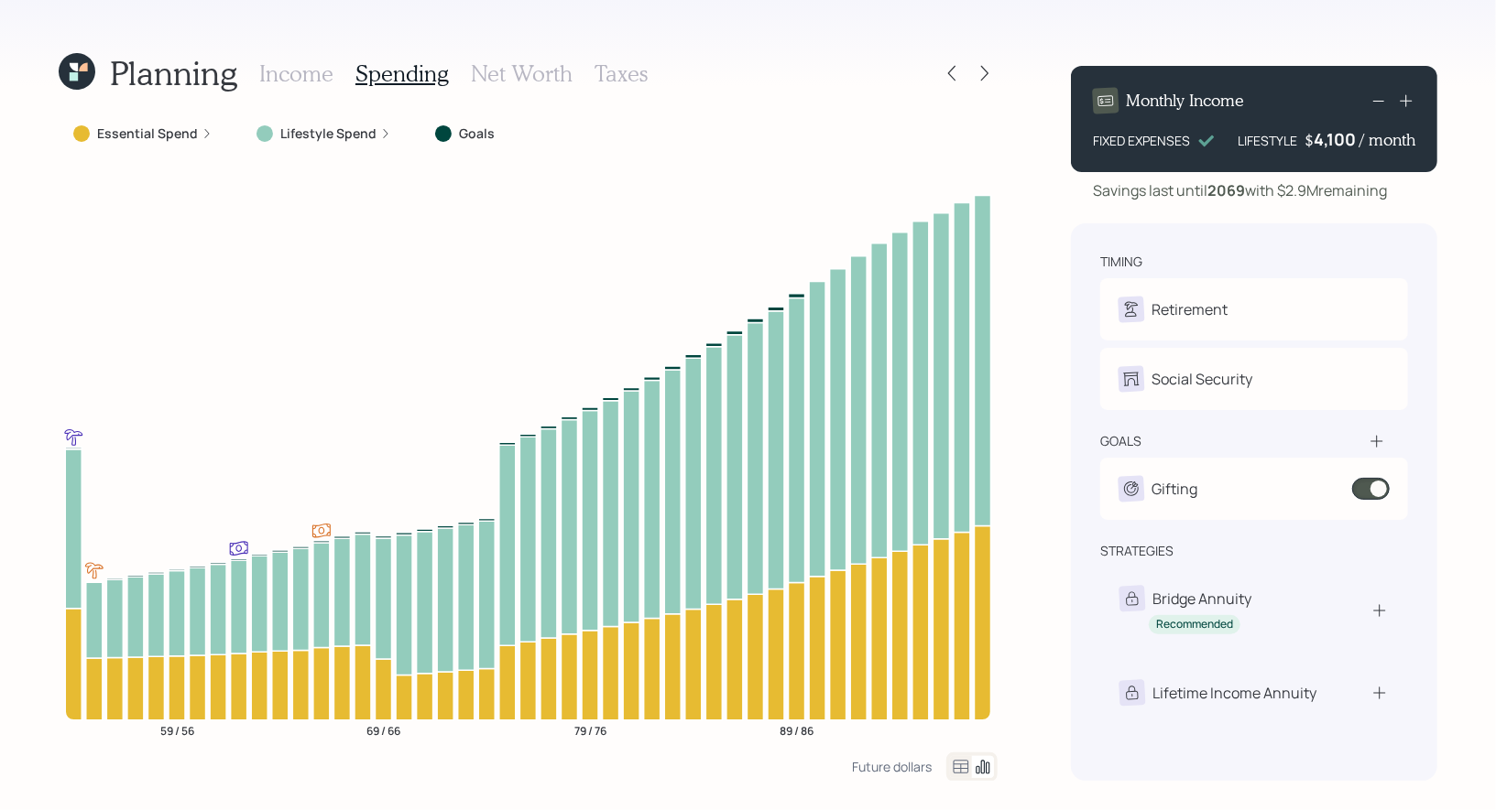
click at [960, 761] on icon at bounding box center [961, 767] width 22 height 22
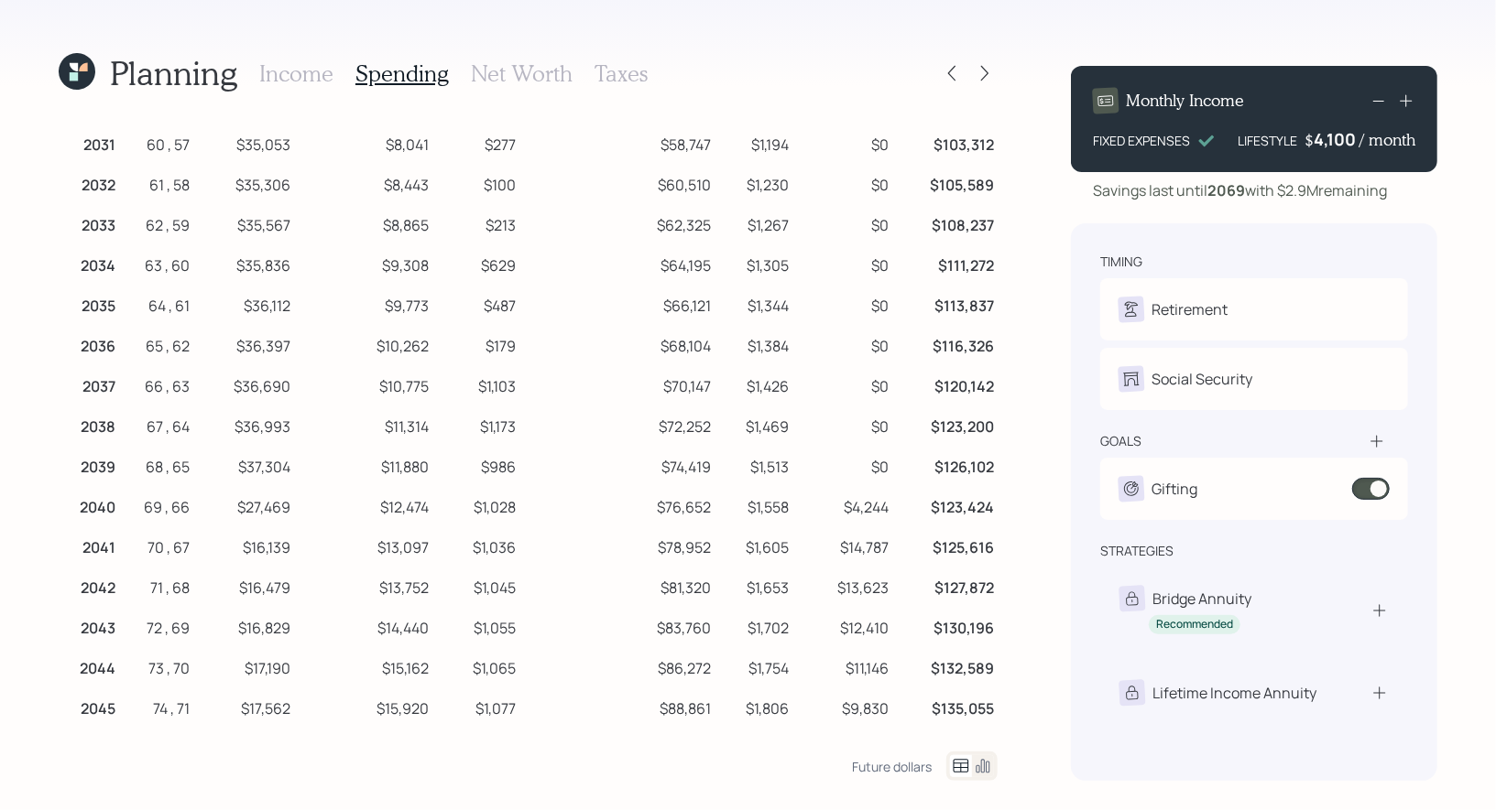
scroll to position [280, 0]
click at [958, 72] on icon at bounding box center [951, 73] width 18 height 18
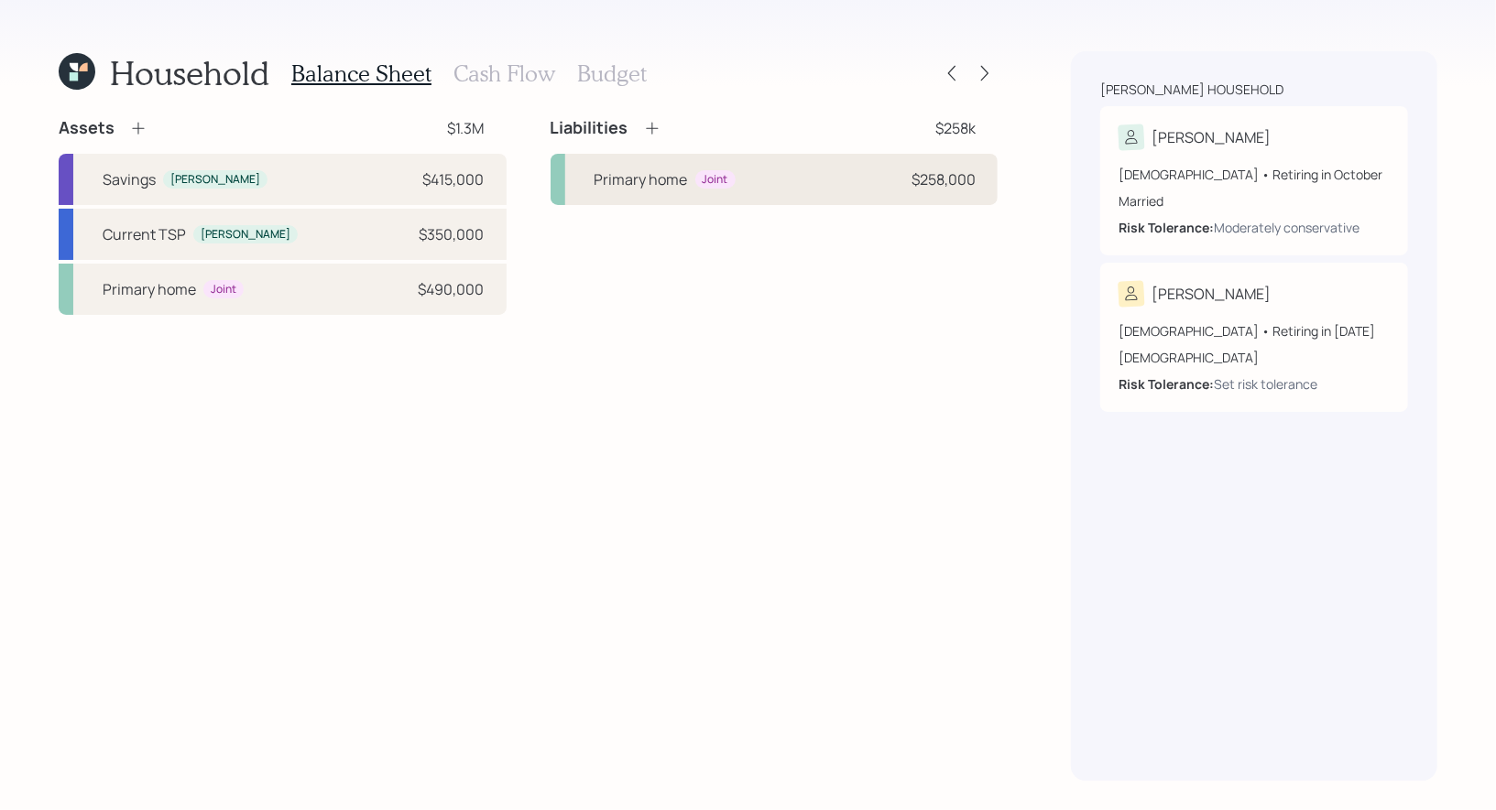
click at [783, 183] on div "Primary home Joint $258,000" at bounding box center [774, 179] width 448 height 51
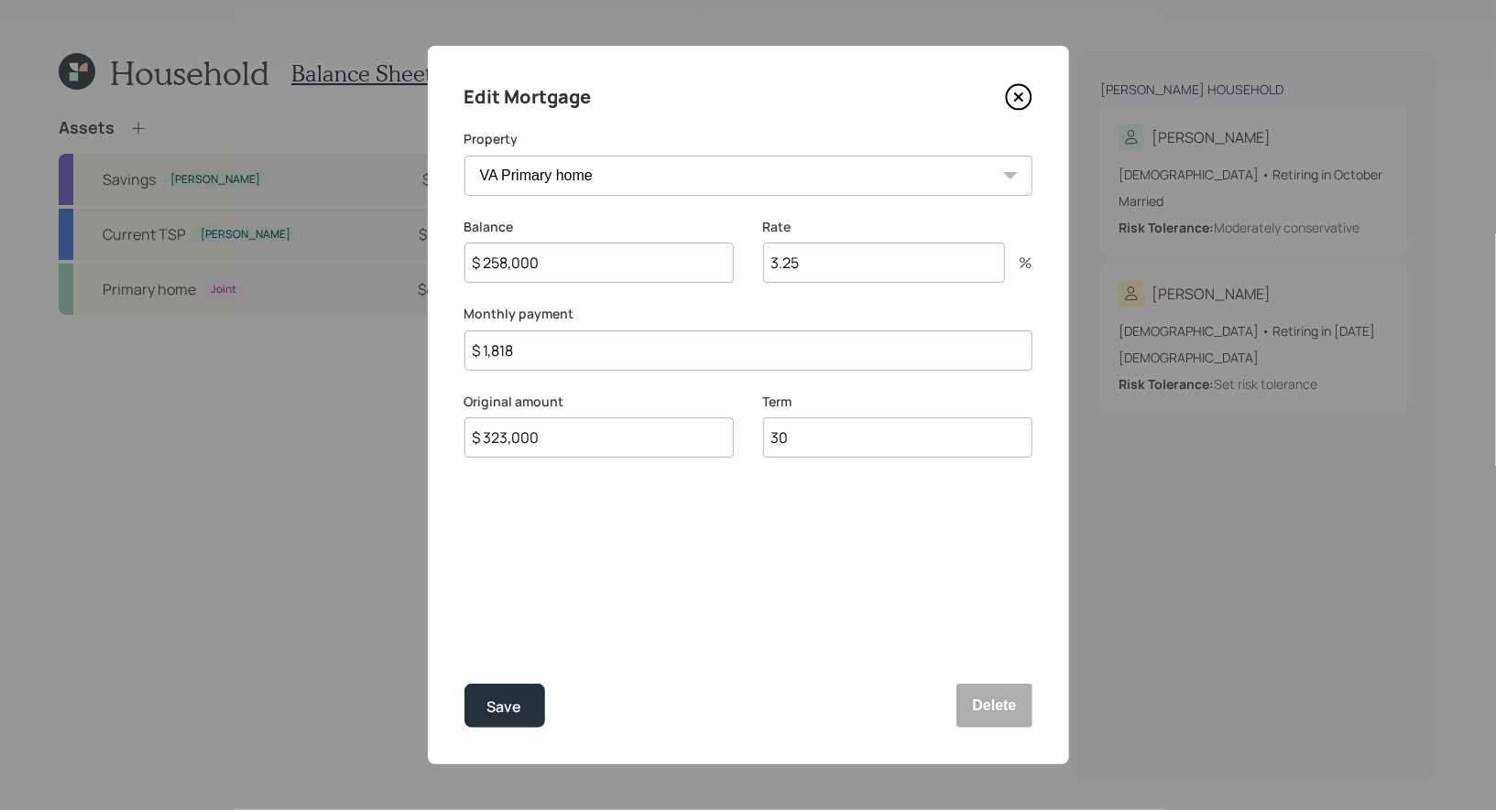
click at [492, 266] on input "$ 258,000" at bounding box center [598, 263] width 269 height 40
type input "$ 158,000"
click at [507, 708] on div "Save" at bounding box center [504, 707] width 35 height 25
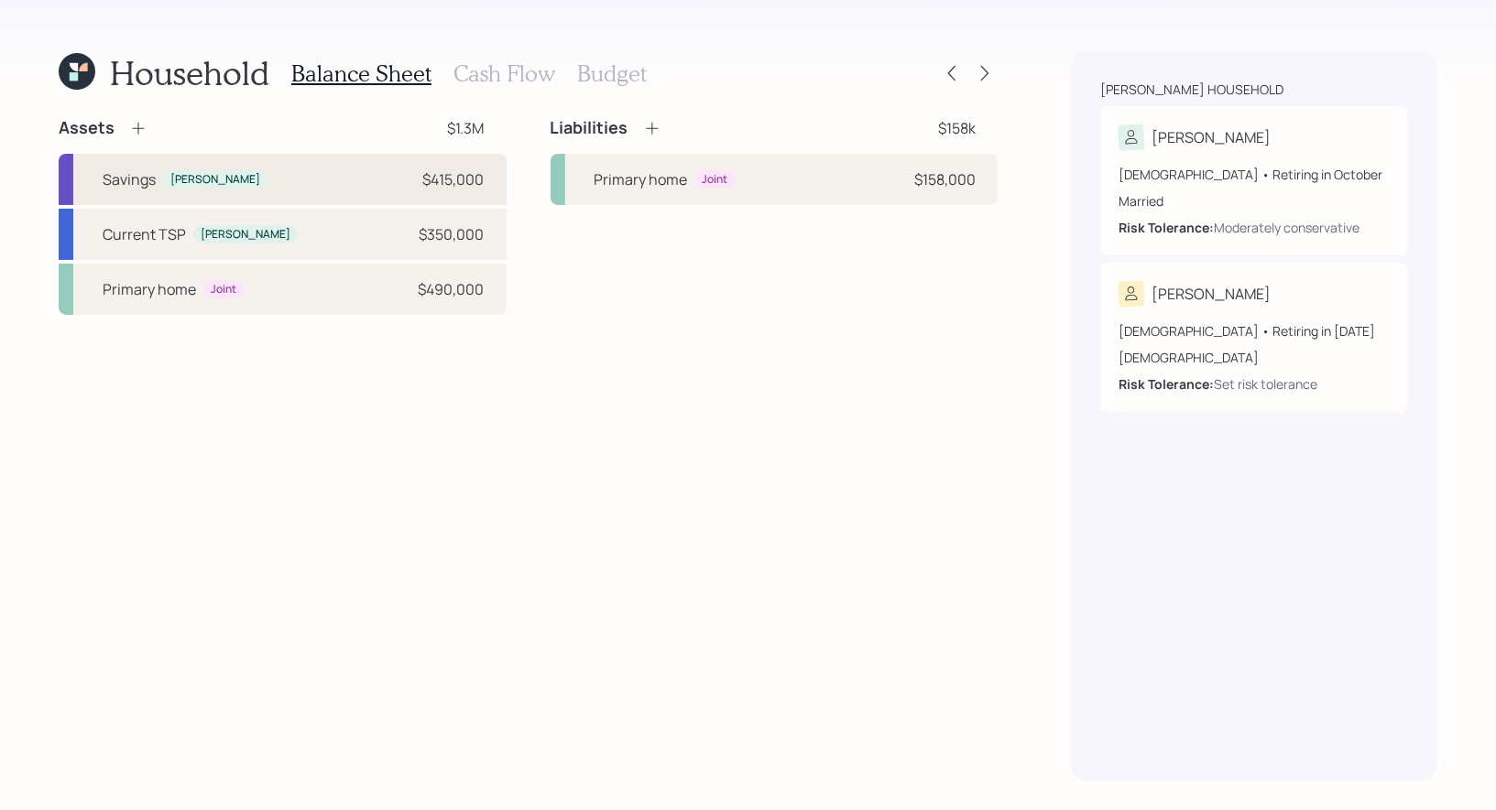
click at [290, 178] on div "Savings Javier $415,000" at bounding box center [283, 179] width 448 height 51
select select "cash"
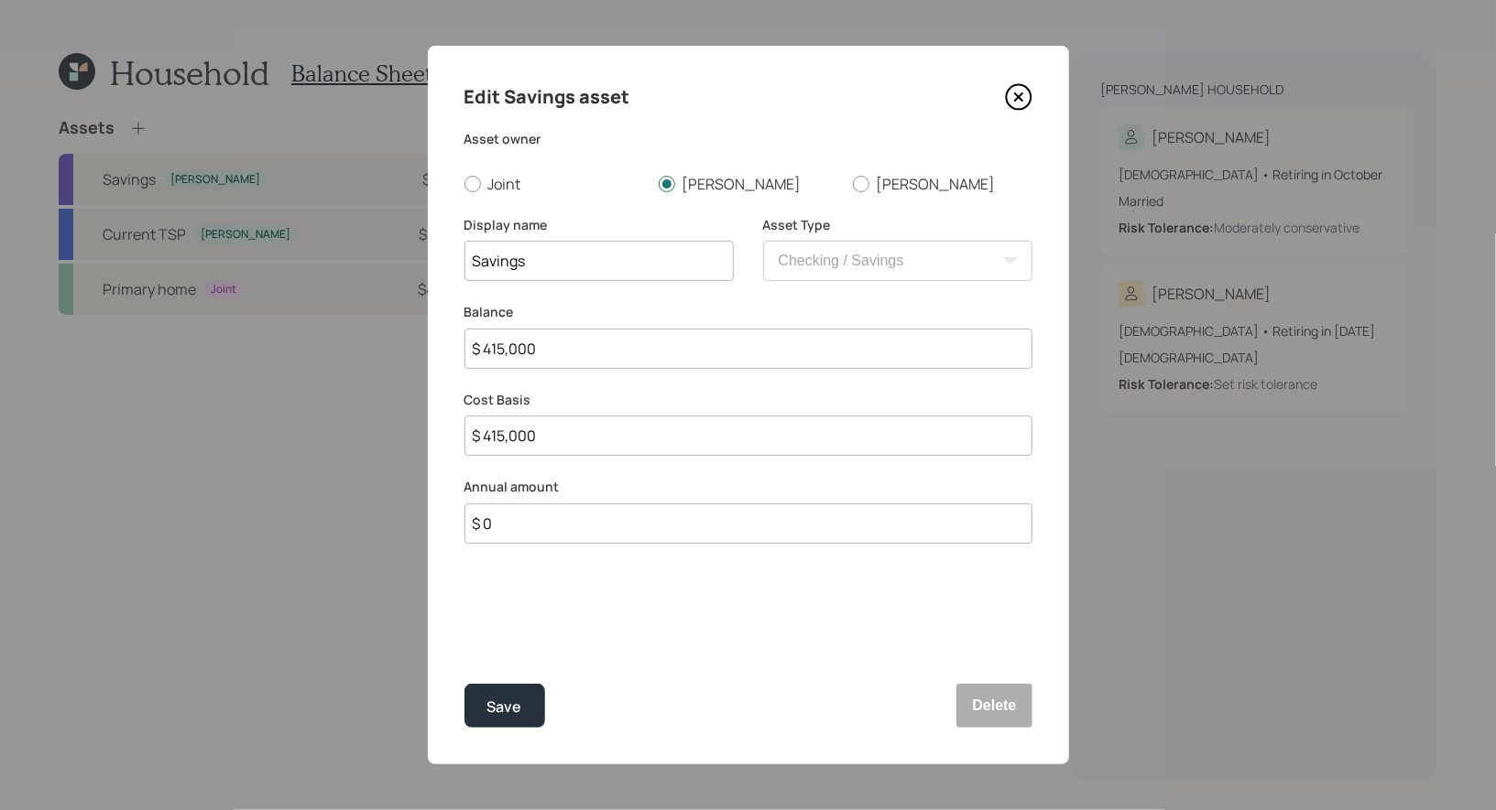
click at [489, 355] on input "$ 415,000" at bounding box center [748, 349] width 568 height 40
type input "$ 15,000"
type input "$ 315,000"
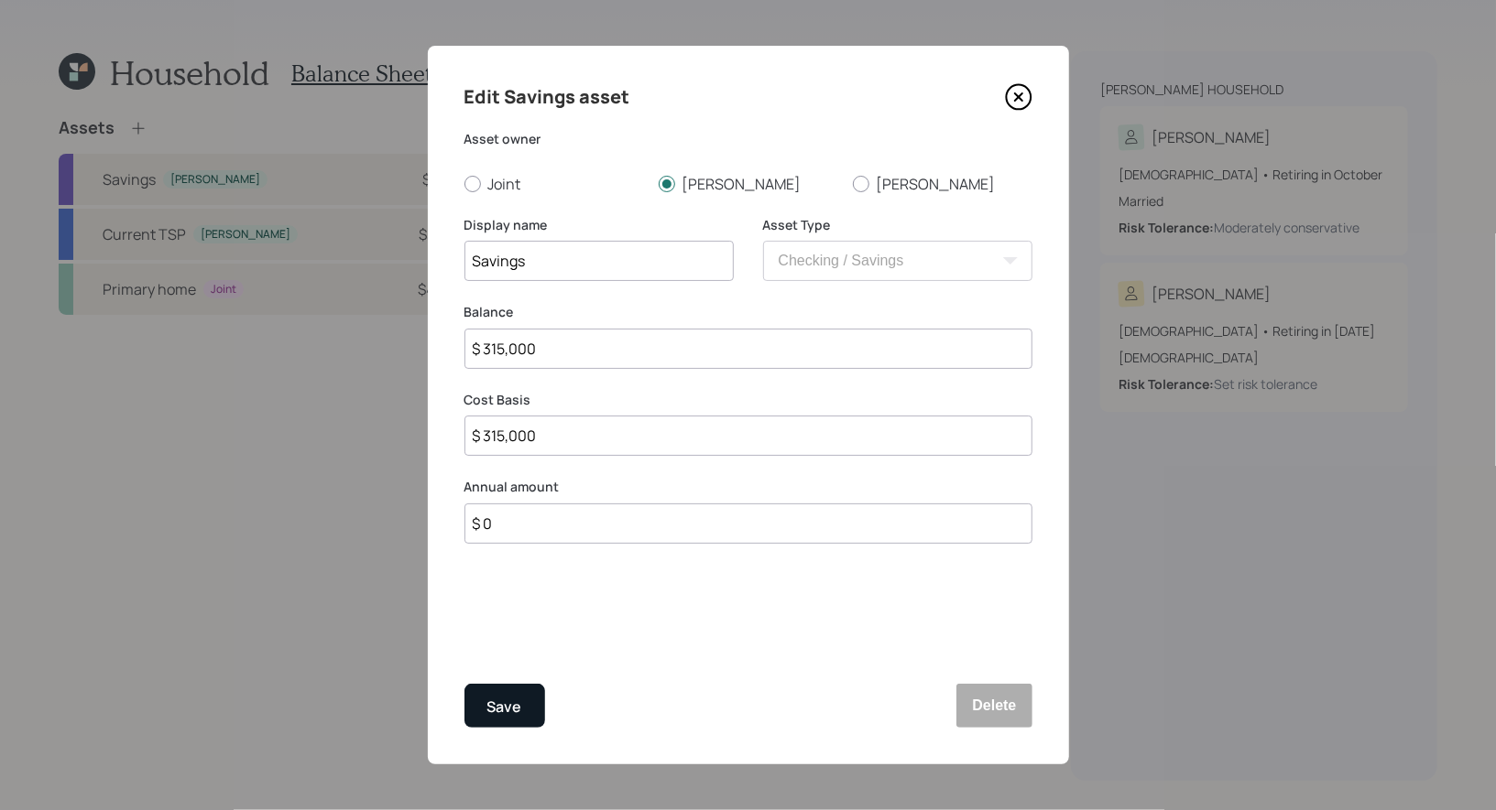
type input "$ 315,000"
click at [515, 702] on div "Save" at bounding box center [504, 707] width 35 height 25
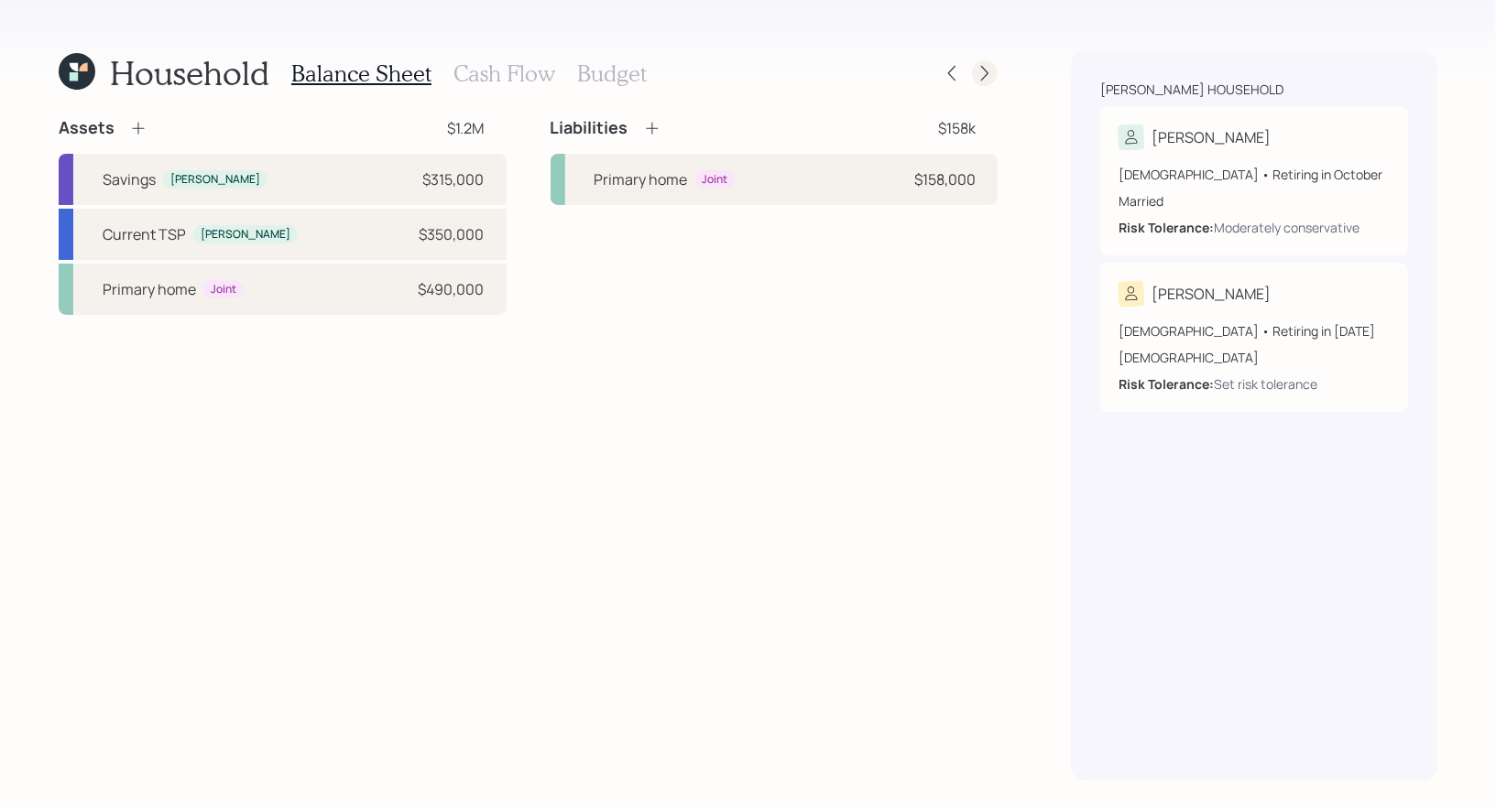
click at [984, 74] on icon at bounding box center [984, 73] width 18 height 18
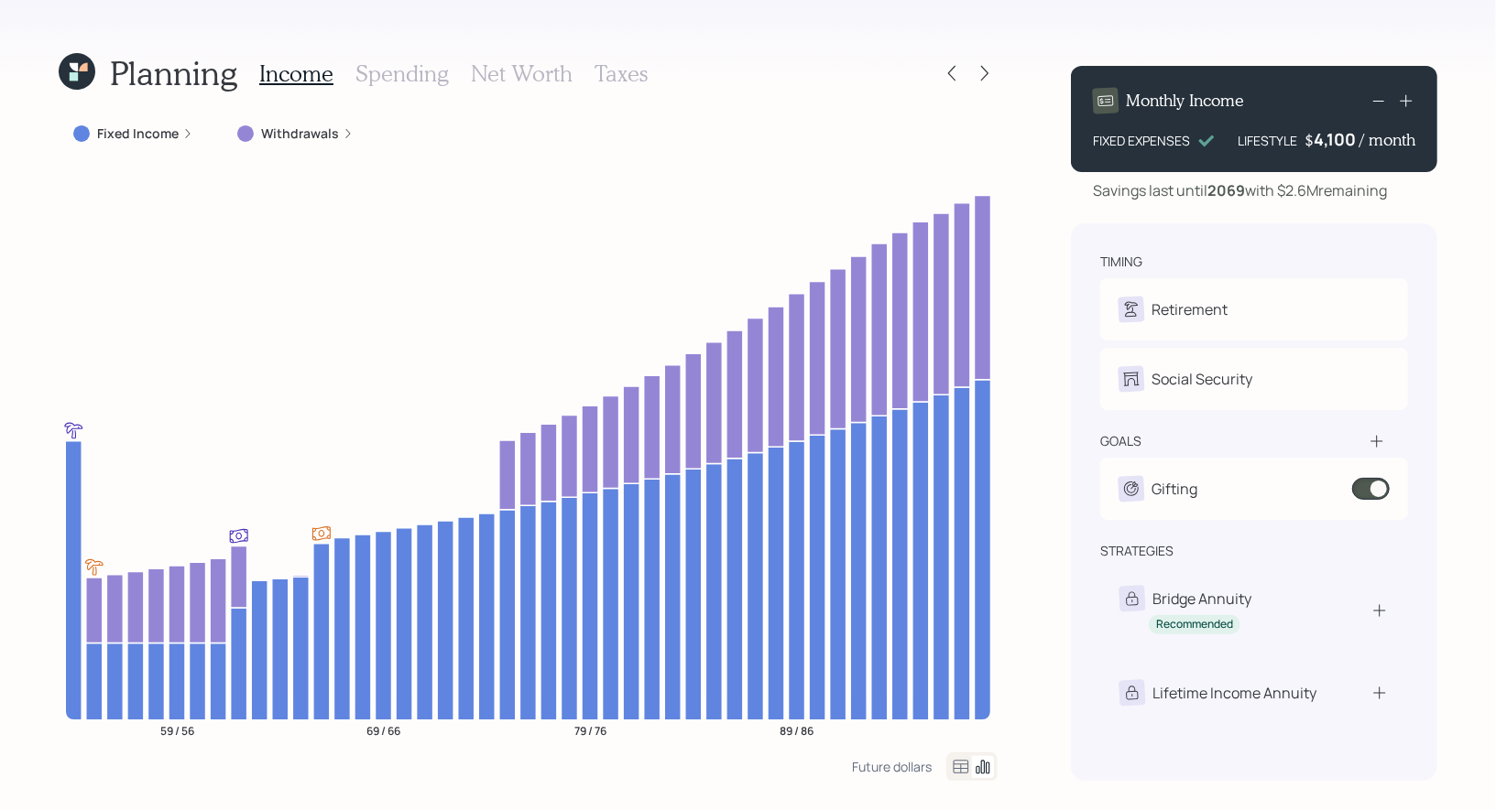
click at [402, 77] on h3 "Spending" at bounding box center [401, 73] width 93 height 27
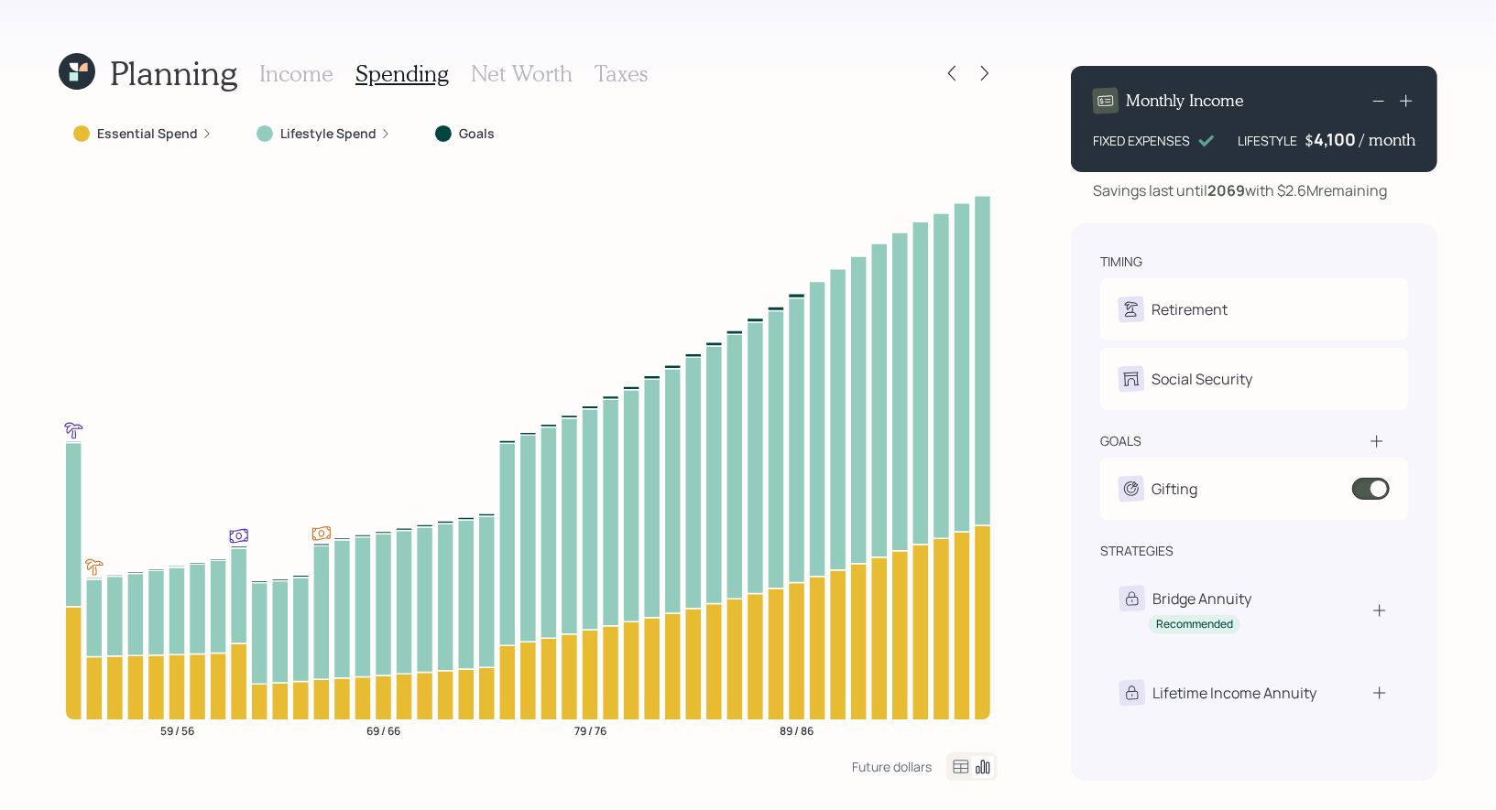
click at [959, 771] on icon at bounding box center [961, 767] width 22 height 22
click at [954, 767] on icon at bounding box center [961, 767] width 16 height 14
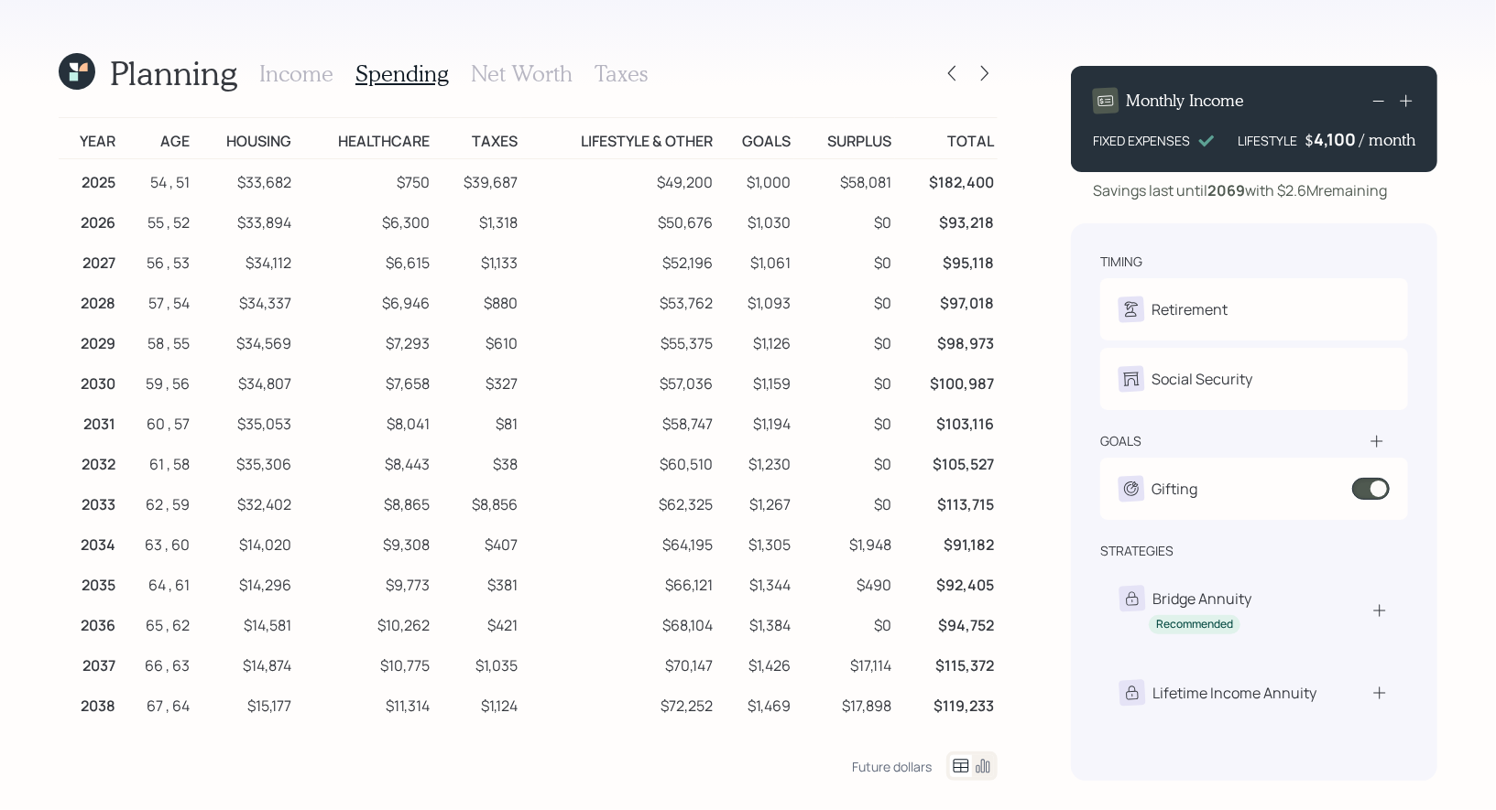
scroll to position [7, 0]
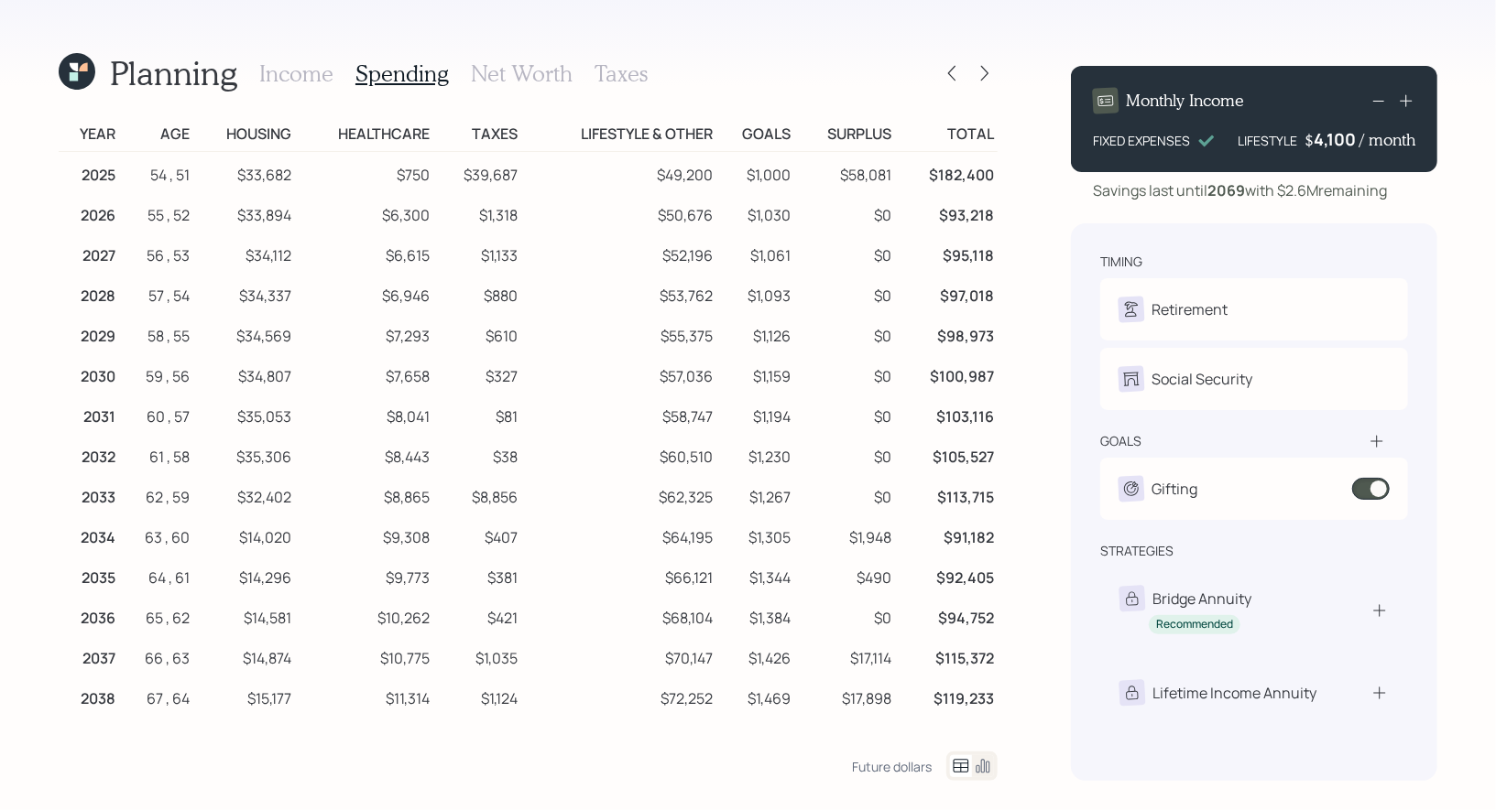
click at [288, 82] on h3 "Income" at bounding box center [296, 73] width 74 height 27
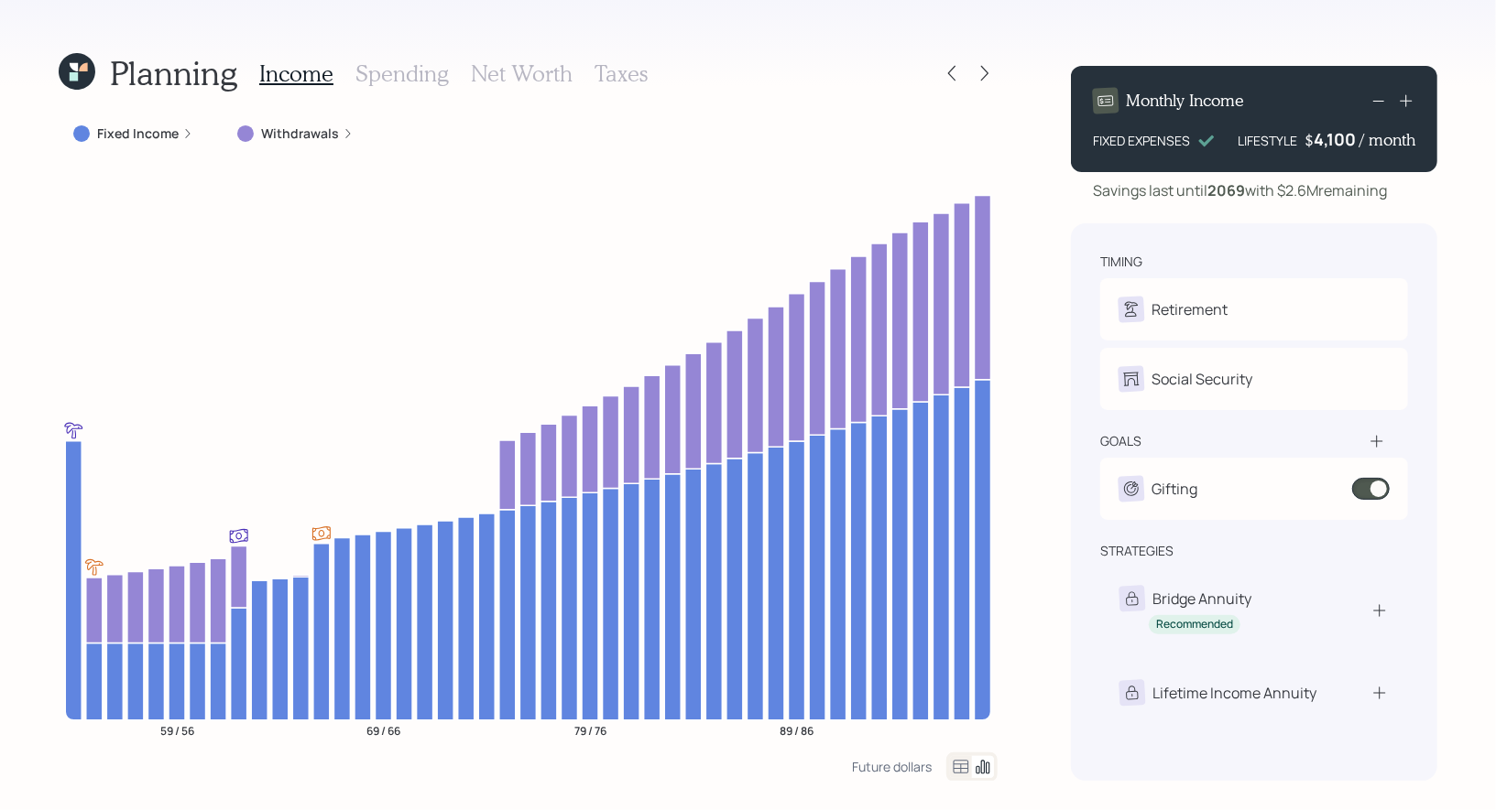
click at [379, 72] on h3 "Spending" at bounding box center [401, 73] width 93 height 27
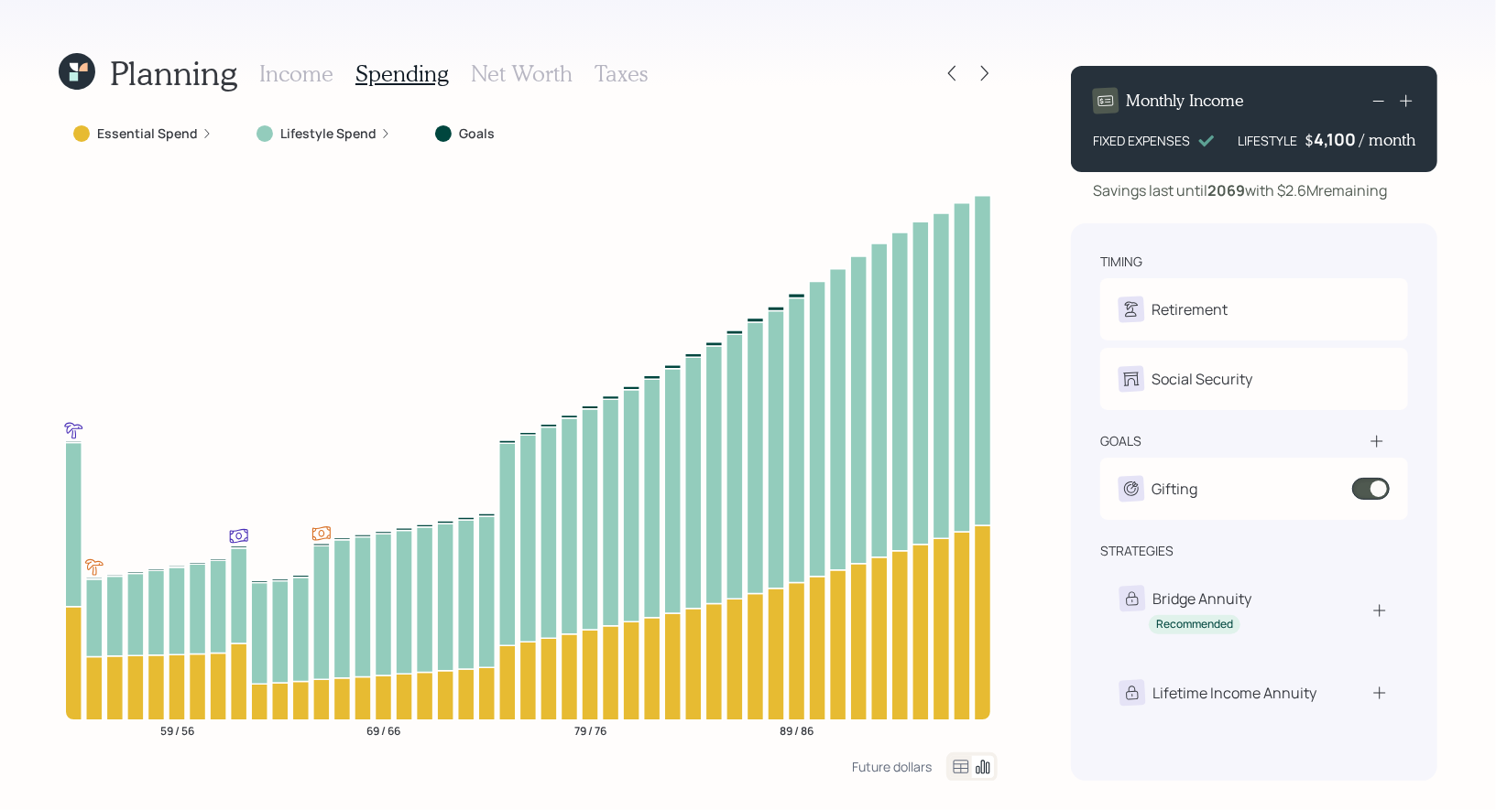
click at [965, 766] on icon at bounding box center [961, 767] width 22 height 22
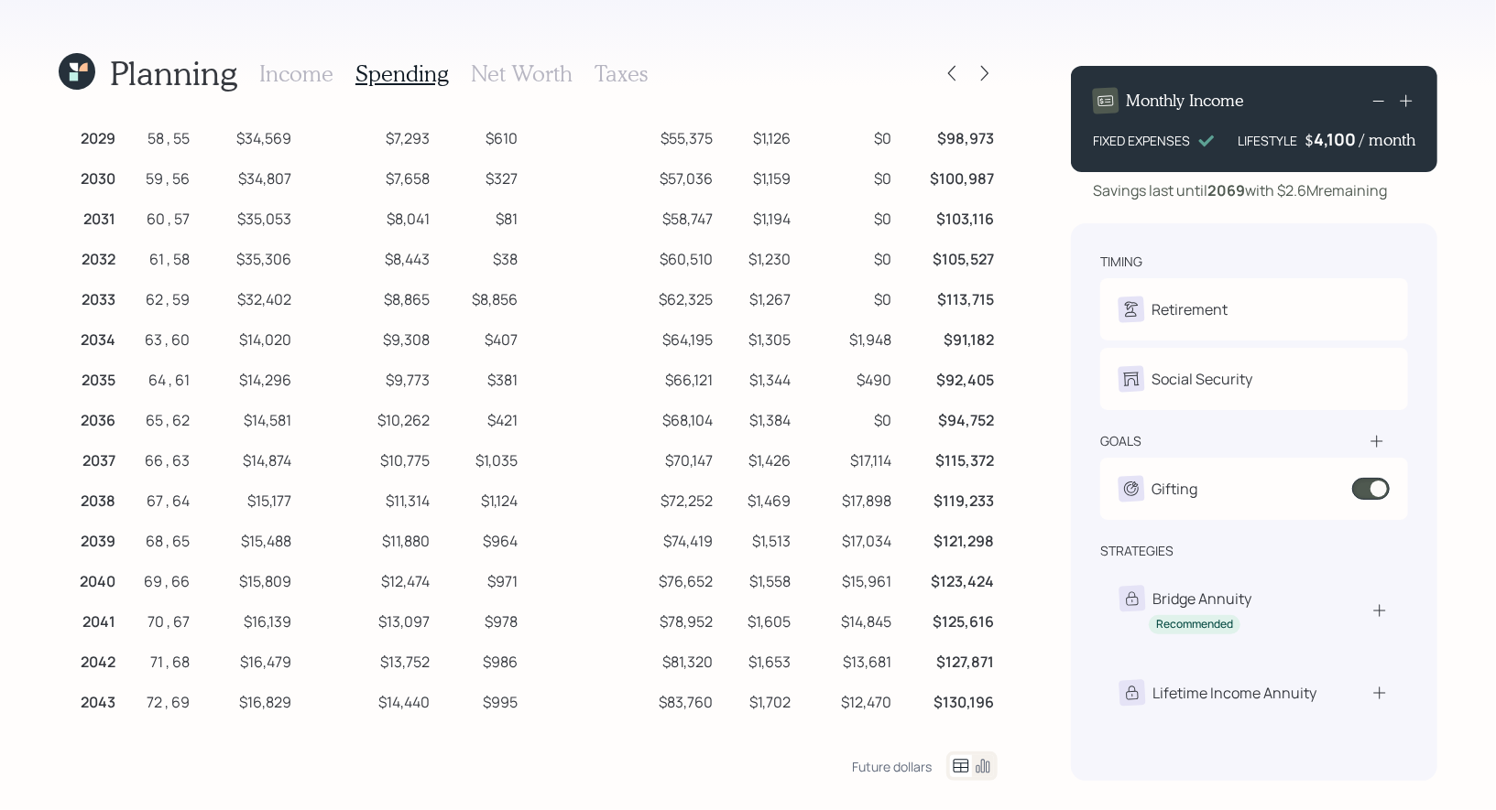
scroll to position [390, 0]
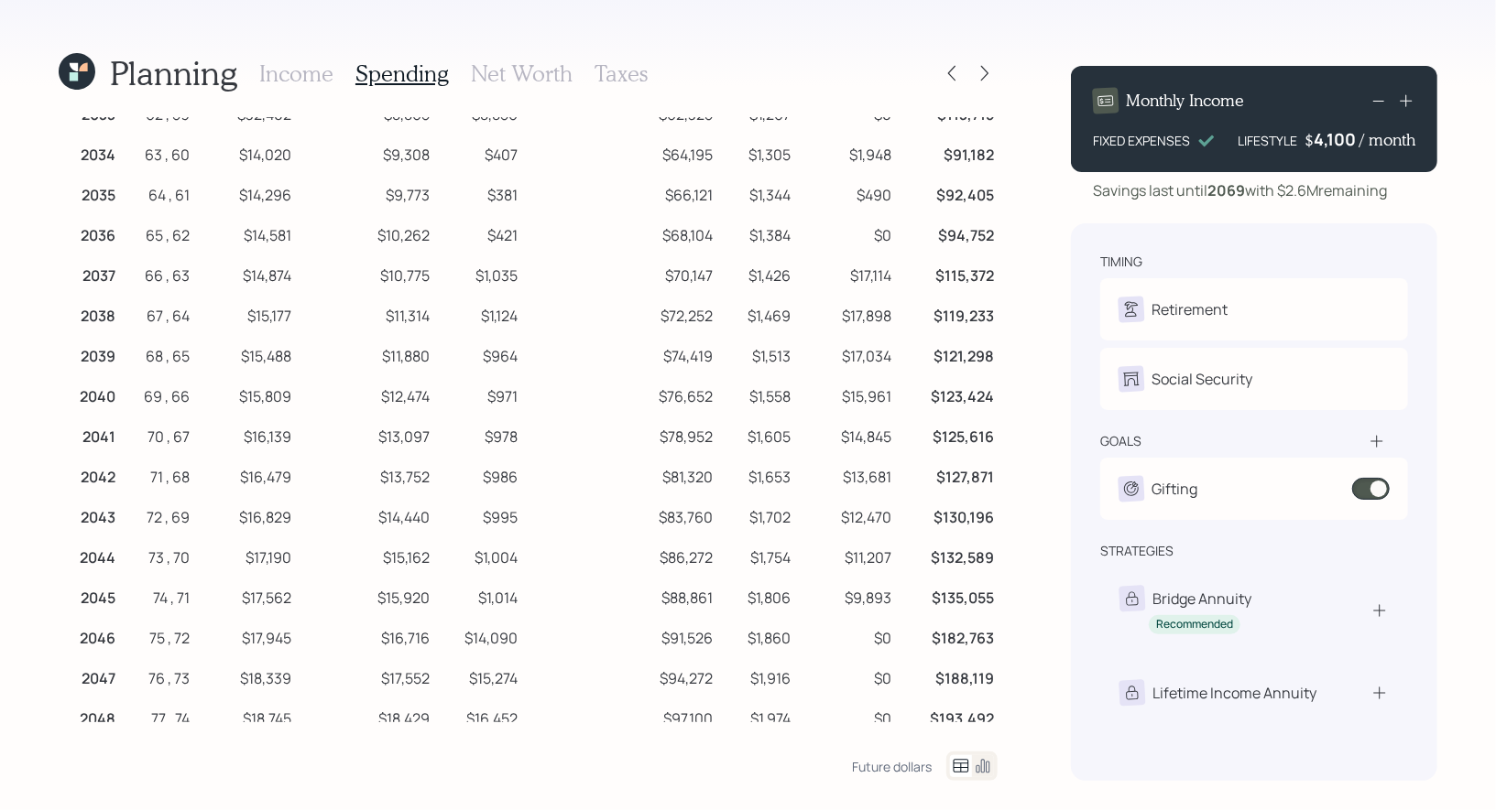
click at [290, 81] on h3 "Income" at bounding box center [296, 73] width 74 height 27
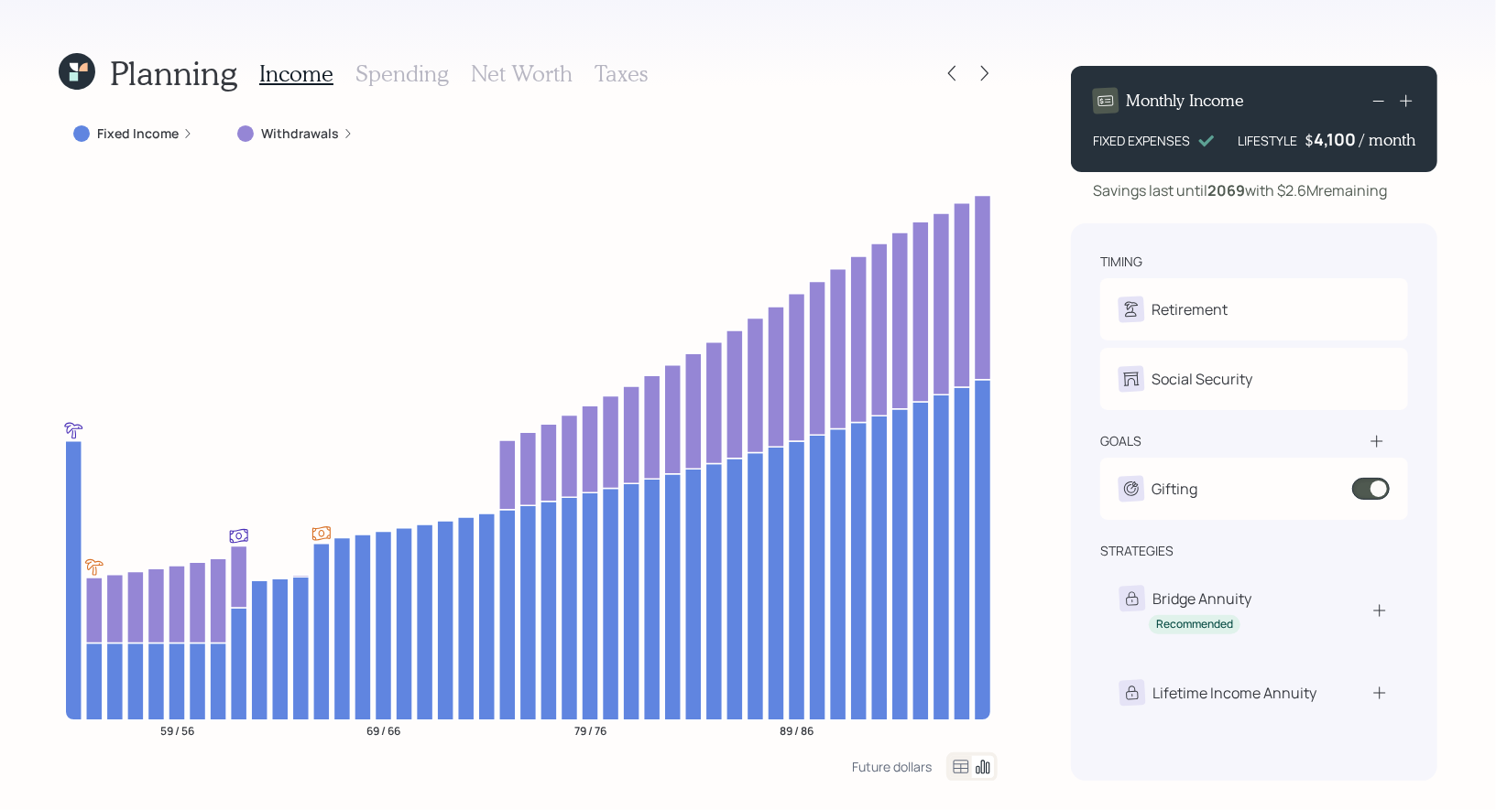
click at [70, 70] on icon at bounding box center [77, 71] width 40 height 40
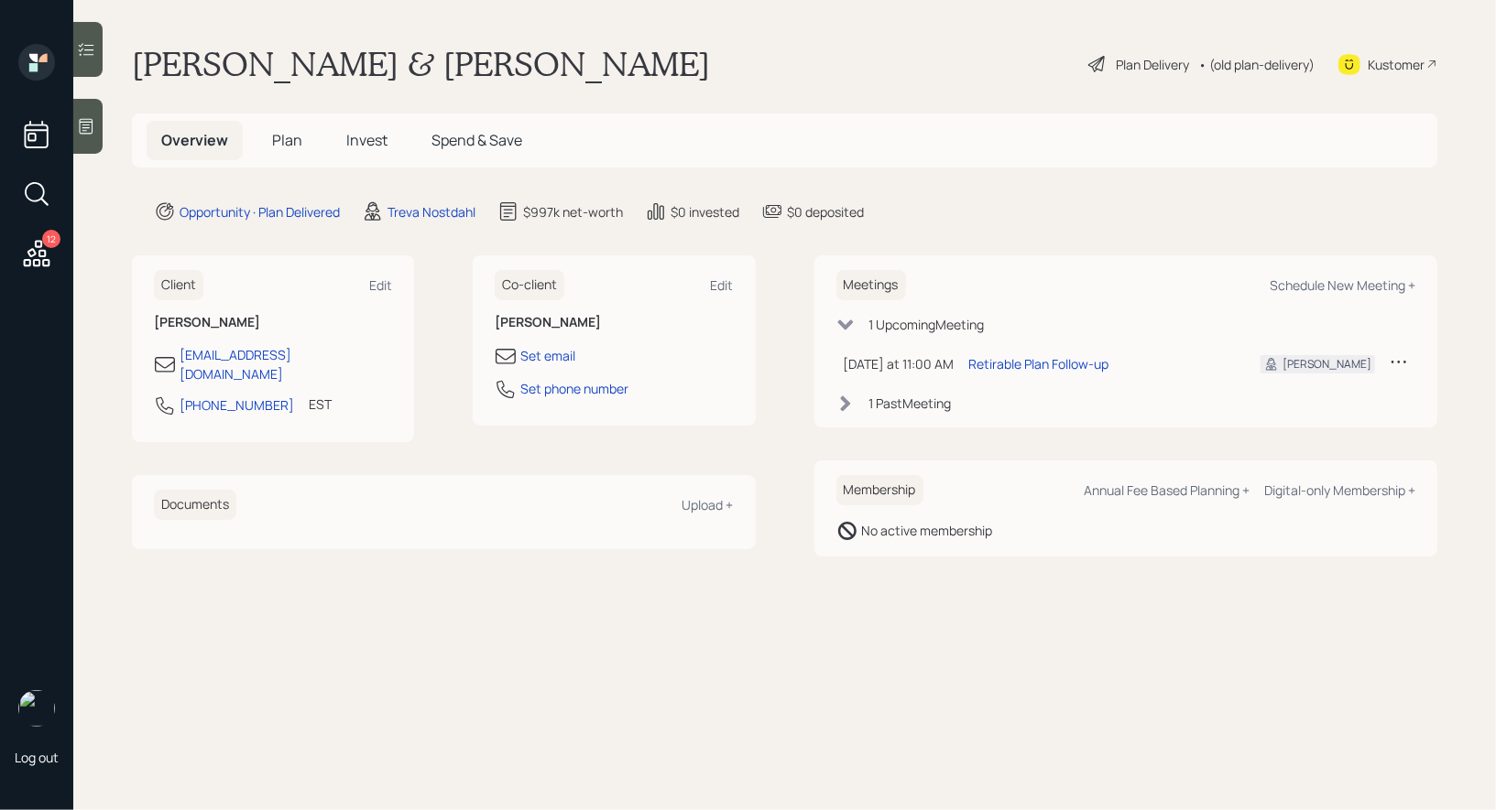
click at [1103, 63] on icon at bounding box center [1097, 64] width 22 height 22
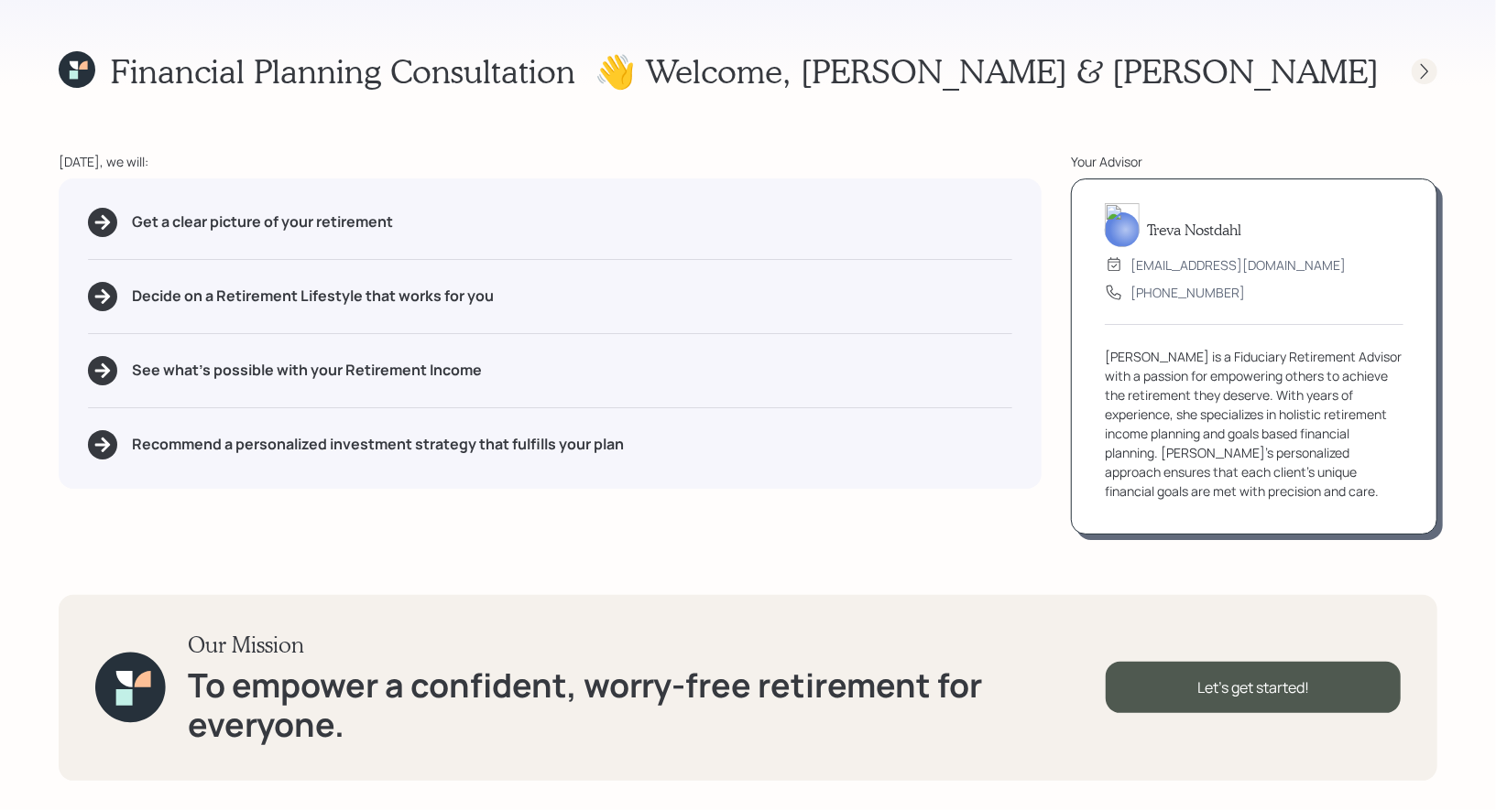
click at [1421, 81] on div at bounding box center [1424, 72] width 26 height 26
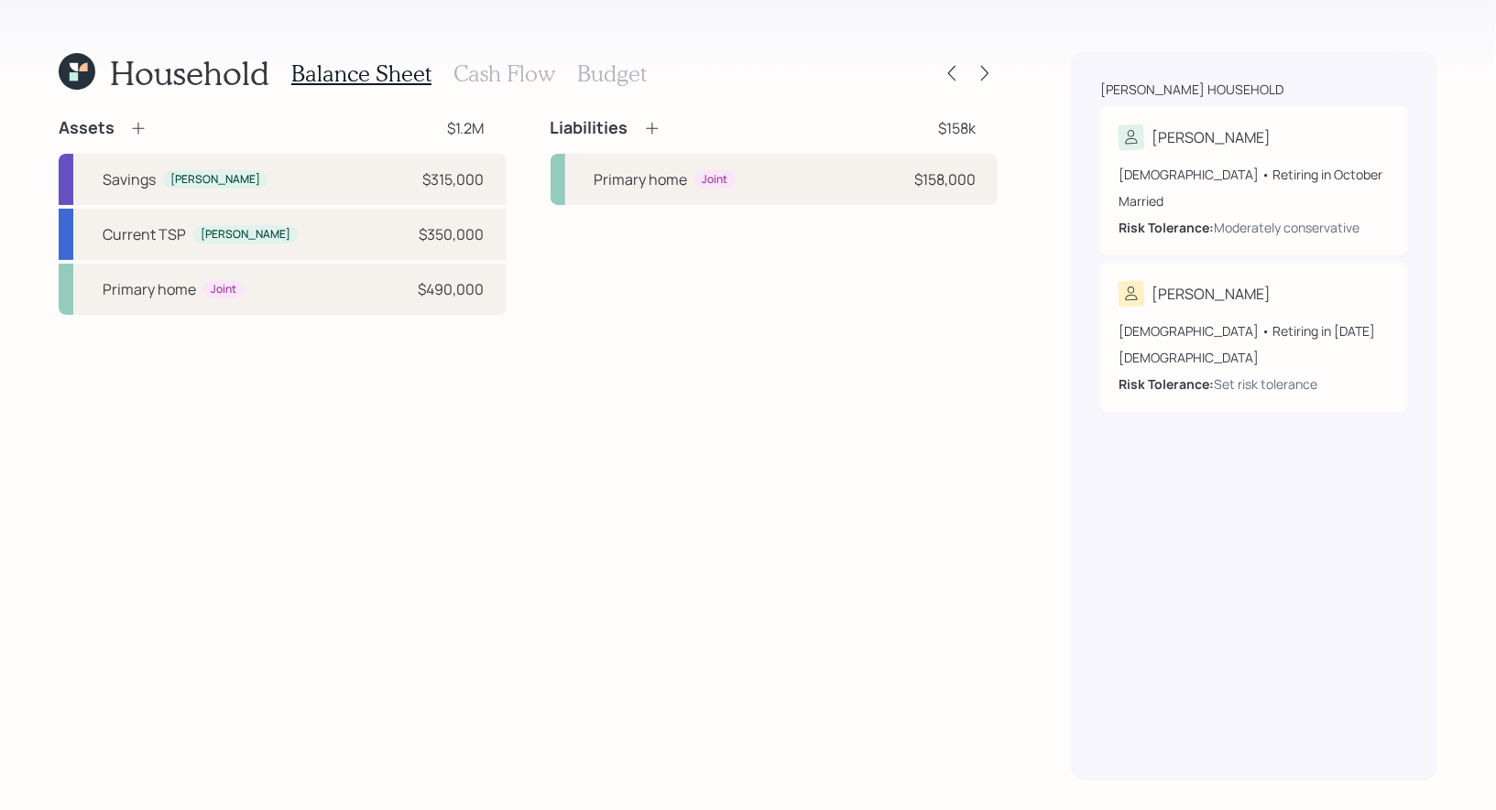
click at [612, 72] on h3 "Budget" at bounding box center [612, 73] width 70 height 27
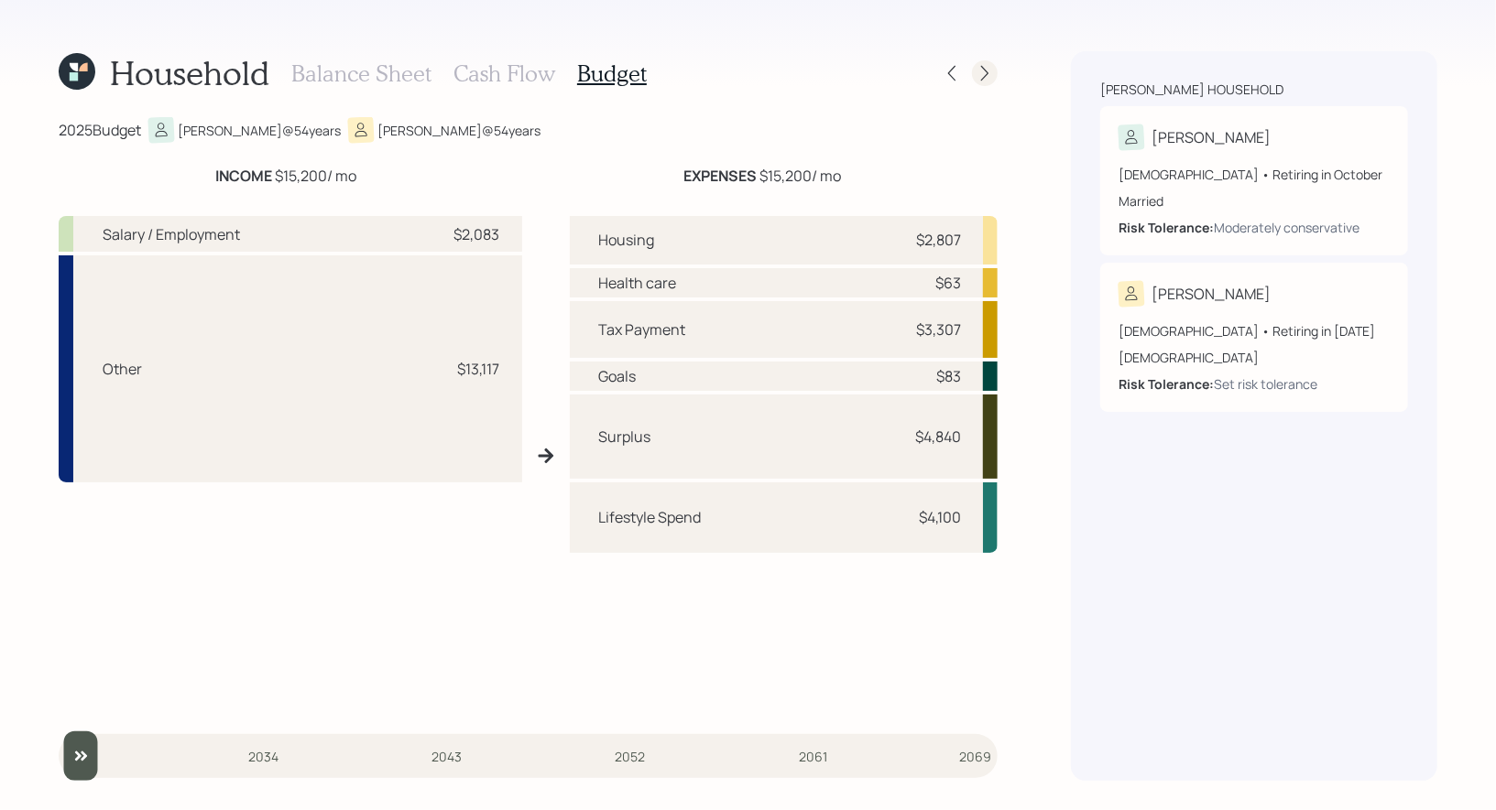
click at [984, 74] on icon at bounding box center [984, 73] width 18 height 18
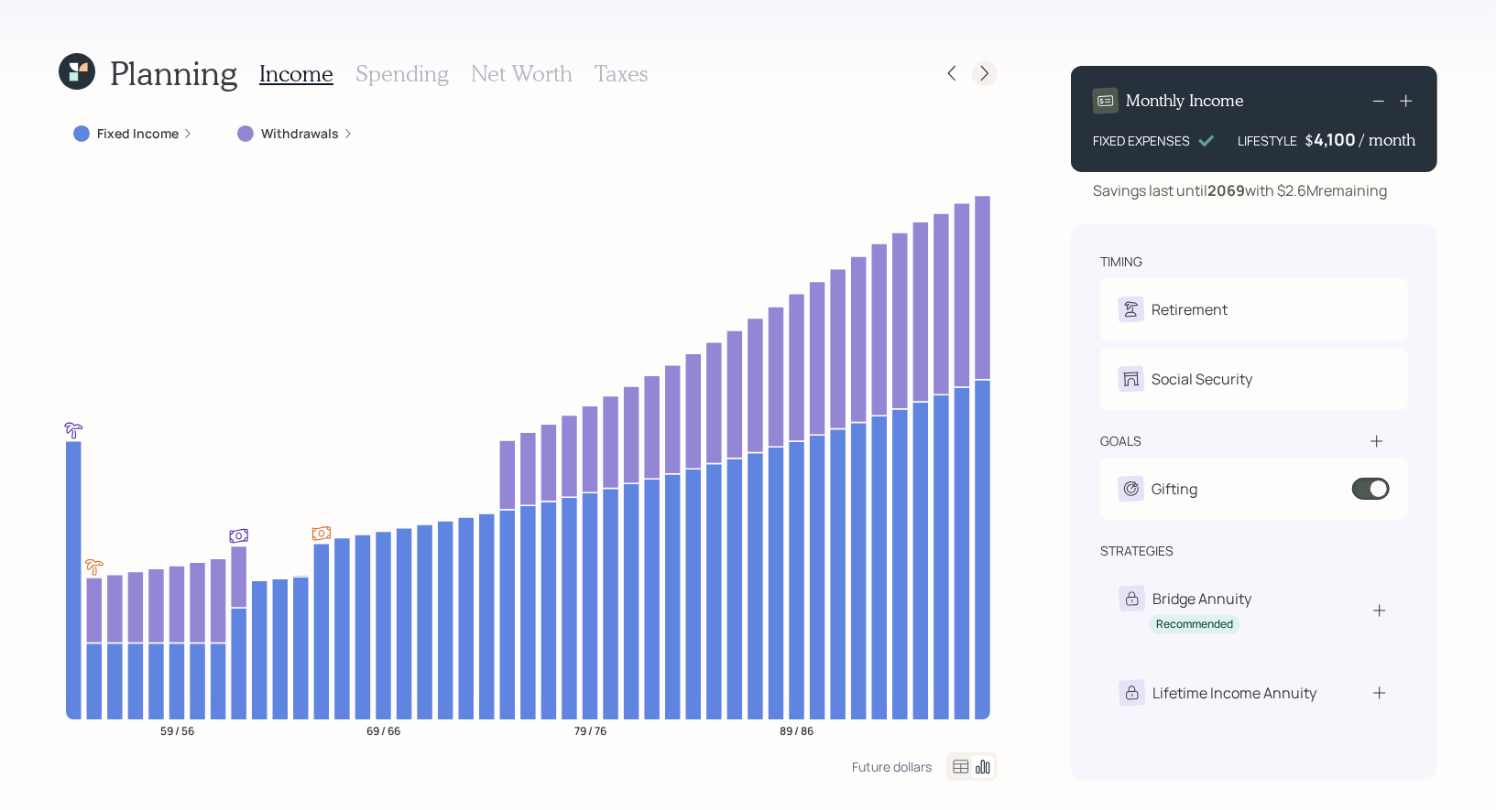
click at [984, 72] on icon at bounding box center [984, 73] width 18 height 18
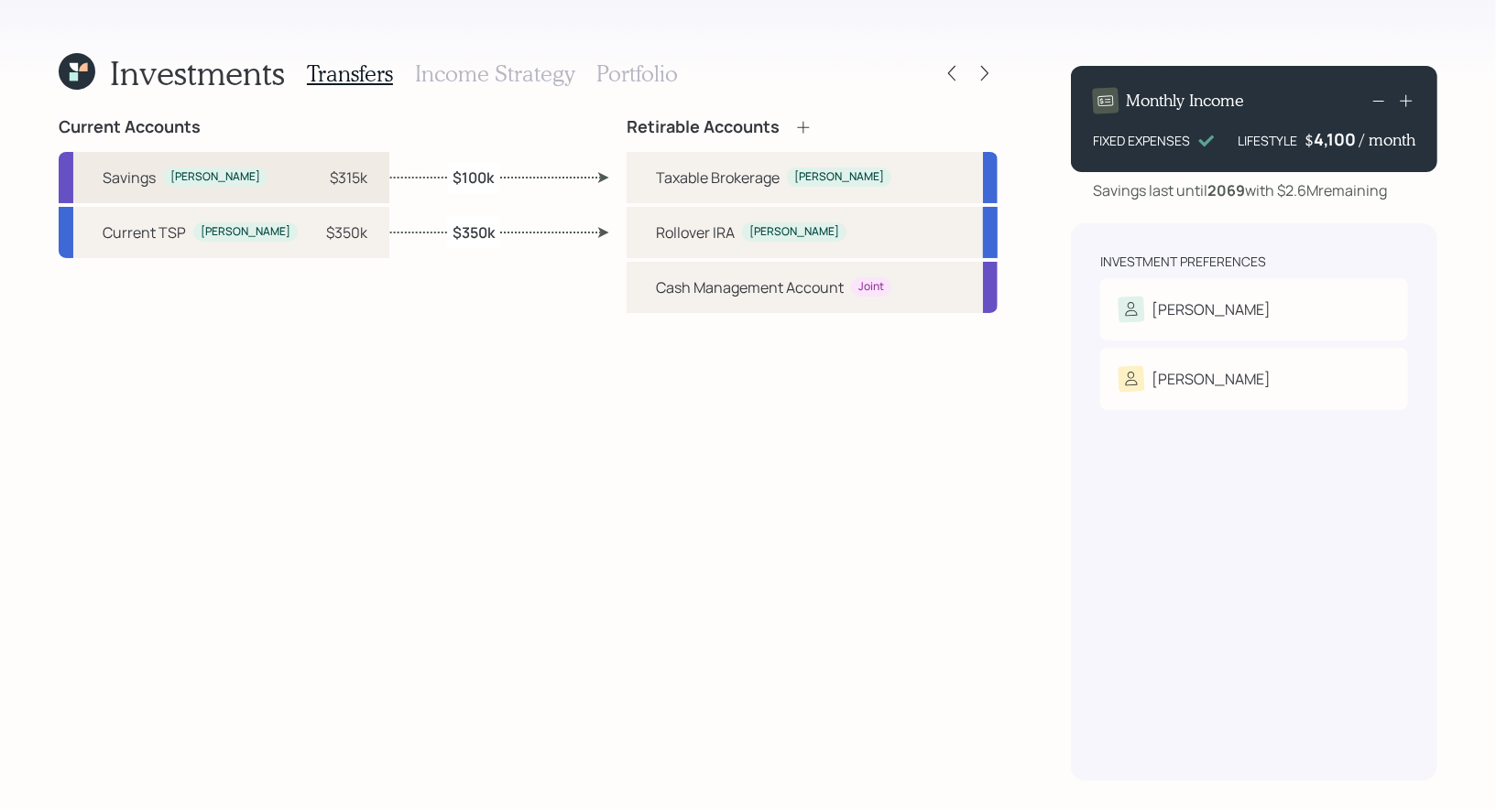
click at [235, 174] on div "Savings Javier $315k" at bounding box center [224, 177] width 331 height 51
click at [660, 170] on div "Taxable Brokerage" at bounding box center [718, 178] width 124 height 22
select select "3b618961-1d66-427a-8bac-09490678aba3"
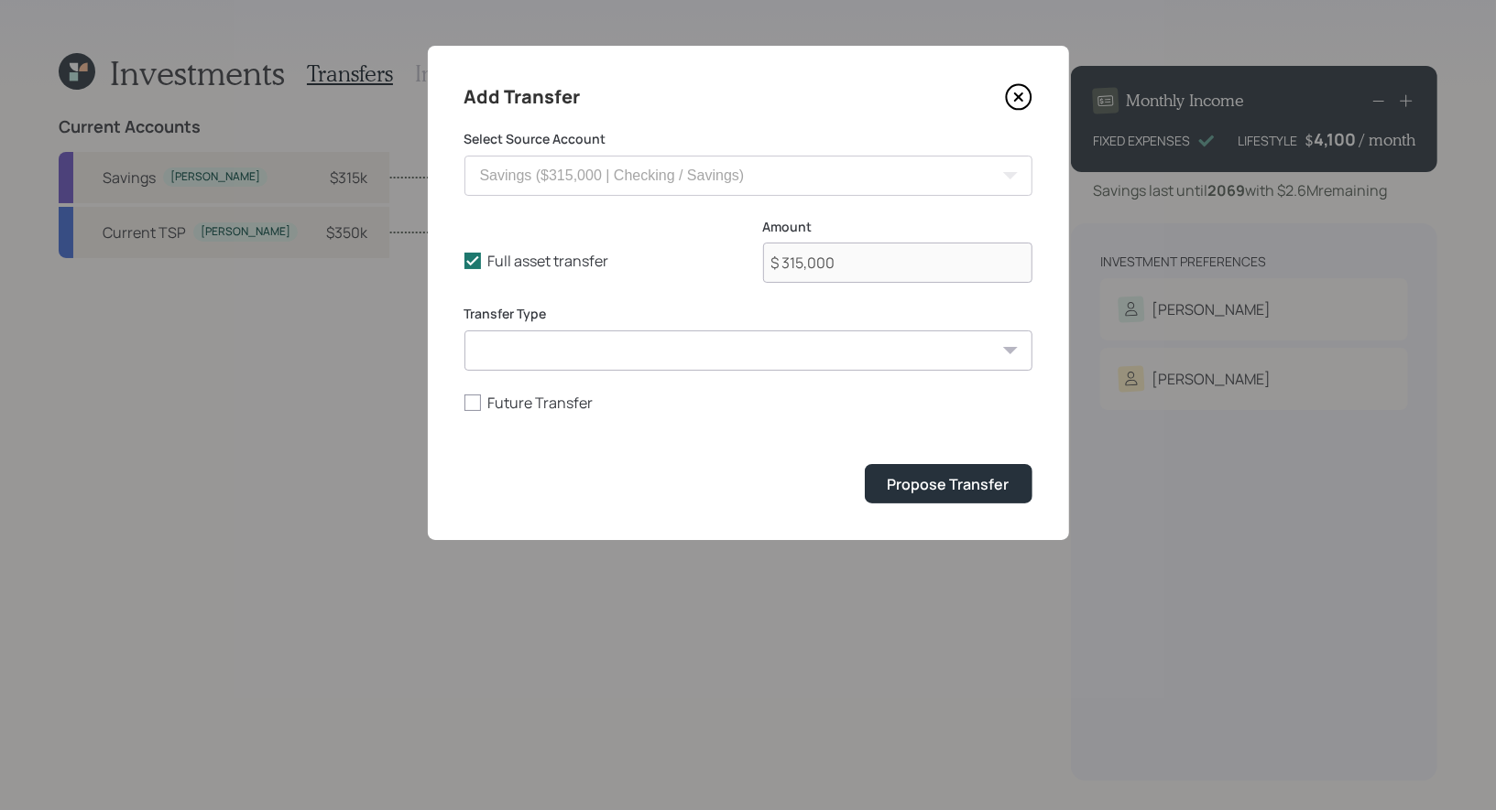
click at [1015, 97] on icon at bounding box center [1018, 96] width 27 height 27
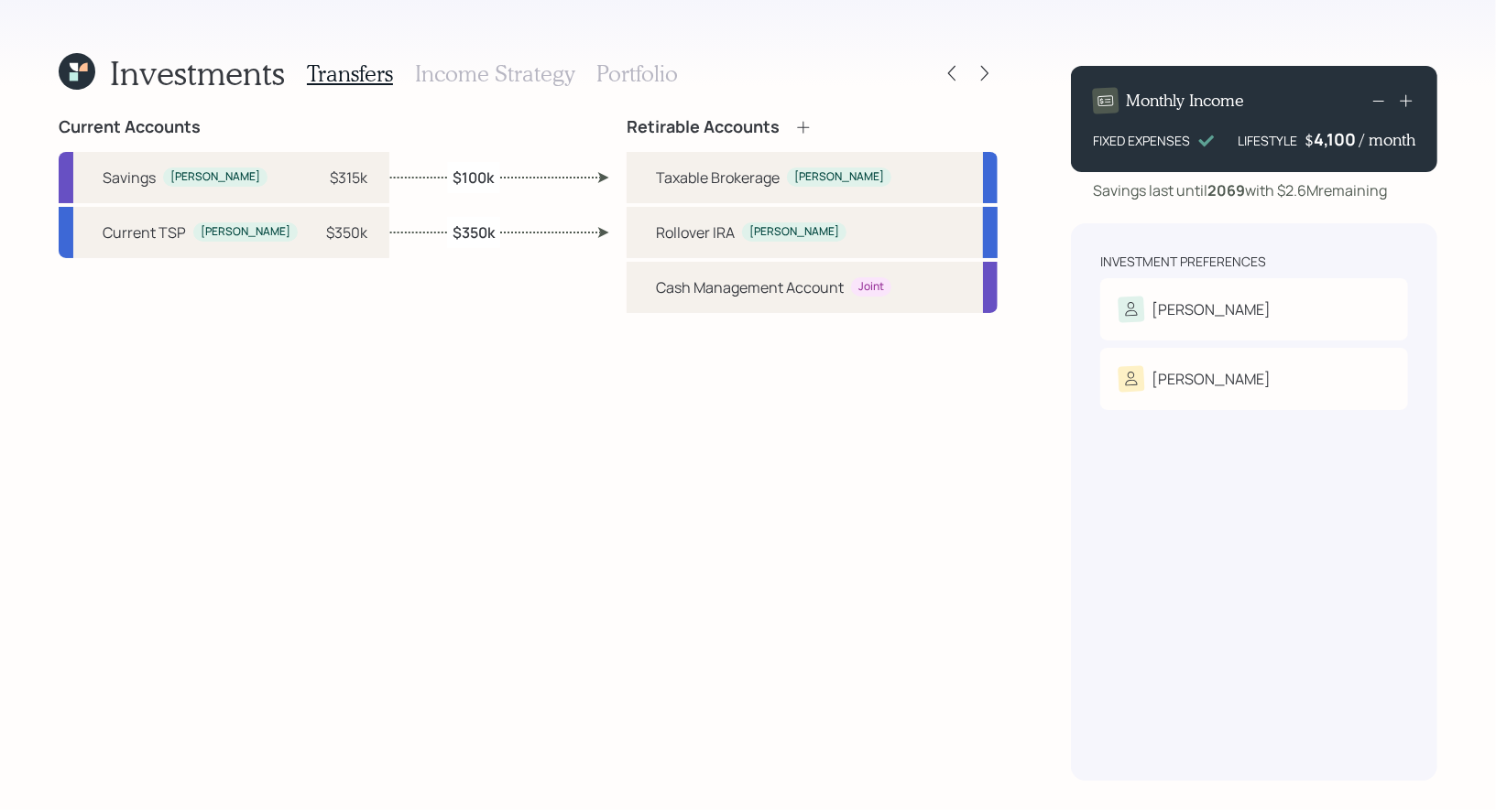
click at [601, 177] on icon at bounding box center [603, 177] width 11 height 11
click at [460, 177] on label "$100k" at bounding box center [473, 177] width 41 height 20
select select "3b618961-1d66-427a-8bac-09490678aba3"
select select "deposit"
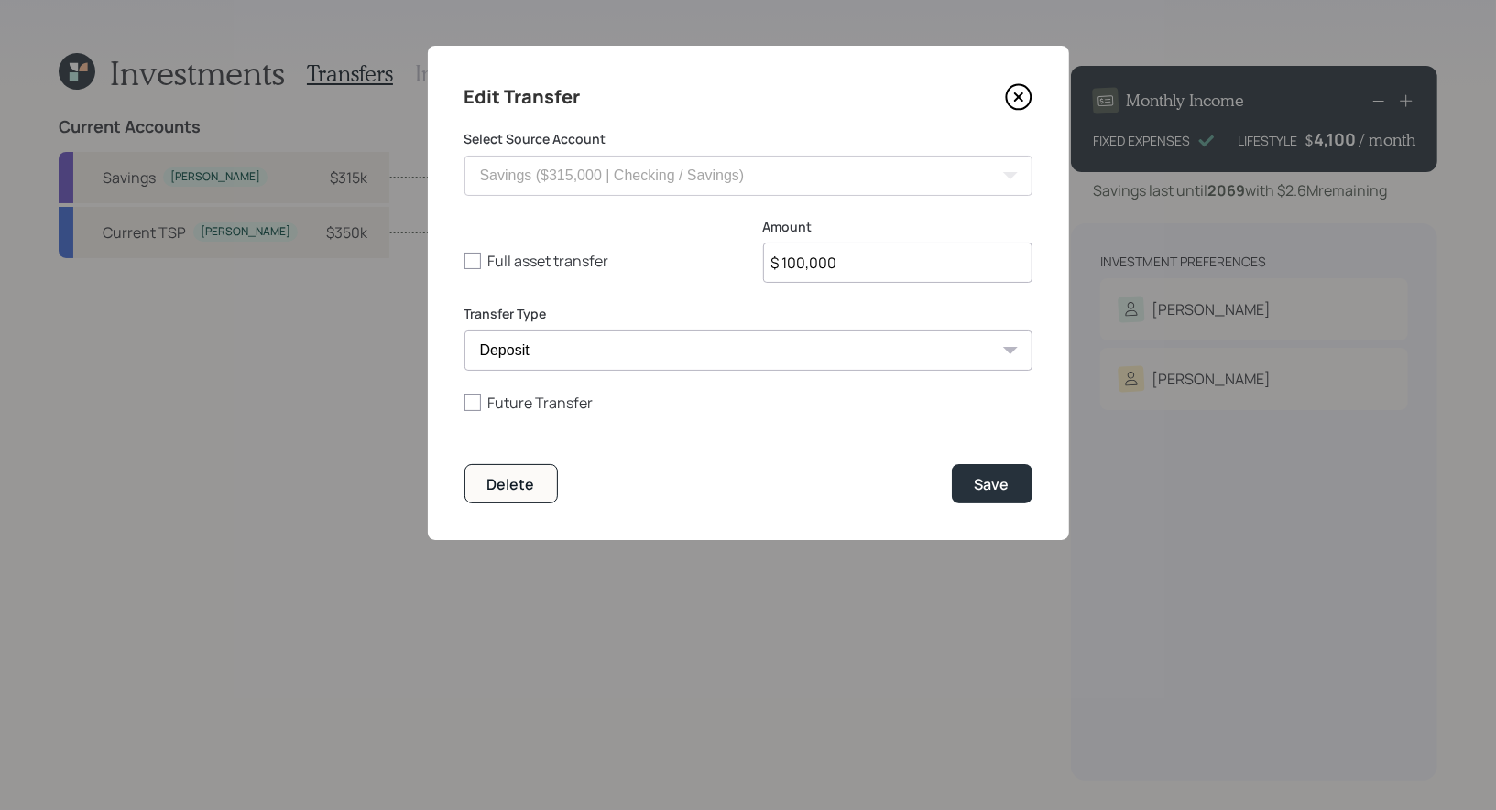
click at [788, 268] on input "$ 100,000" at bounding box center [897, 263] width 269 height 40
type input "$ 200,000"
click at [998, 487] on div "Save" at bounding box center [991, 484] width 35 height 20
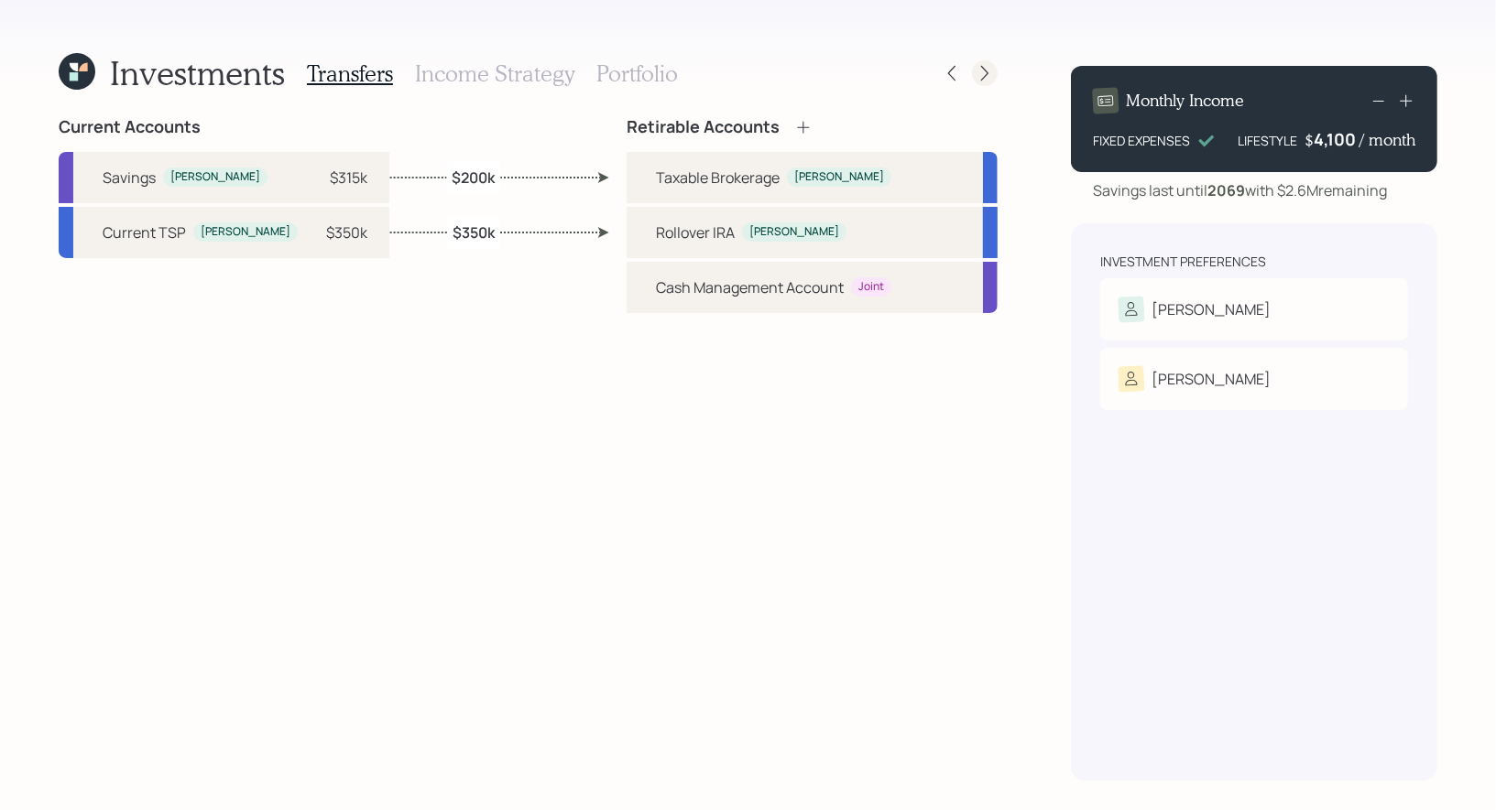
click at [982, 77] on icon at bounding box center [984, 73] width 18 height 18
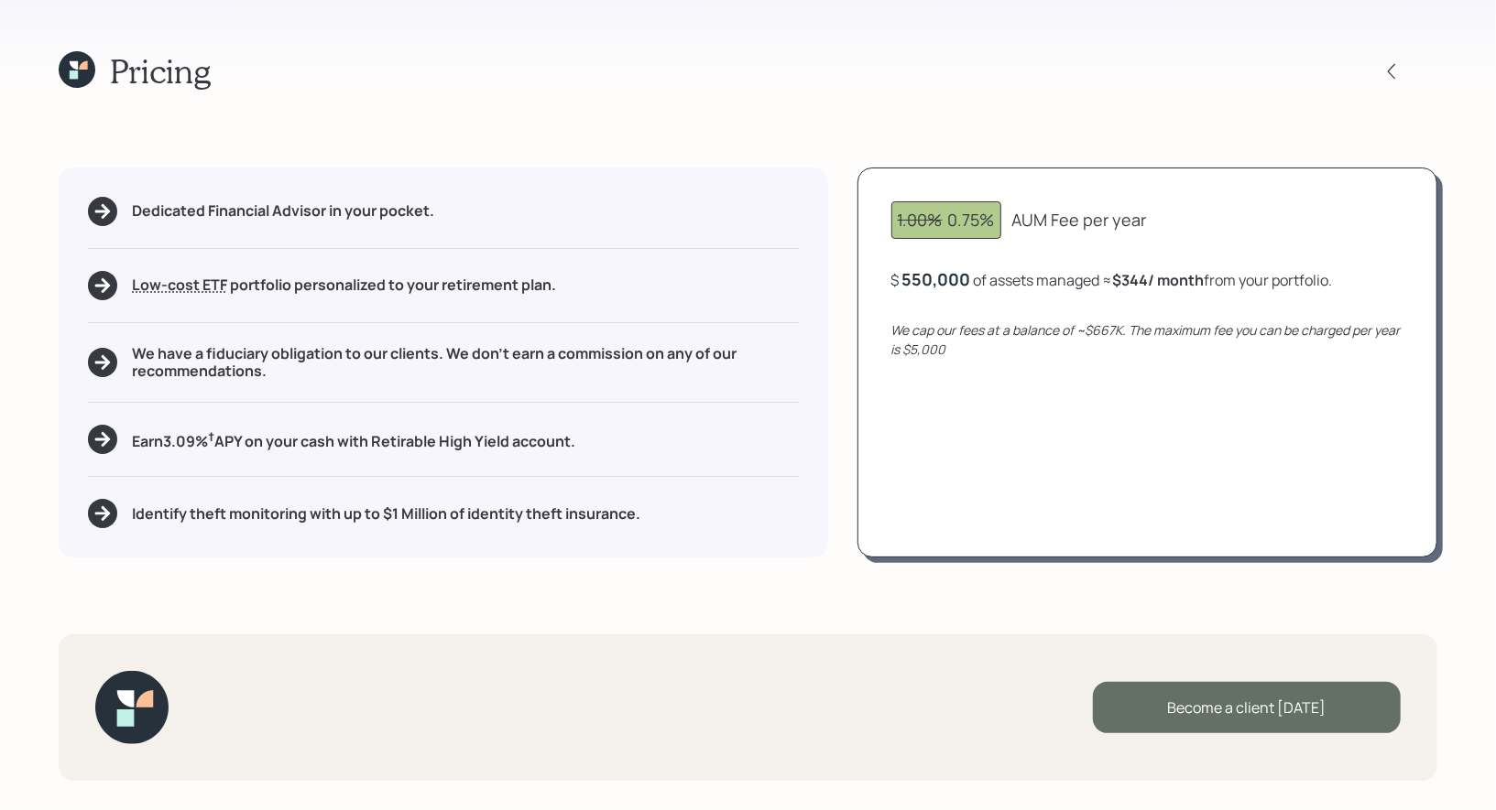
click at [1249, 705] on div "Become a client today" at bounding box center [1247, 707] width 308 height 51
click at [1161, 709] on div "Go to Altruist" at bounding box center [1247, 707] width 308 height 51
click at [82, 75] on icon at bounding box center [77, 69] width 37 height 37
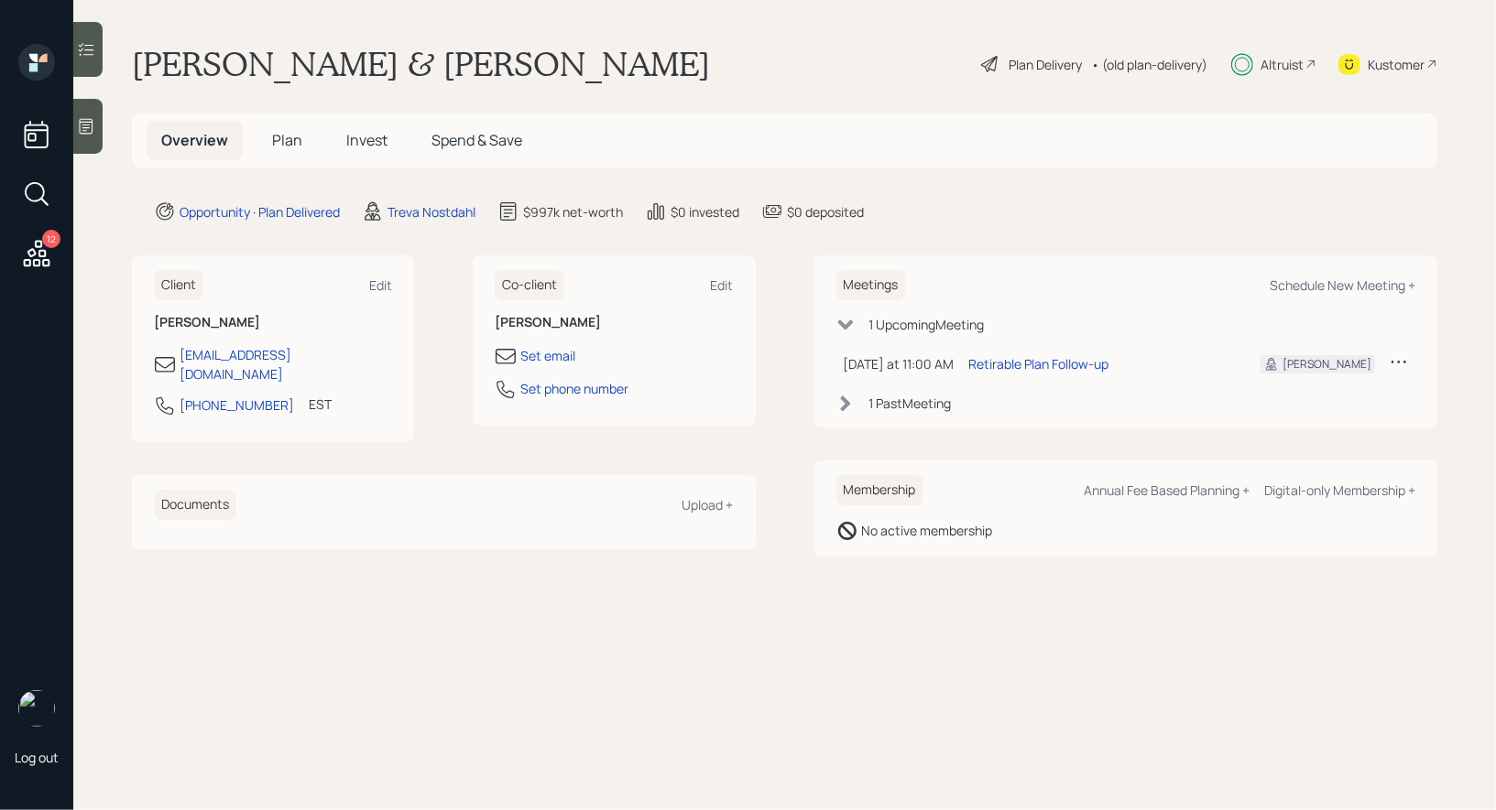
click at [370, 140] on span "Invest" at bounding box center [366, 140] width 41 height 20
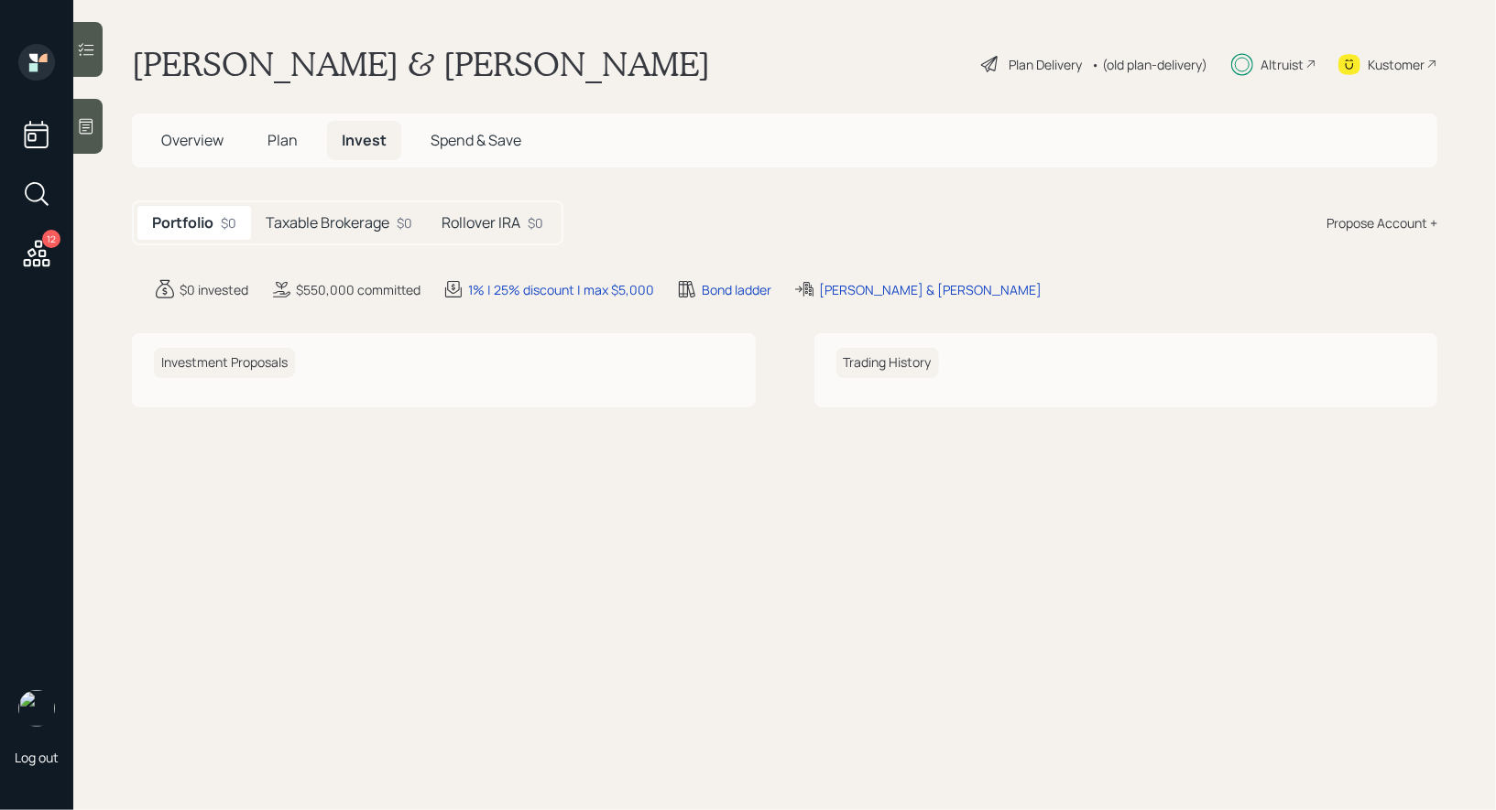
click at [478, 222] on h5 "Rollover IRA" at bounding box center [480, 222] width 79 height 17
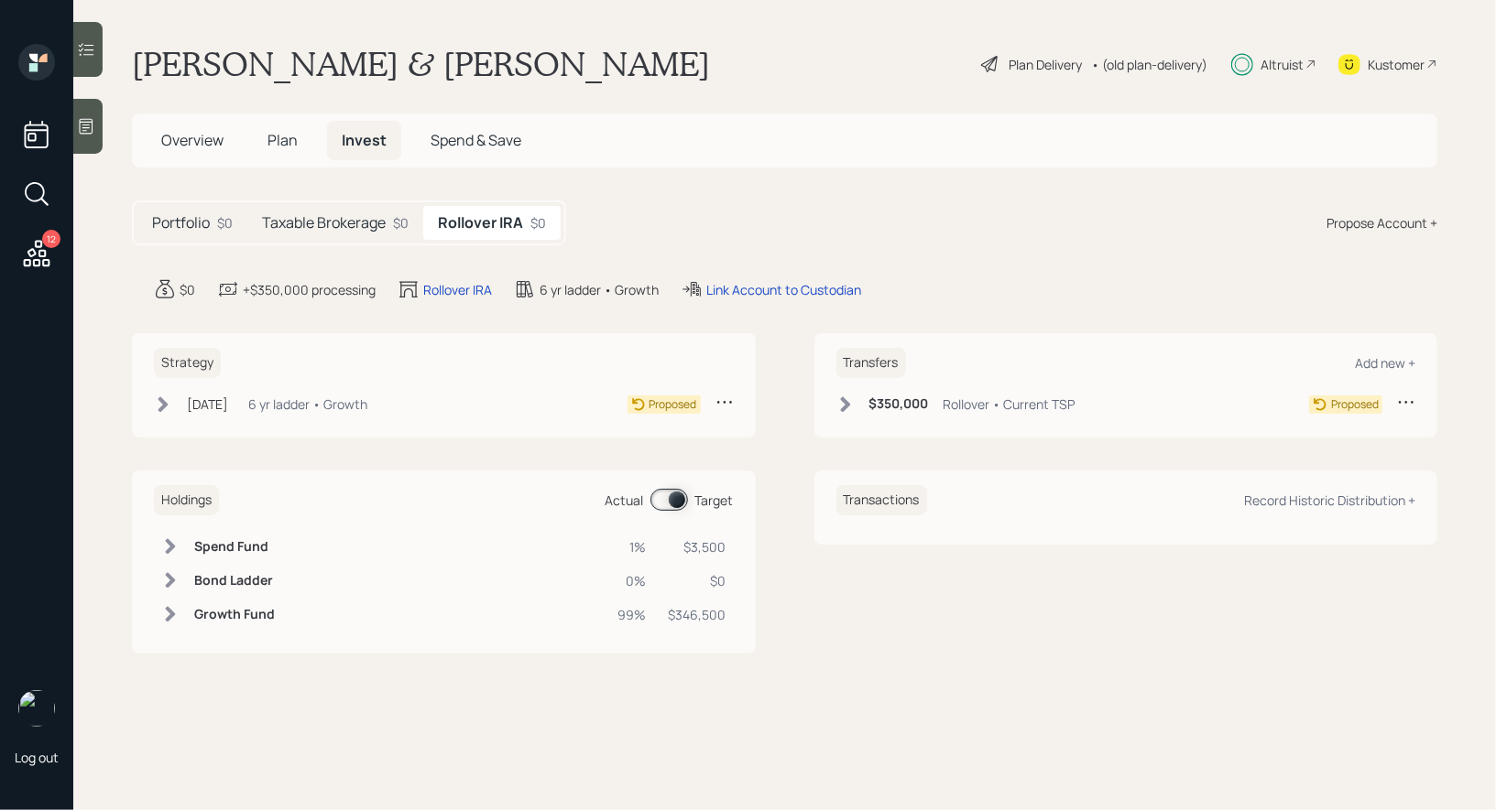
click at [840, 398] on icon at bounding box center [845, 405] width 18 height 18
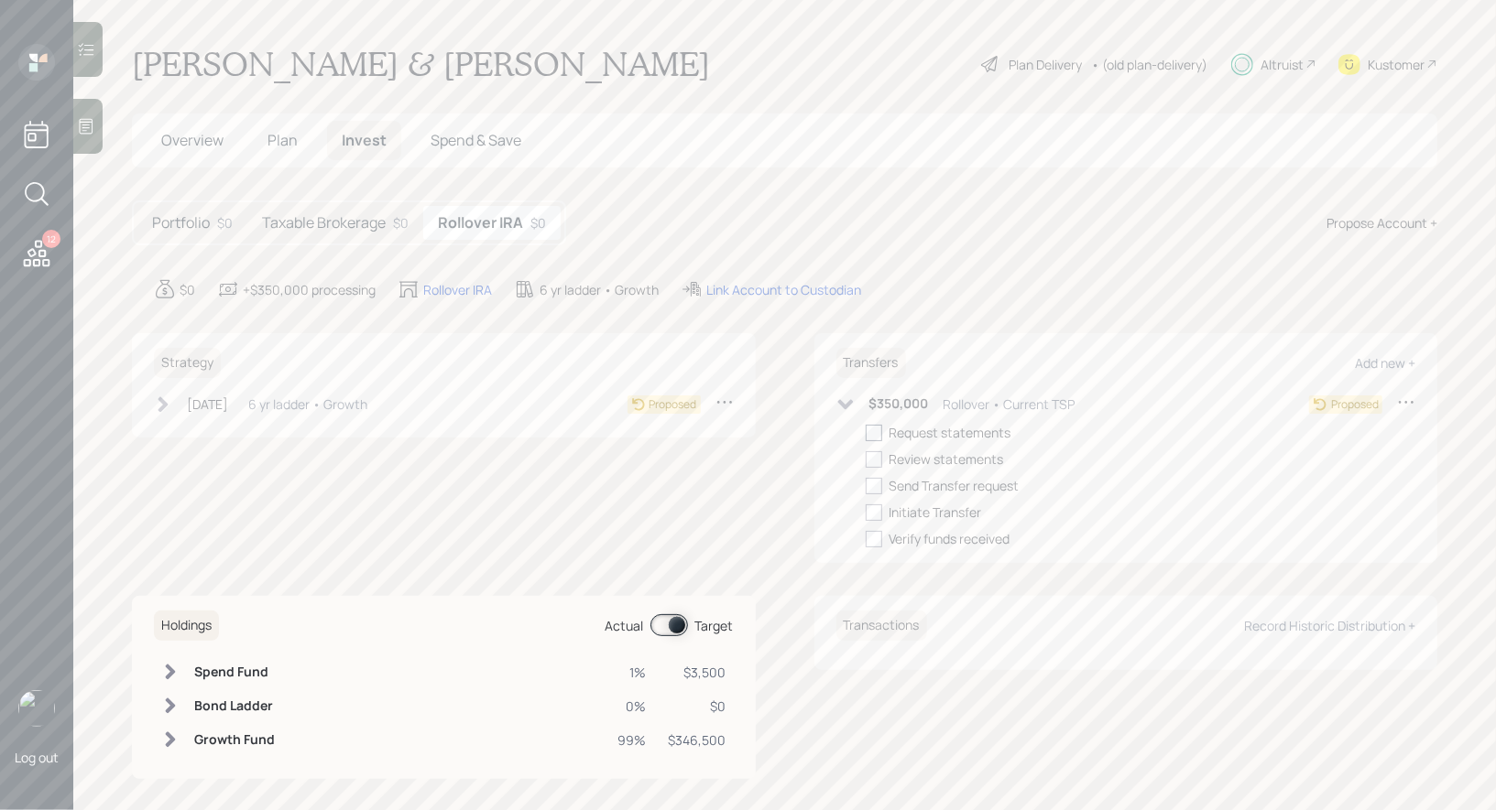
click at [872, 430] on div at bounding box center [873, 433] width 16 height 16
click at [865, 432] on input "checkbox" at bounding box center [865, 432] width 1 height 1
checkbox input "true"
click at [324, 221] on h5 "Taxable Brokerage" at bounding box center [324, 222] width 124 height 17
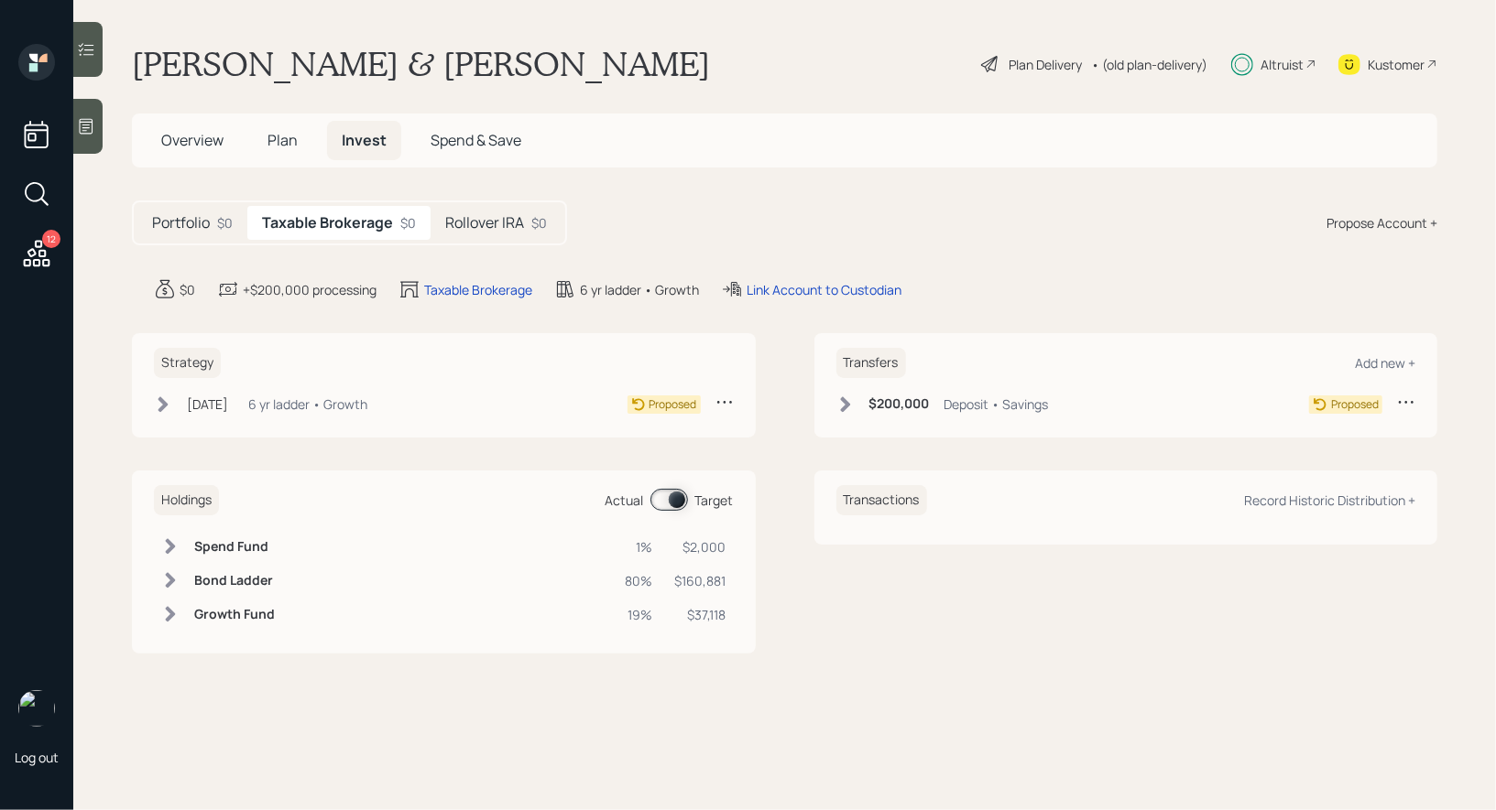
click at [843, 404] on icon at bounding box center [845, 405] width 18 height 18
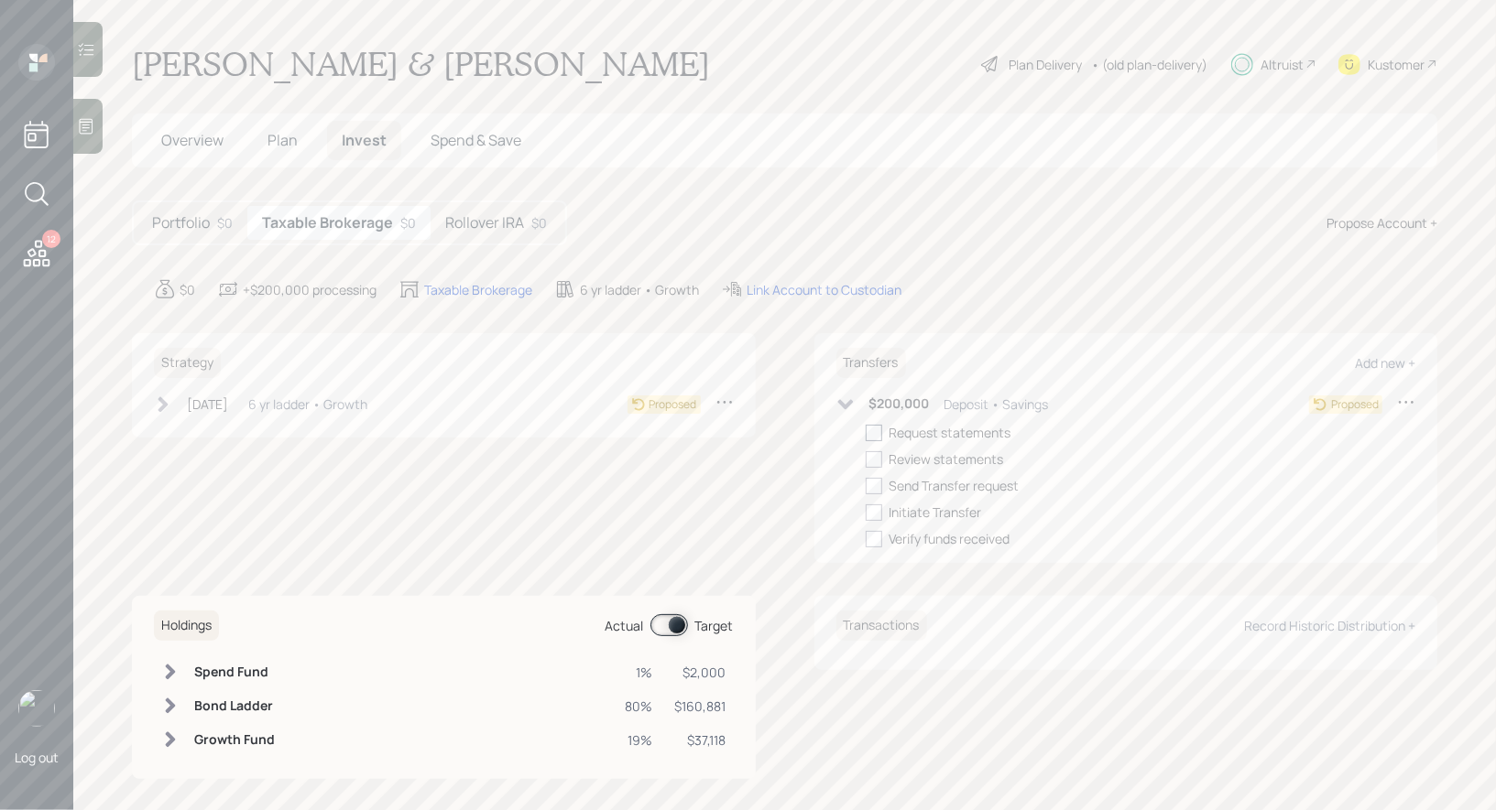
click at [874, 427] on div at bounding box center [873, 433] width 16 height 16
click at [865, 432] on input "checkbox" at bounding box center [865, 432] width 1 height 1
checkbox input "true"
click at [158, 402] on icon at bounding box center [163, 405] width 18 height 18
click at [188, 426] on div at bounding box center [191, 433] width 16 height 16
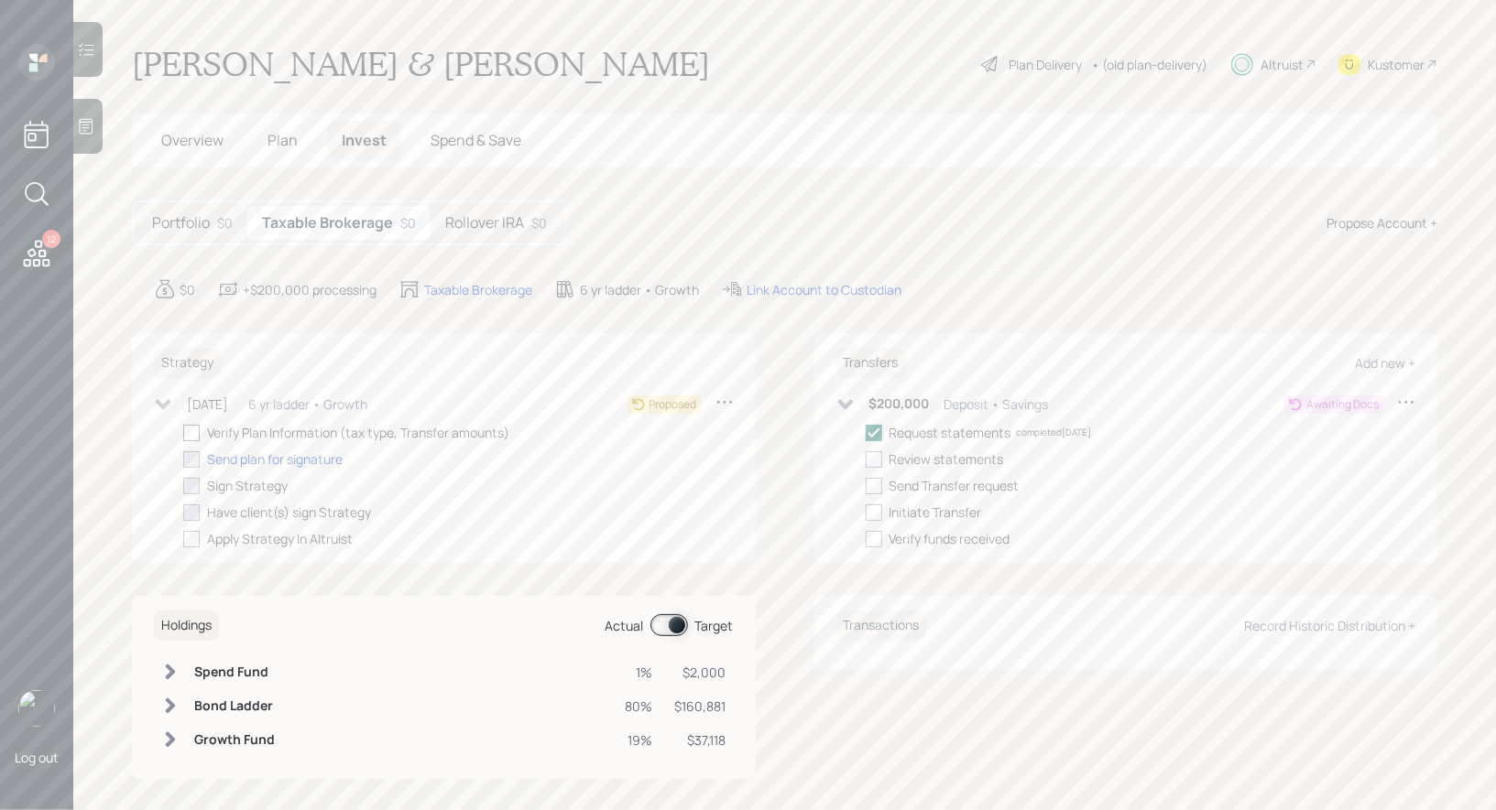
click at [183, 432] on input "checkbox" at bounding box center [182, 432] width 1 height 1
checkbox input "true"
click at [501, 217] on h5 "Rollover IRA" at bounding box center [484, 222] width 79 height 17
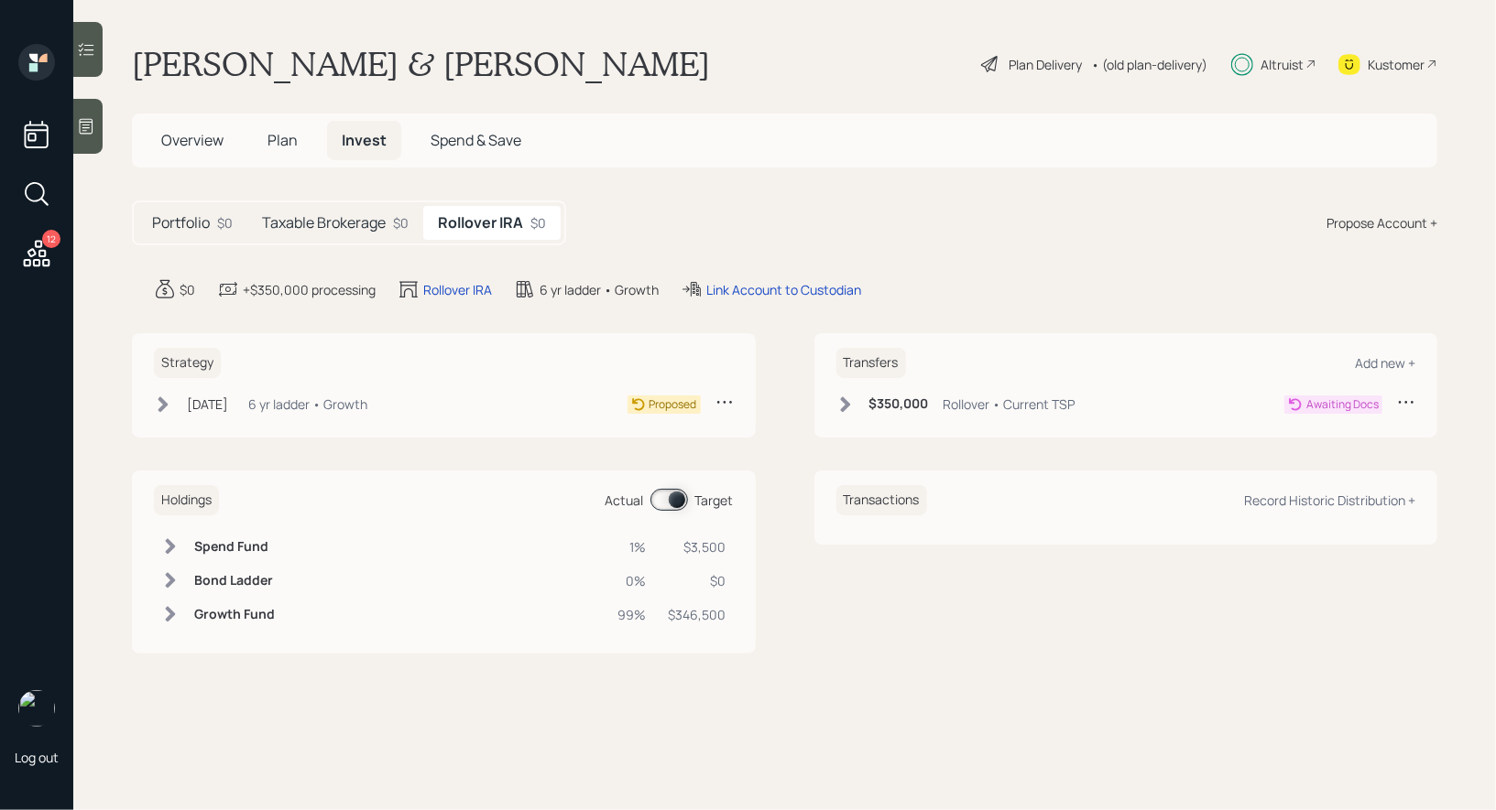
click at [192, 133] on span "Overview" at bounding box center [192, 140] width 62 height 20
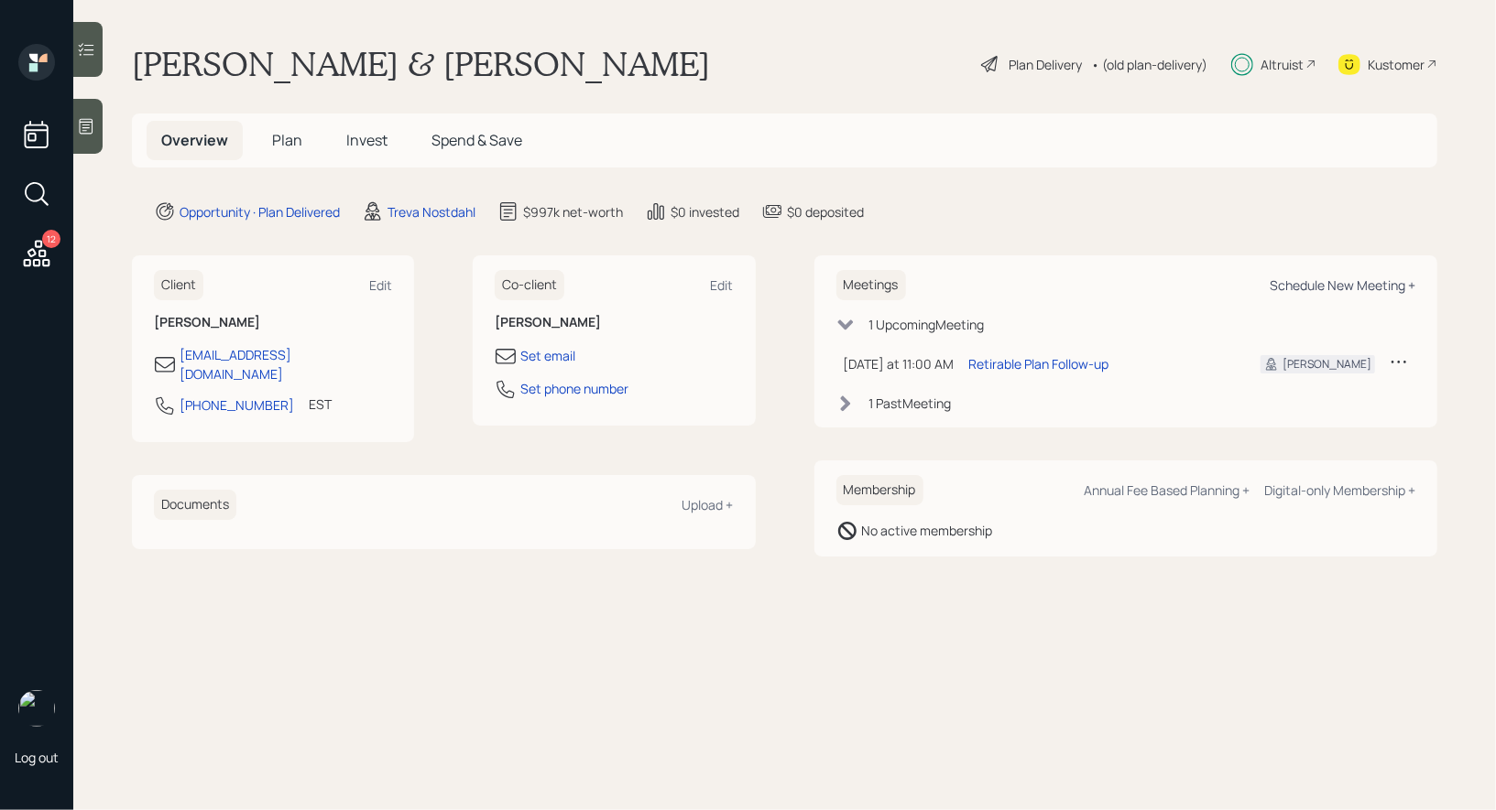
click at [1318, 279] on div "Schedule New Meeting +" at bounding box center [1342, 285] width 146 height 17
select select "8b79112e-3cfb-44f9-89e7-15267fe946c1"
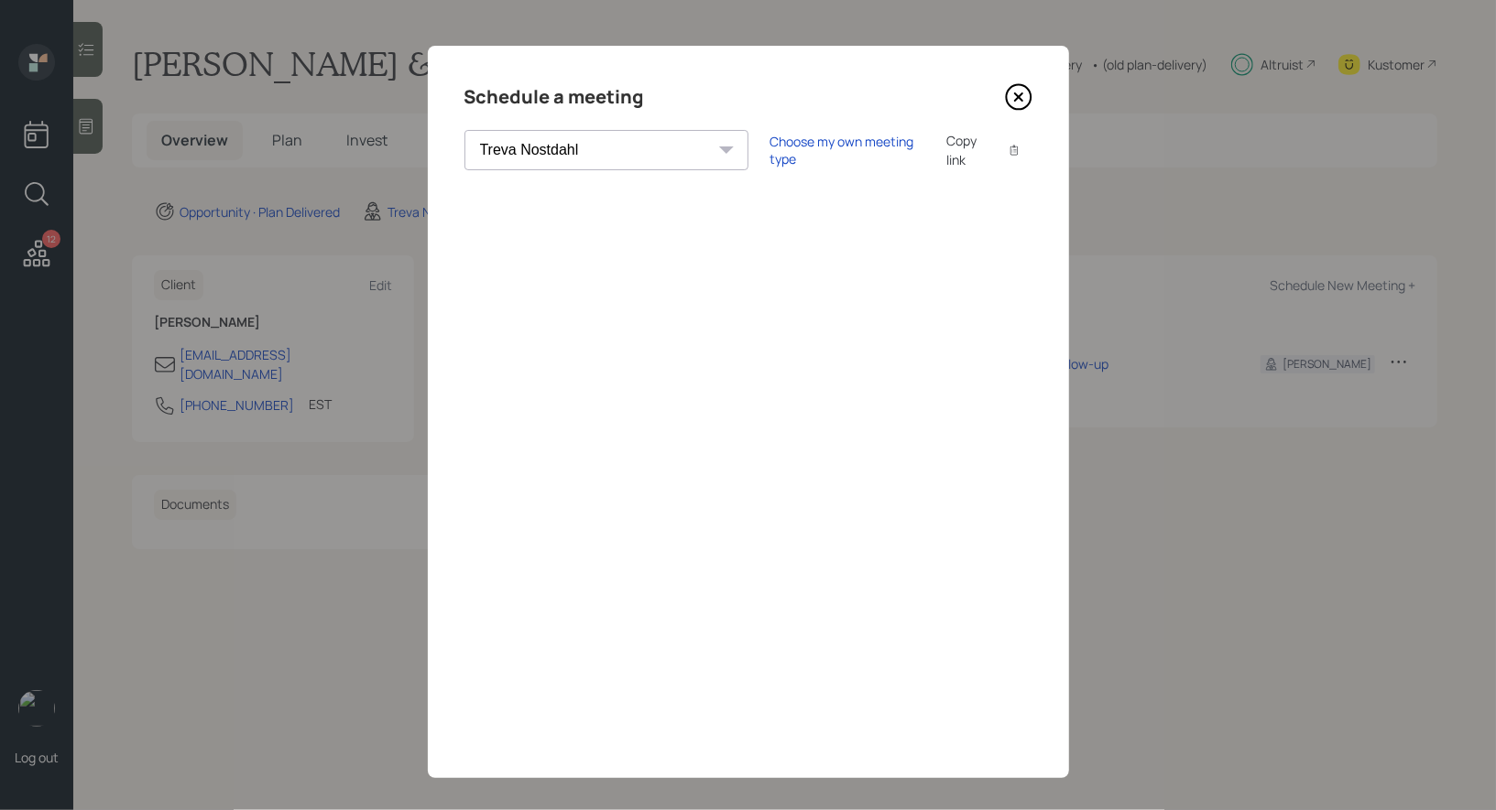
click at [1019, 93] on icon at bounding box center [1018, 96] width 27 height 27
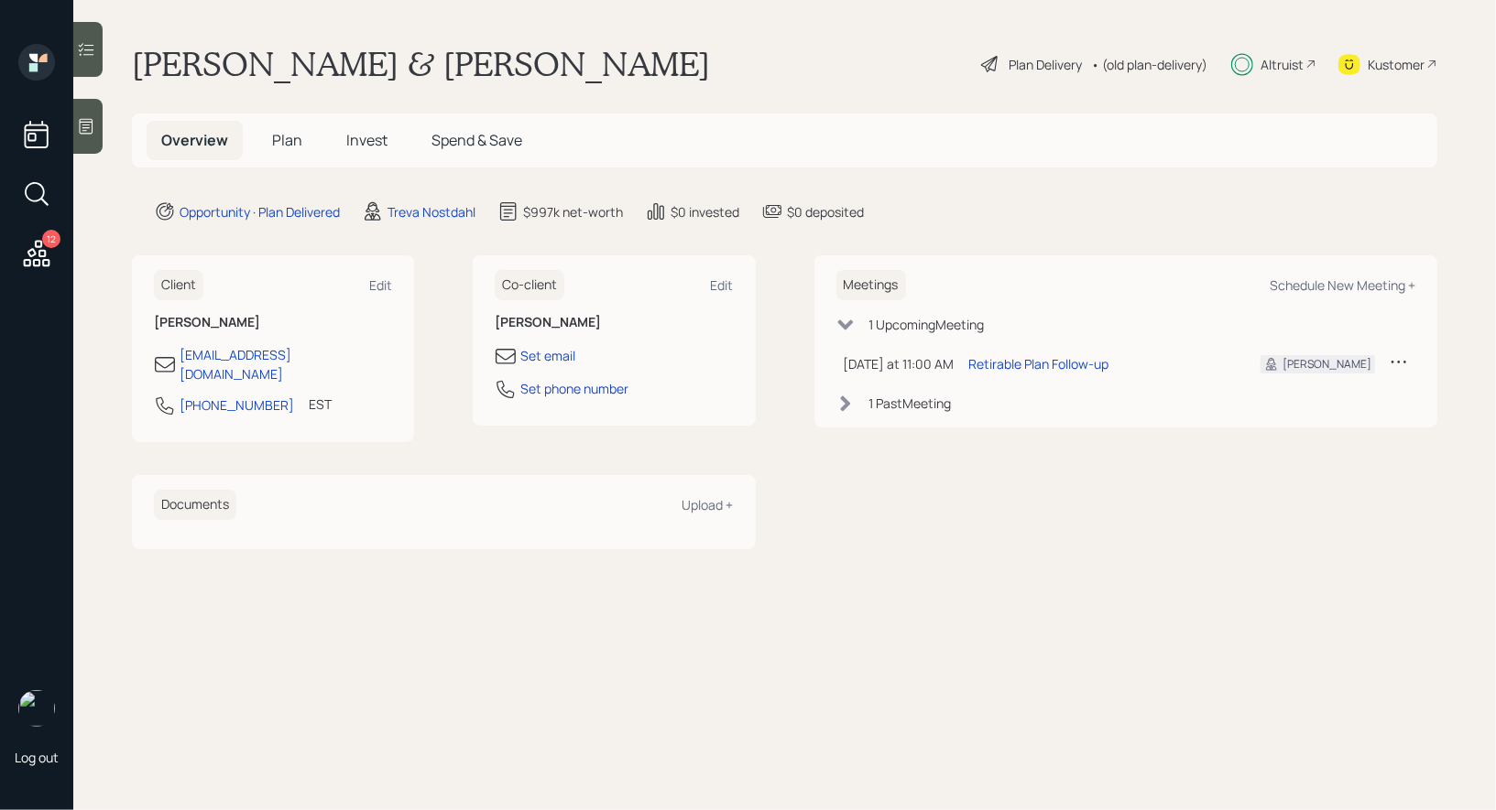
click at [362, 136] on span "Invest" at bounding box center [366, 140] width 41 height 20
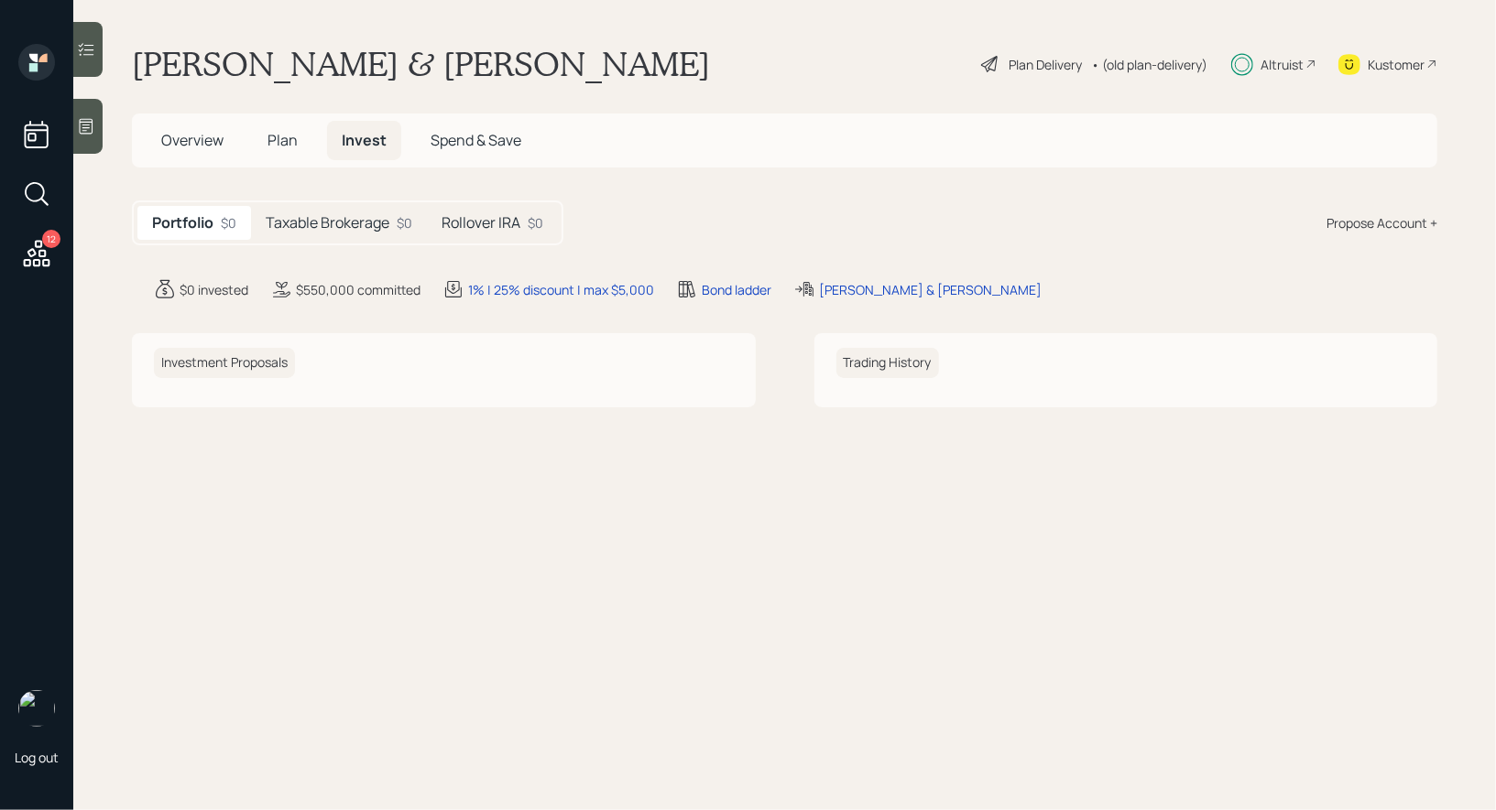
click at [349, 218] on h5 "Taxable Brokerage" at bounding box center [328, 222] width 124 height 17
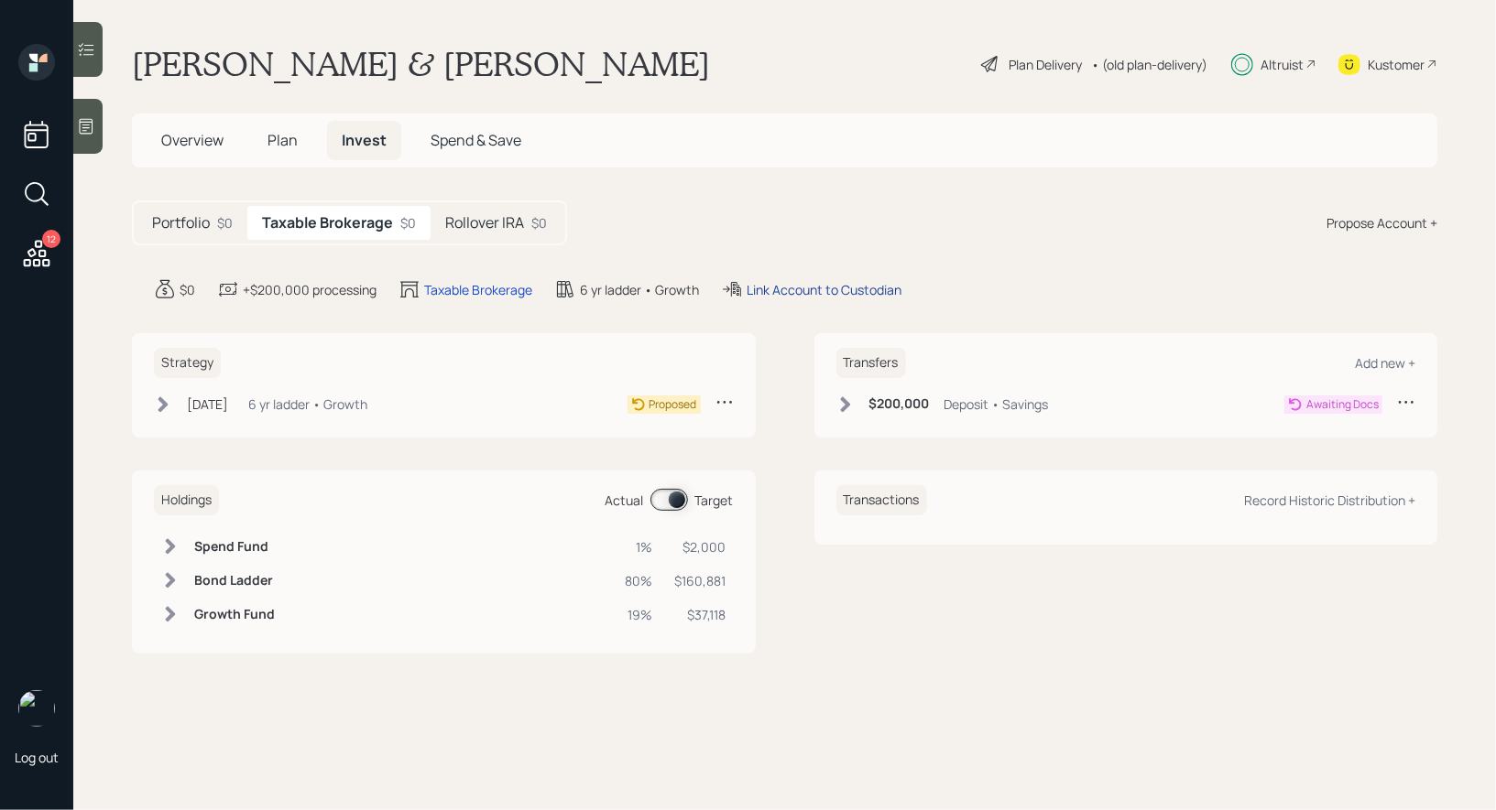
click at [805, 286] on div "Link Account to Custodian" at bounding box center [823, 289] width 155 height 19
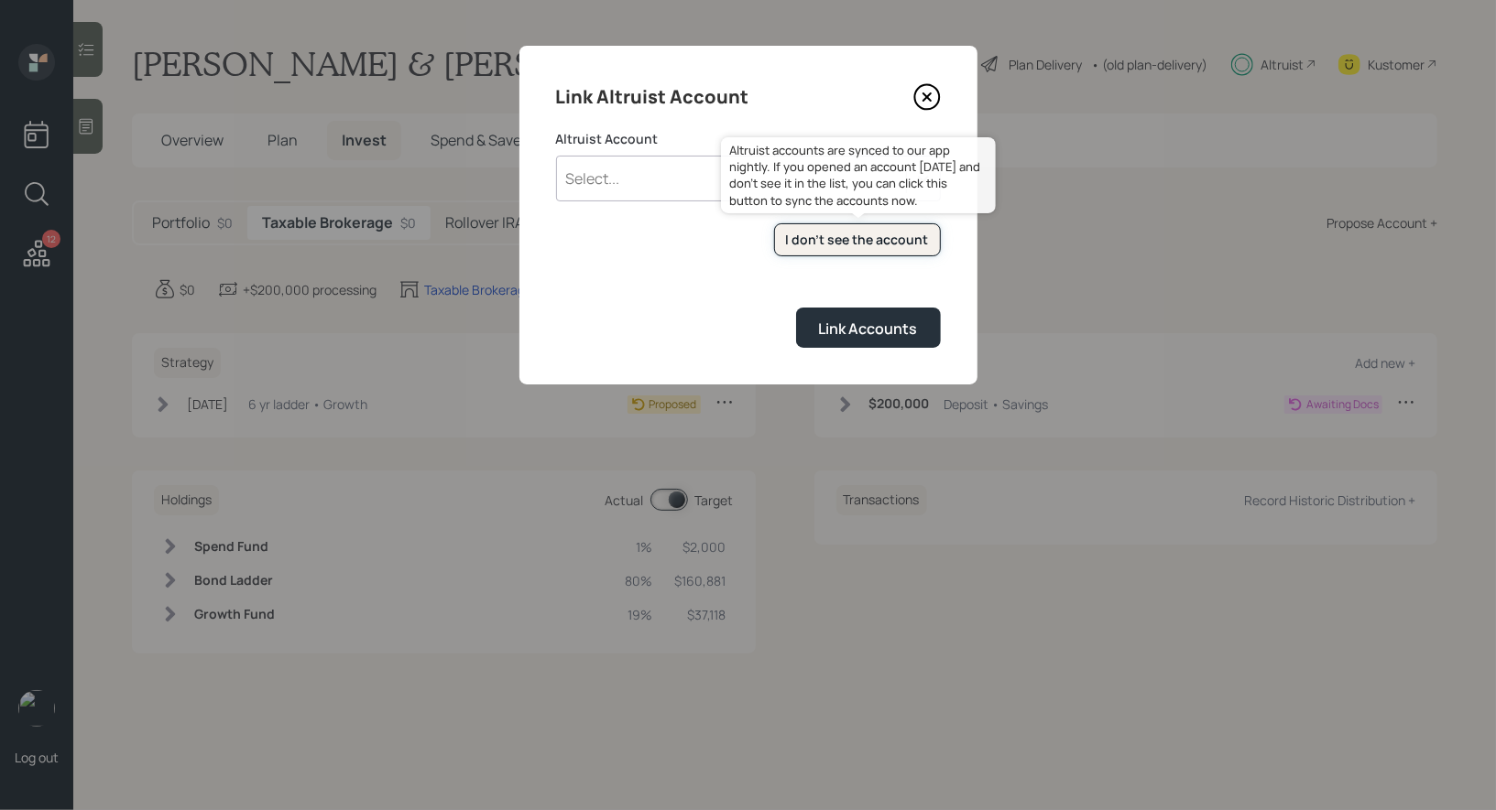
click at [842, 237] on div "I don't see the account" at bounding box center [857, 240] width 143 height 18
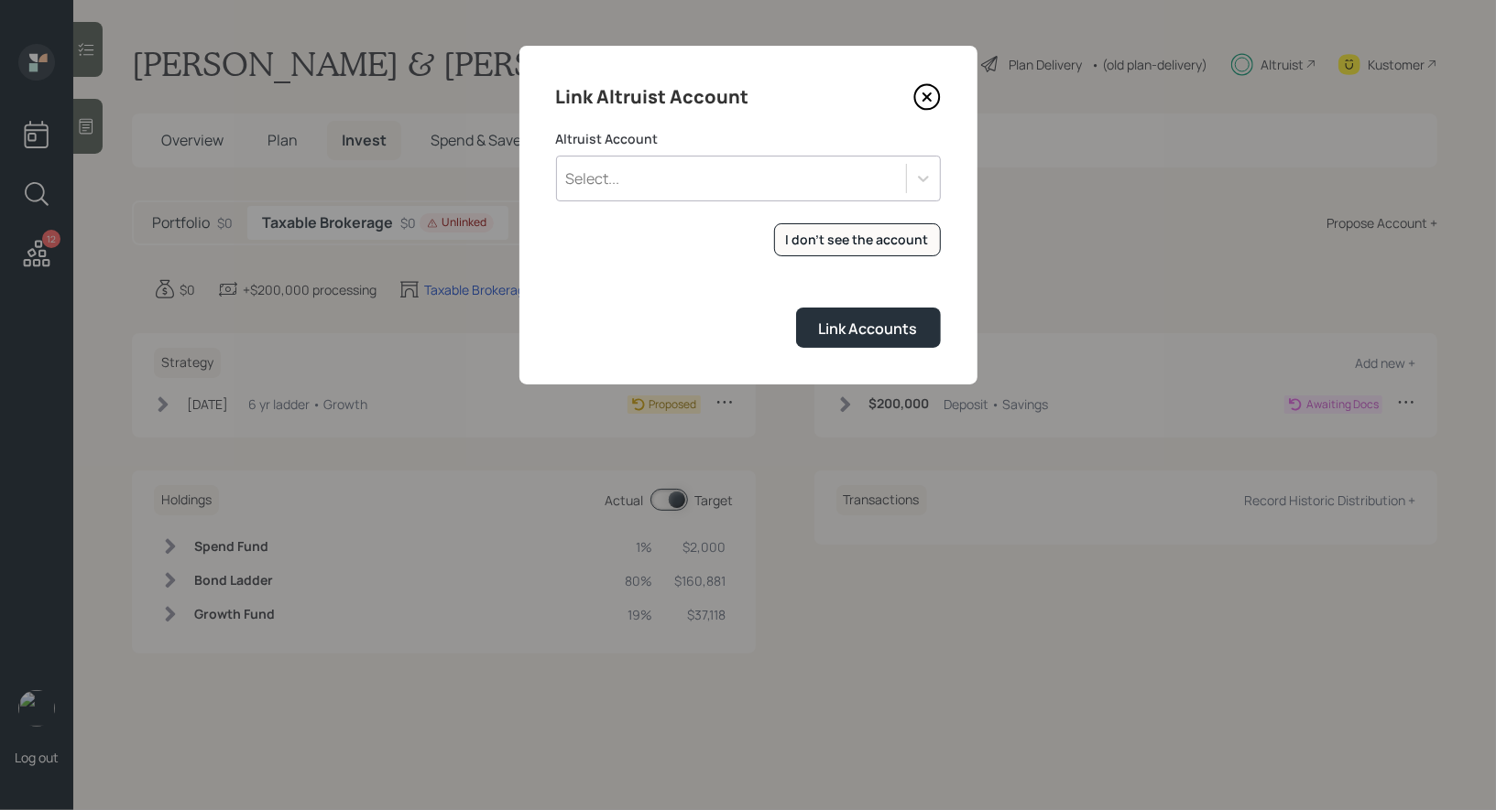
click at [649, 184] on div "Select..." at bounding box center [731, 178] width 349 height 31
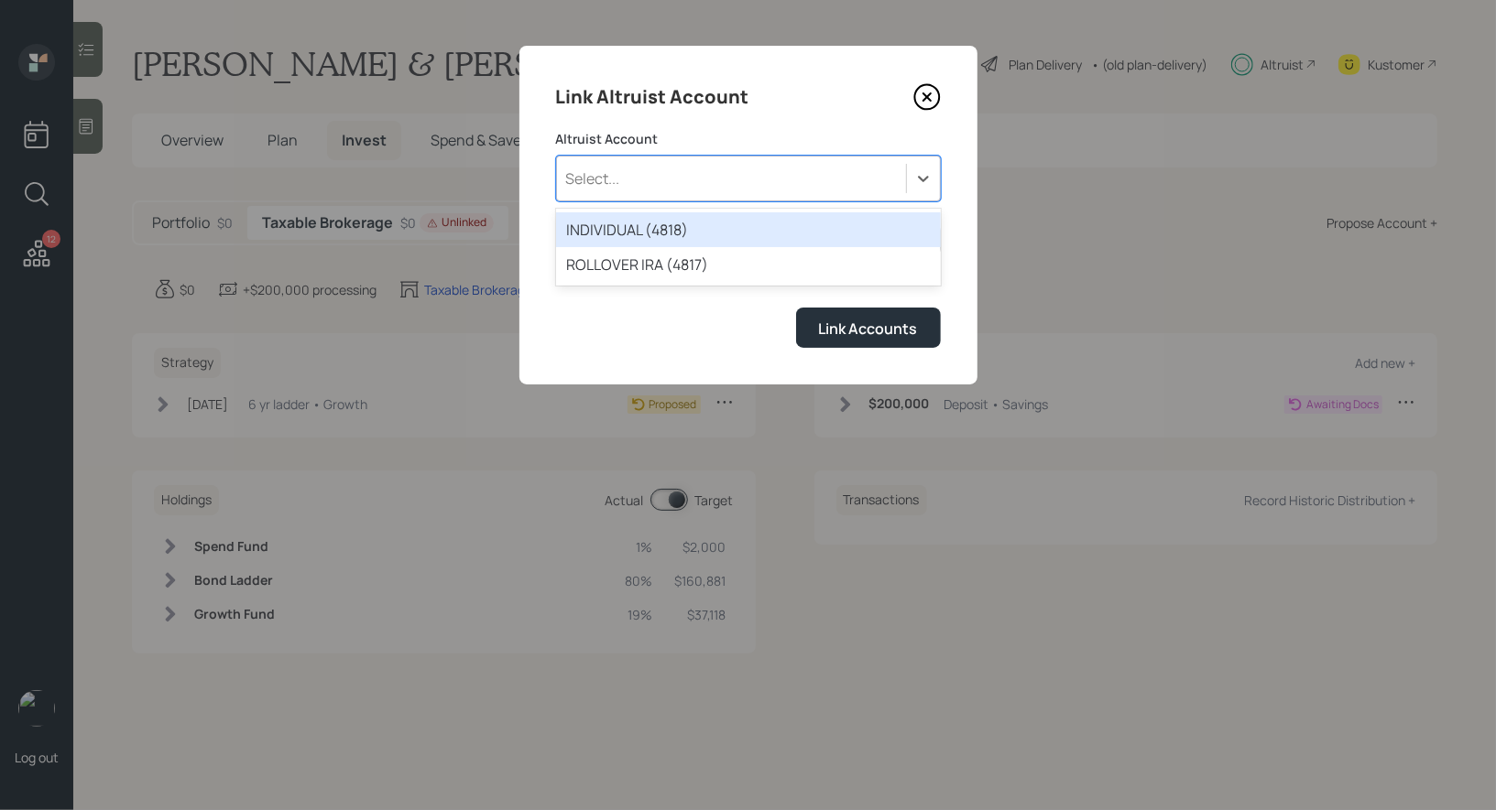
click at [615, 234] on div "INDIVIDUAL (4818)" at bounding box center [748, 229] width 385 height 35
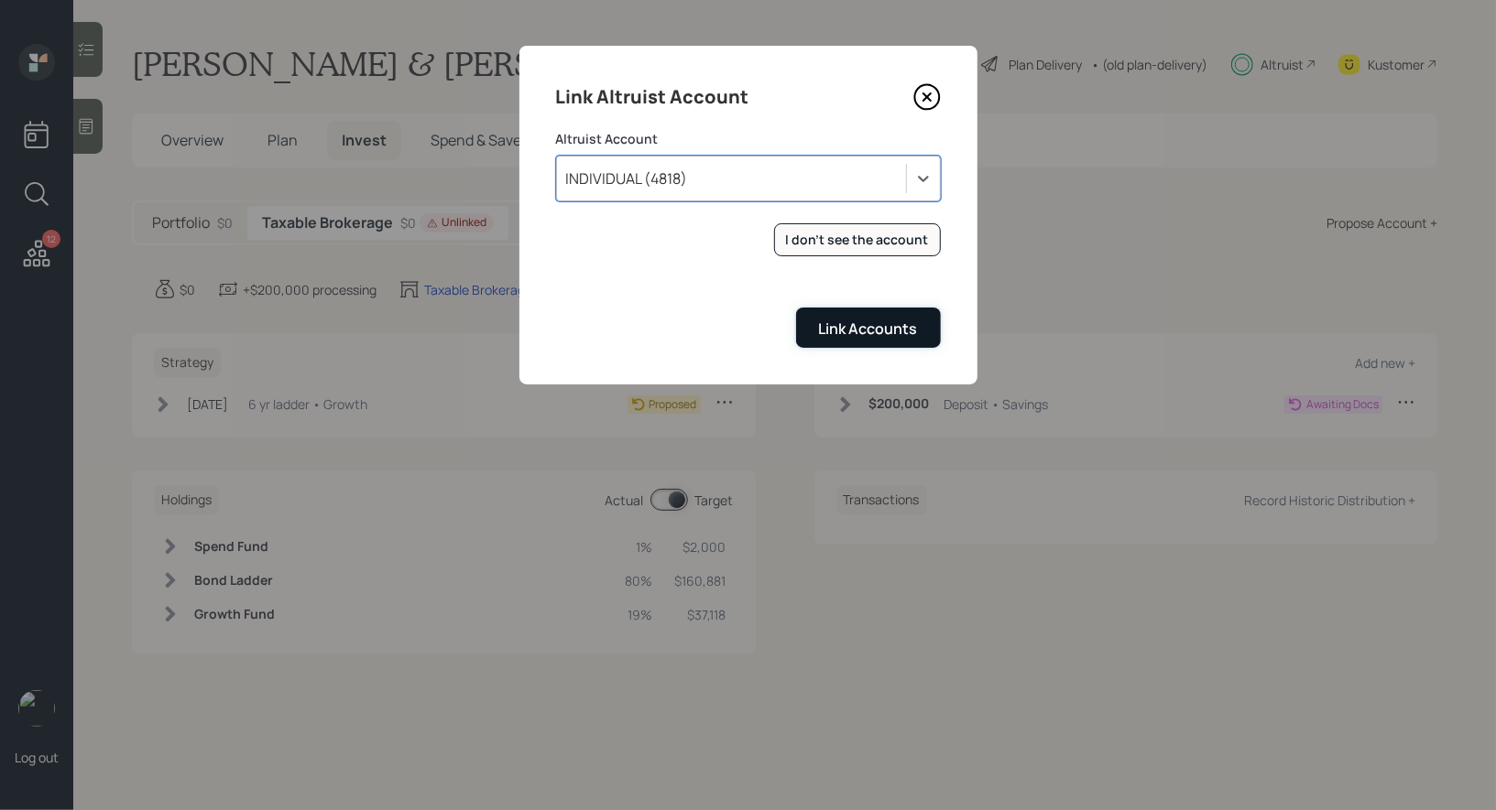
click at [845, 327] on div "Link Accounts" at bounding box center [868, 329] width 99 height 20
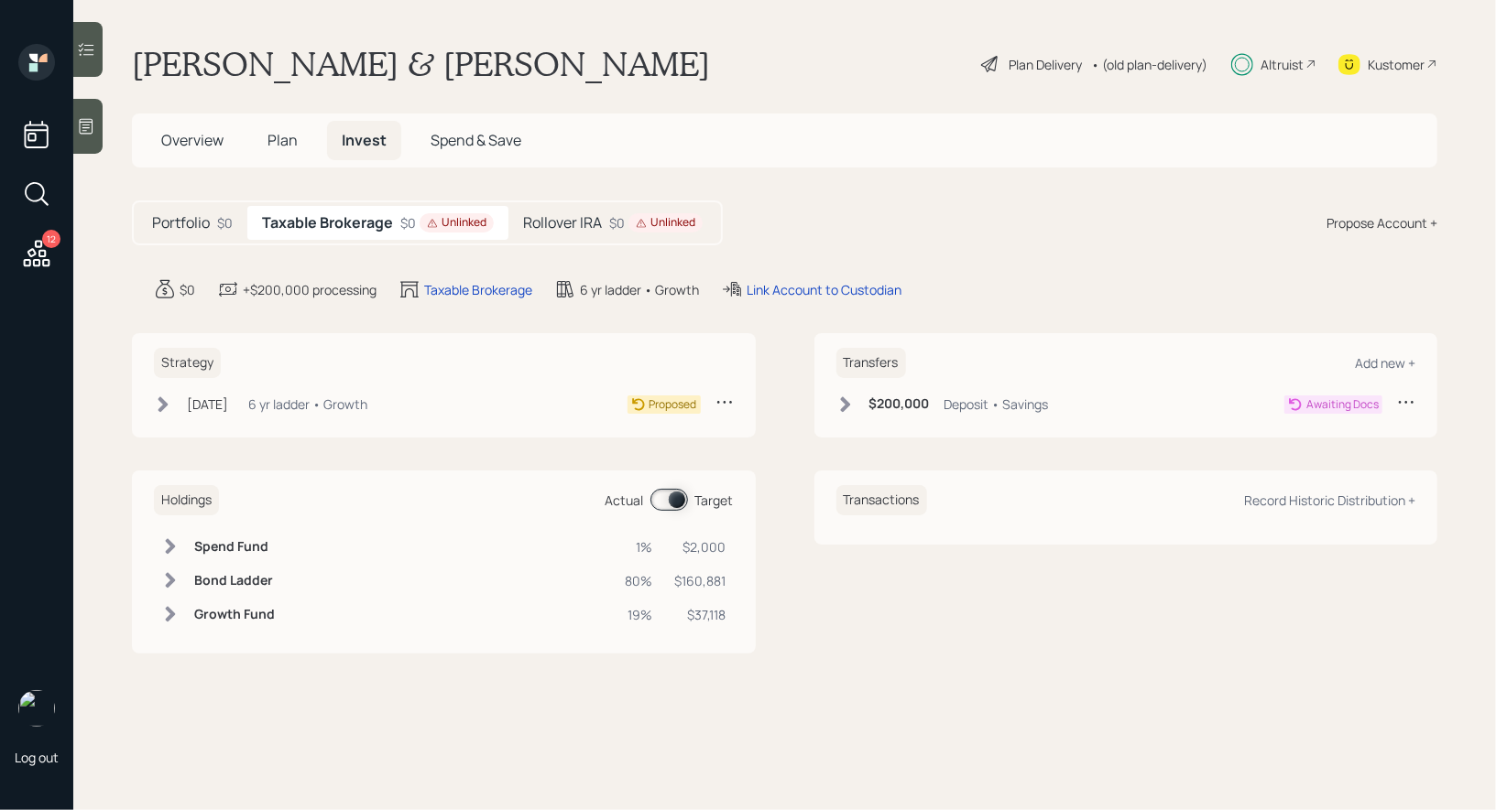
click at [593, 219] on h5 "Rollover IRA" at bounding box center [562, 222] width 79 height 17
click at [762, 285] on div "Link Account to Custodian" at bounding box center [783, 289] width 155 height 19
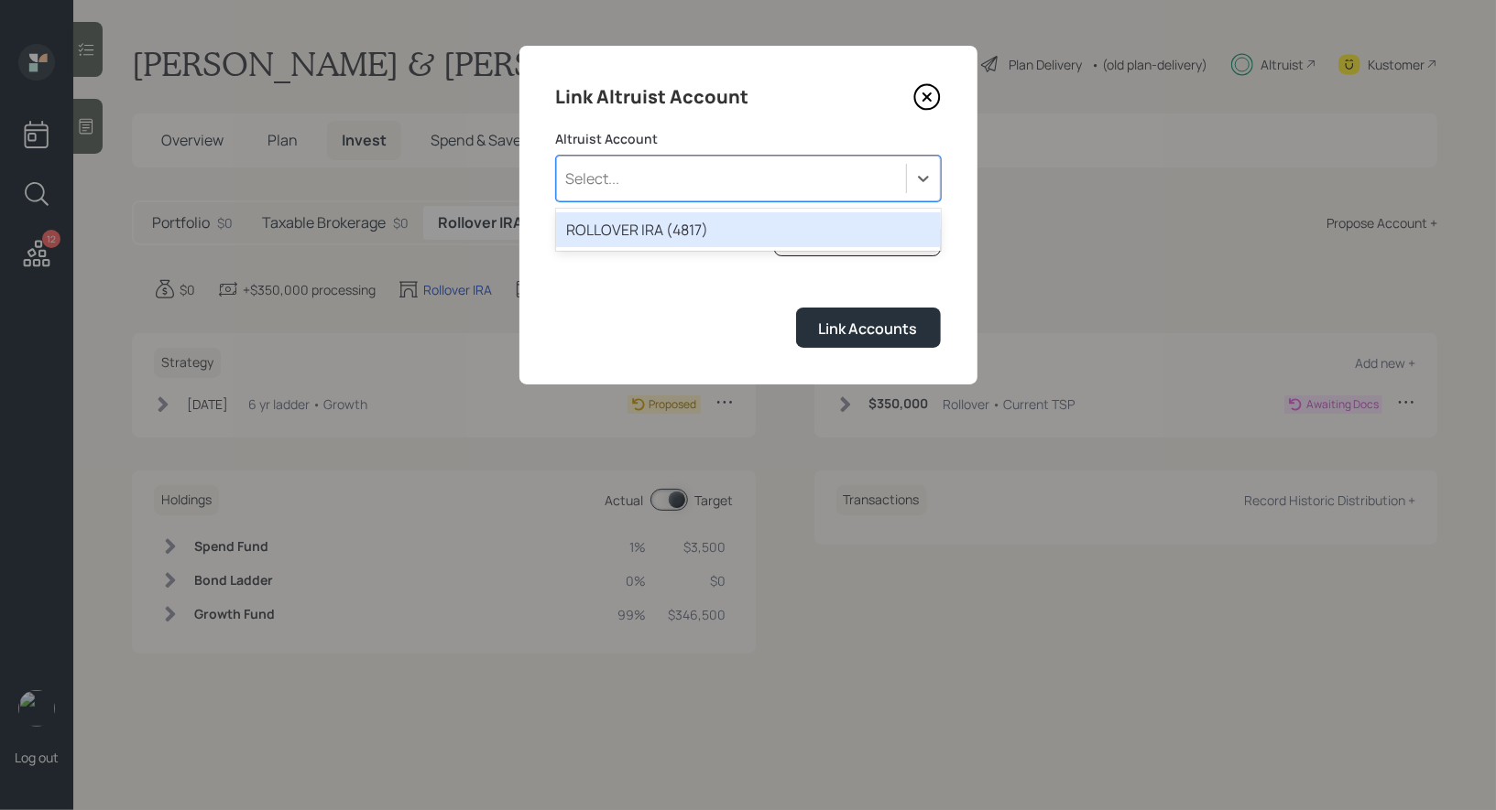
click at [797, 179] on div "Select..." at bounding box center [731, 178] width 349 height 31
click at [704, 233] on div "ROLLOVER IRA (4817)" at bounding box center [748, 229] width 385 height 35
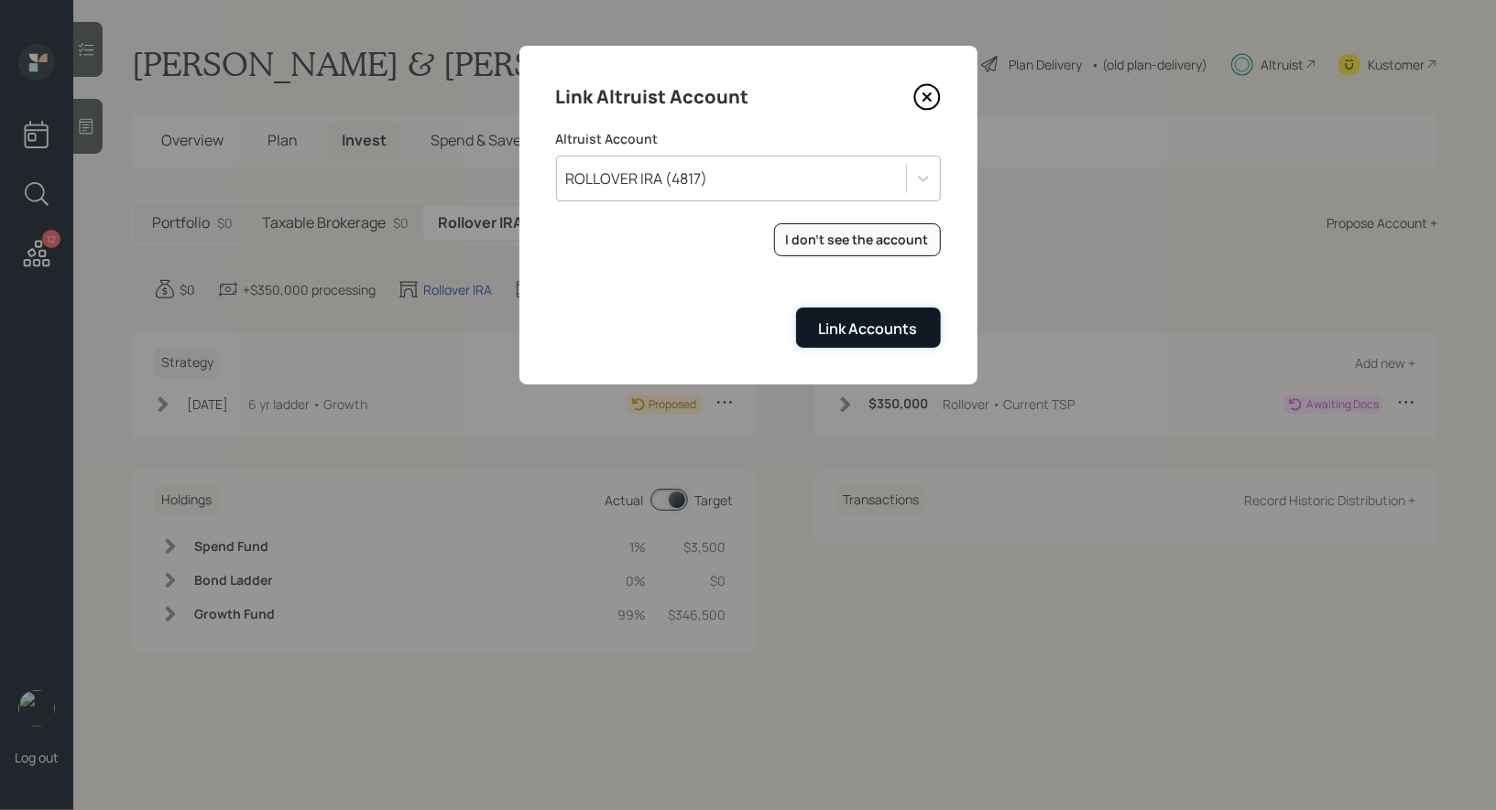
click at [849, 330] on div "Link Accounts" at bounding box center [868, 329] width 99 height 20
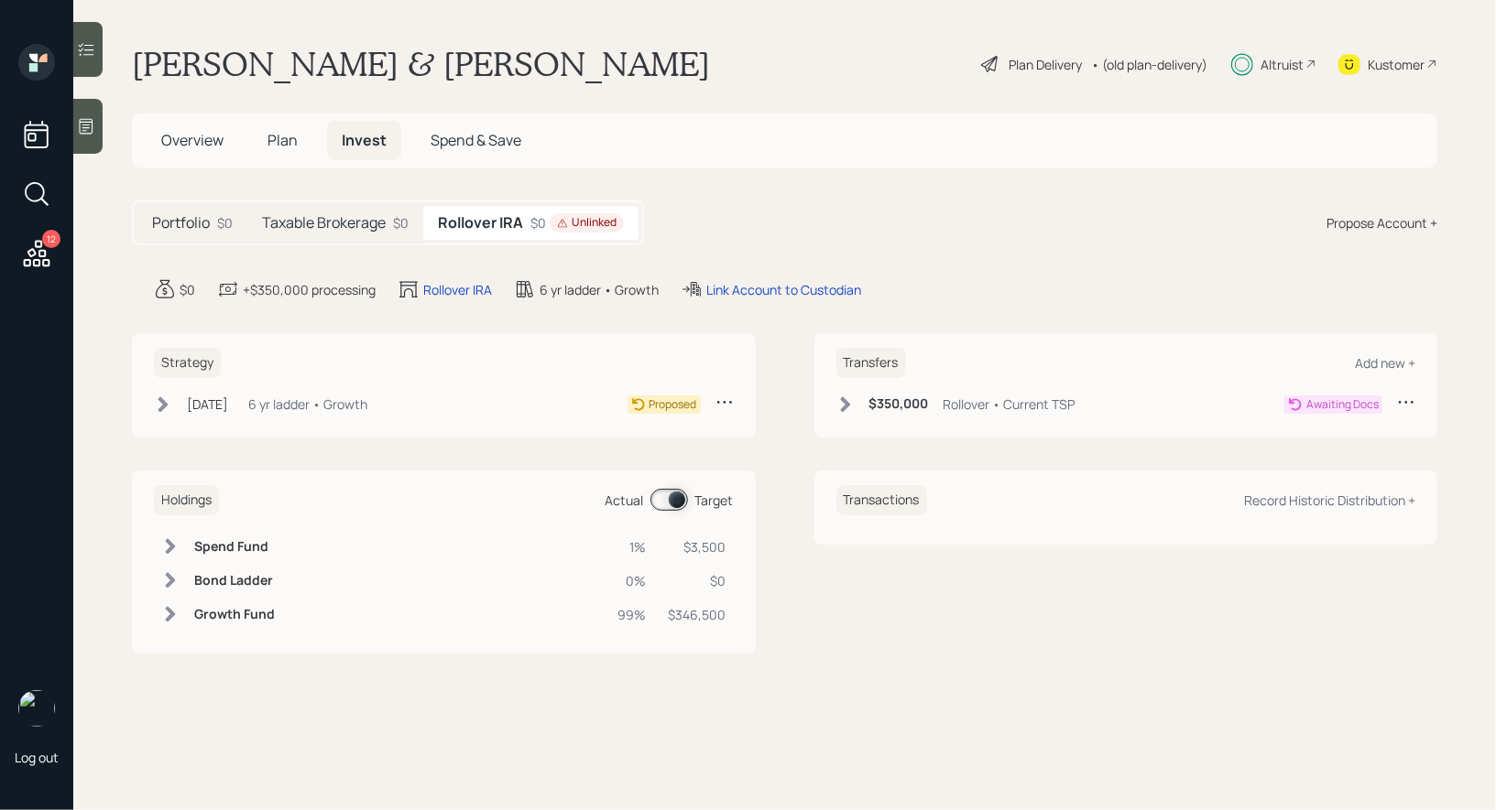
click at [848, 405] on icon at bounding box center [845, 405] width 10 height 16
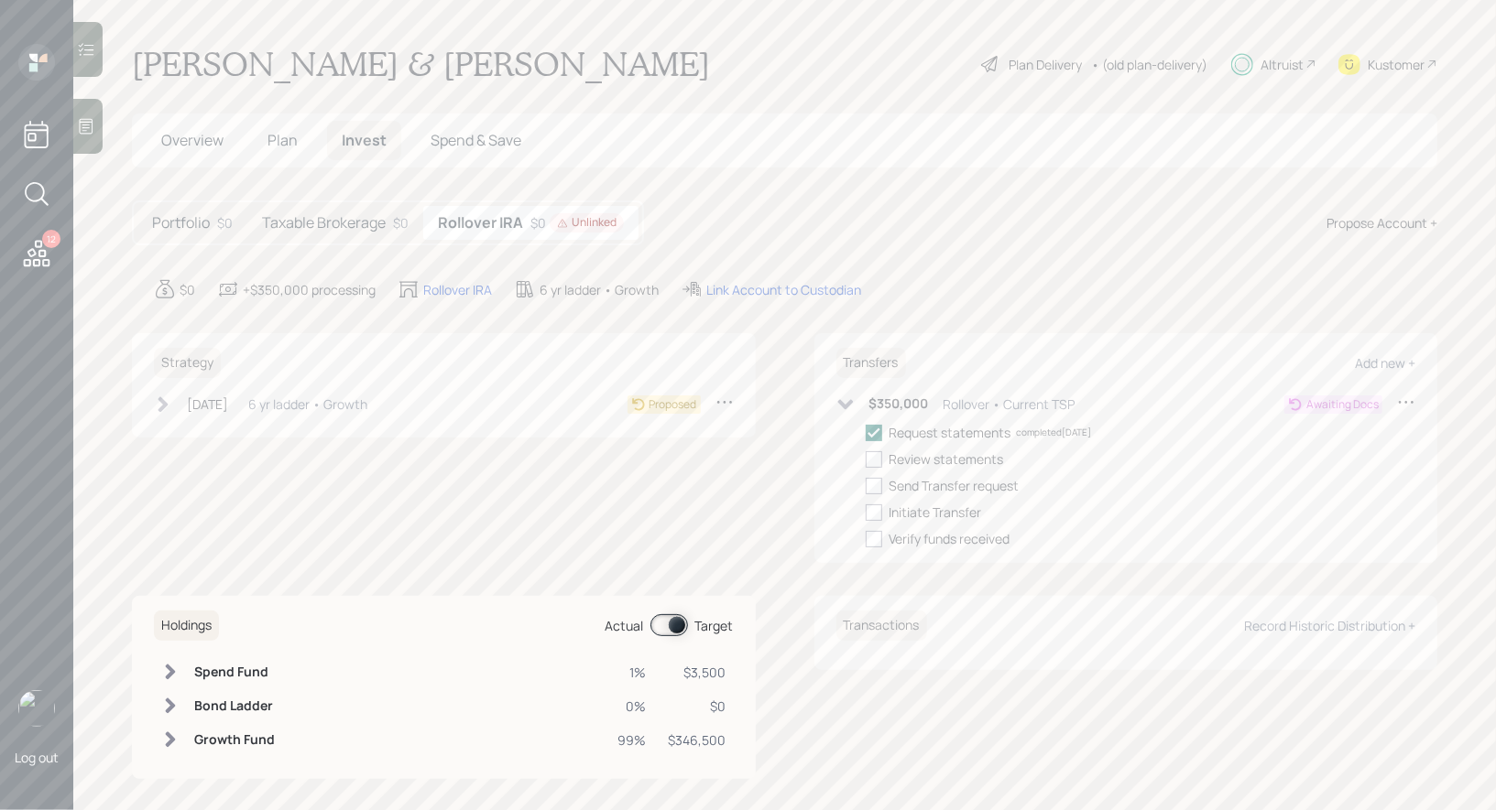
click at [345, 225] on h5 "Taxable Brokerage" at bounding box center [324, 222] width 124 height 17
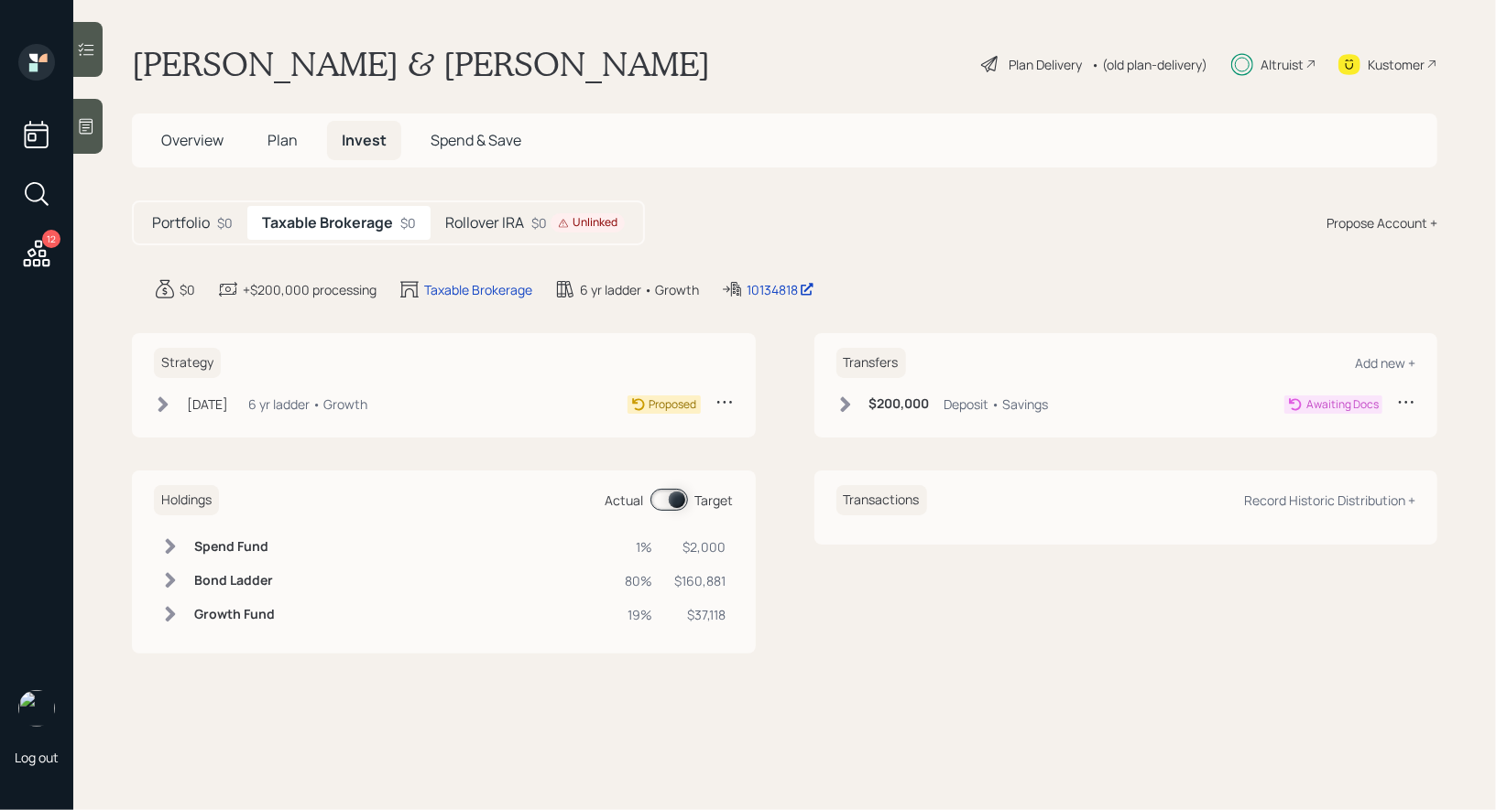
click at [841, 398] on icon at bounding box center [845, 405] width 10 height 16
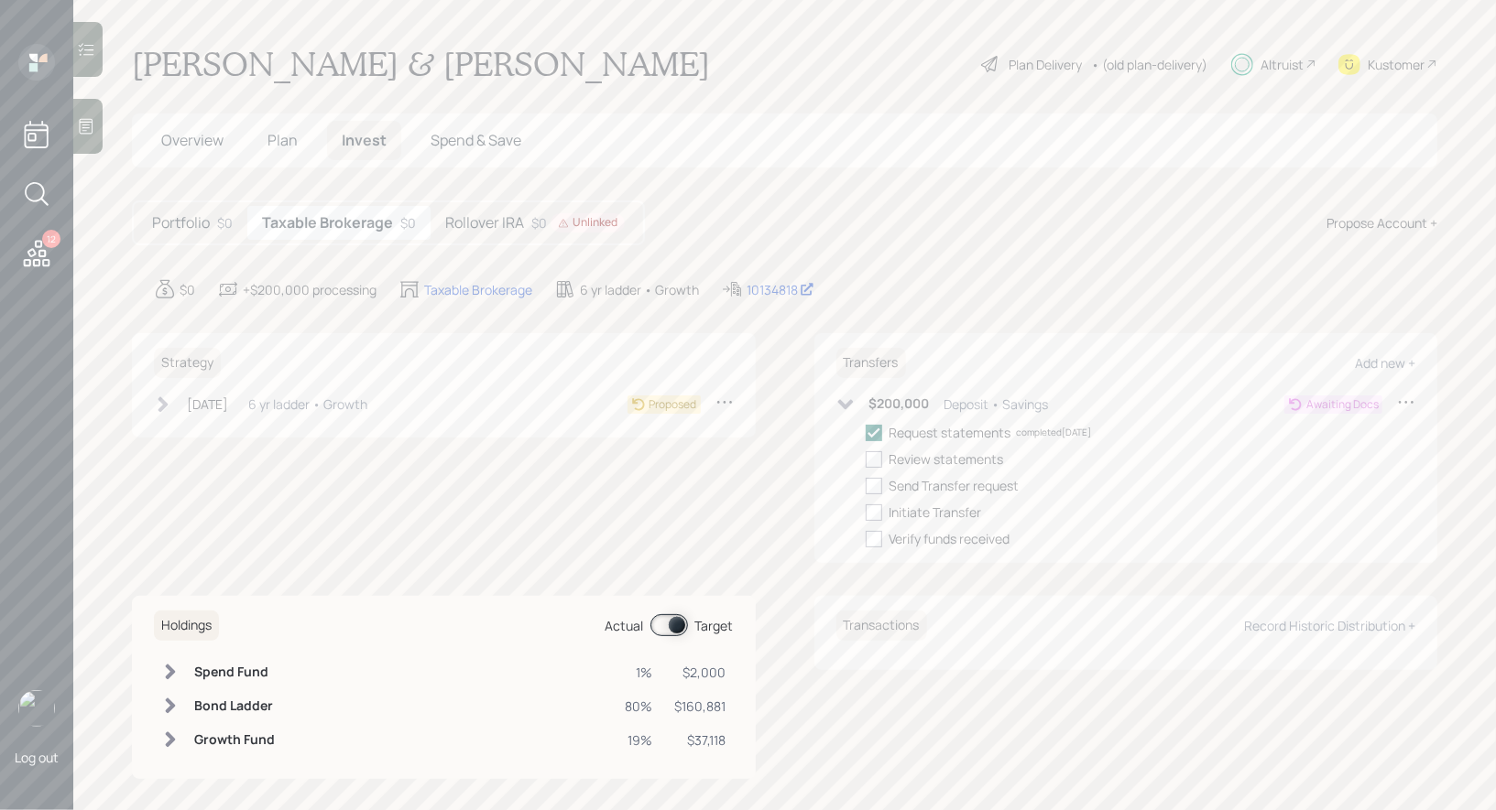
click at [161, 404] on icon at bounding box center [163, 405] width 18 height 18
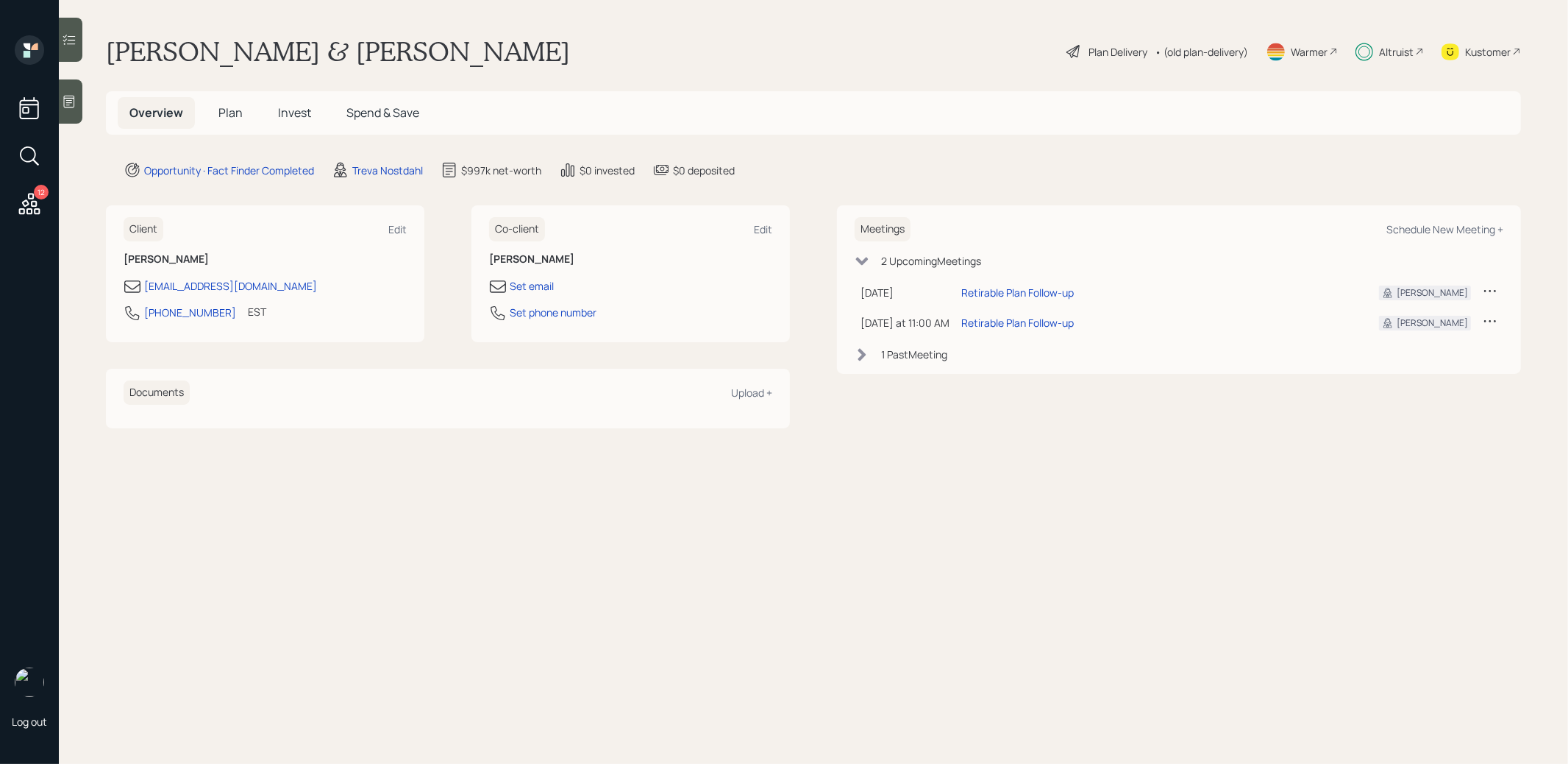
click at [225, 116] on span "Plan" at bounding box center [230, 112] width 24 height 16
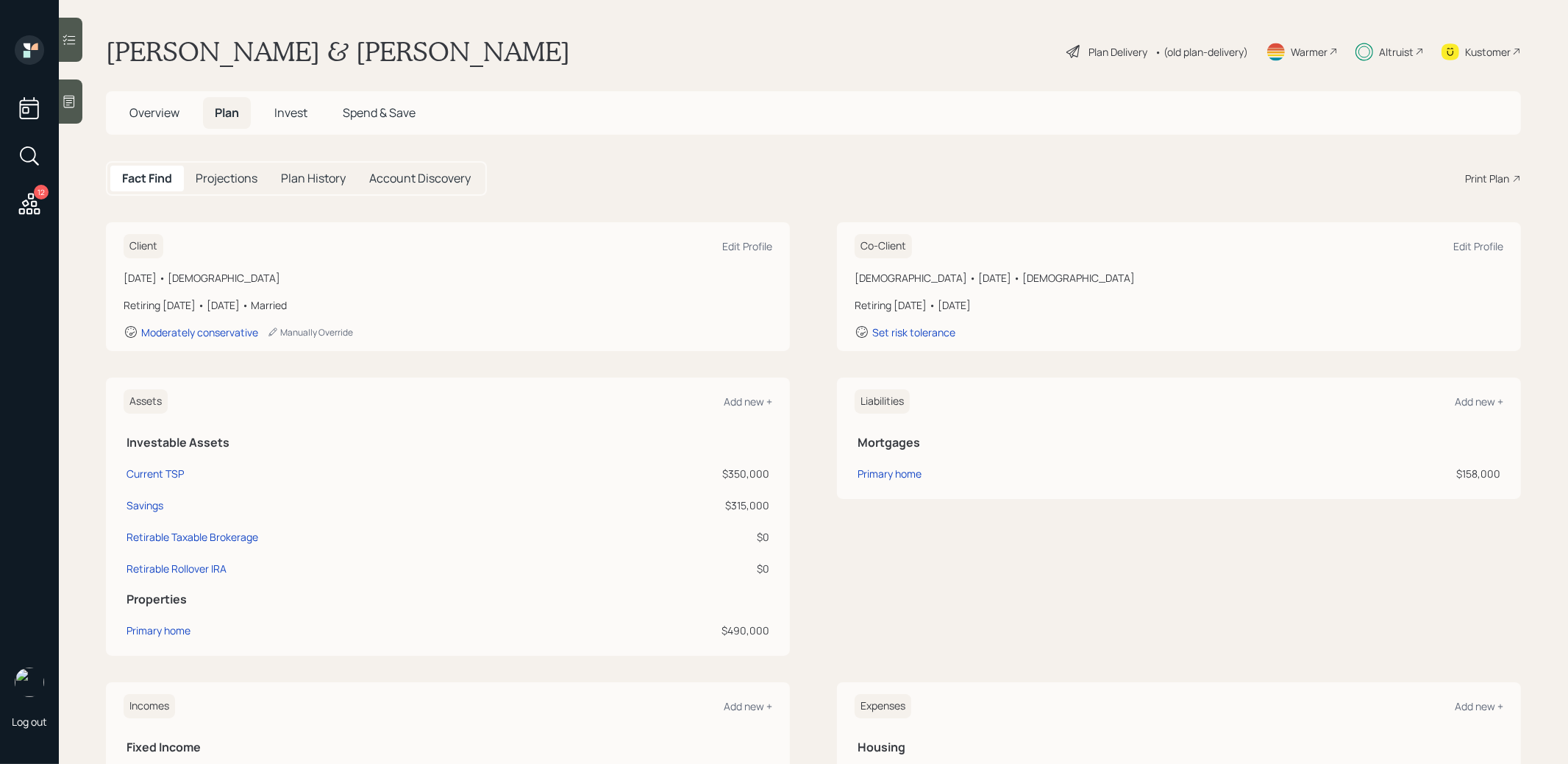
click at [1490, 176] on div "Print Plan" at bounding box center [1486, 178] width 44 height 15
